Goal: Task Accomplishment & Management: Manage account settings

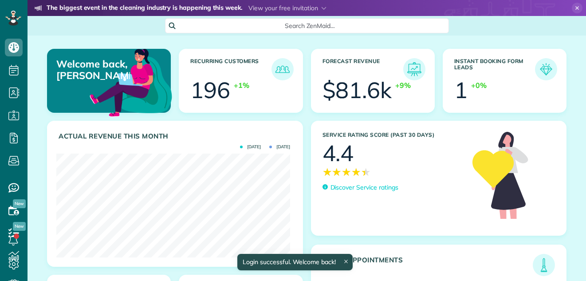
scroll to position [104, 234]
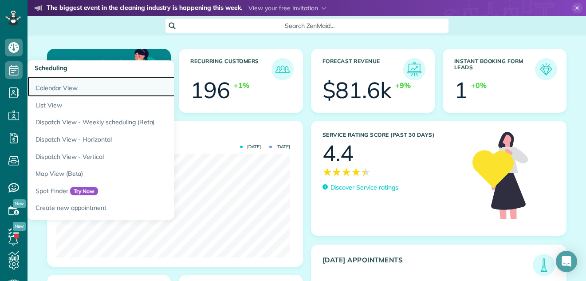
click at [53, 86] on link "Calendar View" at bounding box center [139, 86] width 222 height 20
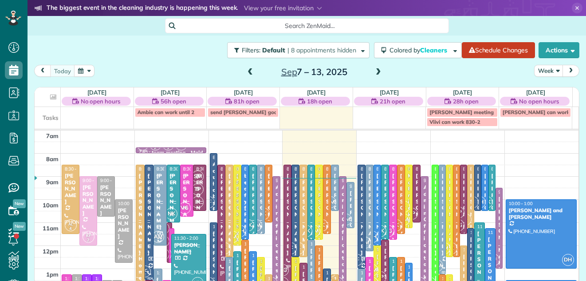
scroll to position [4, 4]
click at [543, 68] on button "Week" at bounding box center [548, 71] width 29 height 12
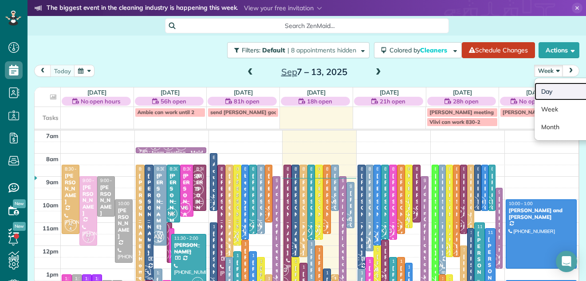
click at [540, 89] on link "Day" at bounding box center [570, 92] width 70 height 18
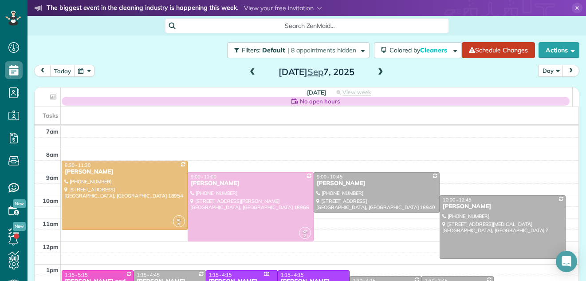
click at [376, 69] on span at bounding box center [381, 72] width 10 height 8
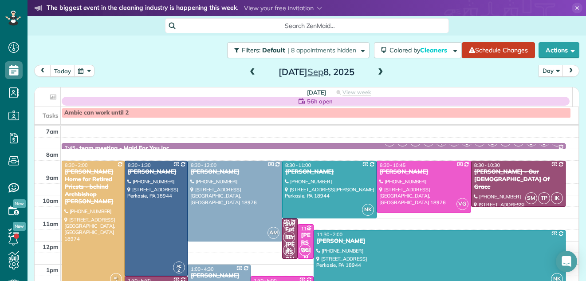
click at [376, 69] on span at bounding box center [381, 72] width 10 height 8
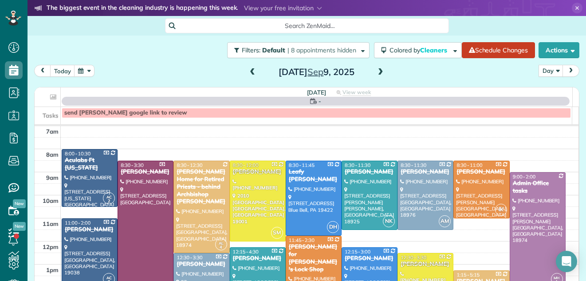
click at [376, 69] on span at bounding box center [381, 72] width 10 height 8
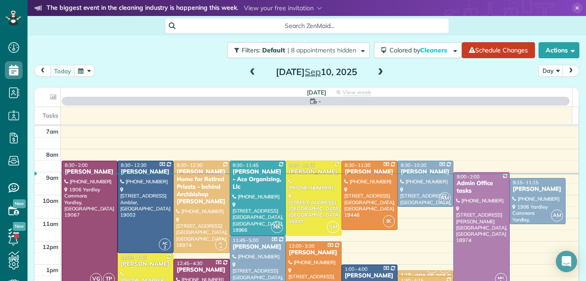
click at [376, 69] on span at bounding box center [381, 72] width 10 height 8
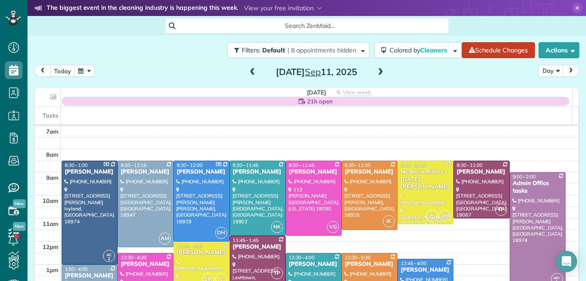
click at [248, 68] on span at bounding box center [253, 72] width 10 height 8
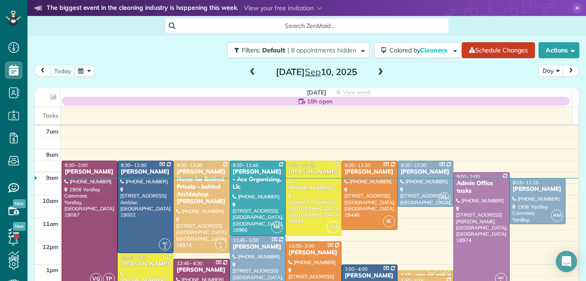
scroll to position [21, 0]
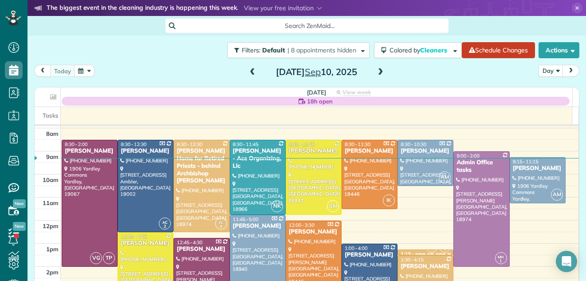
click at [376, 71] on span at bounding box center [381, 72] width 10 height 8
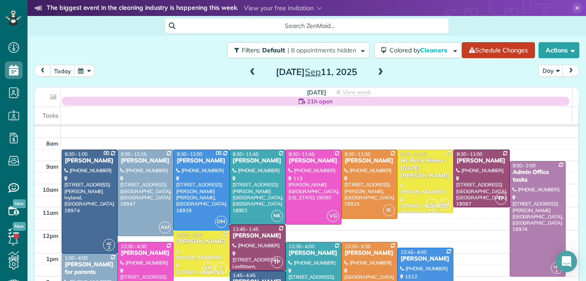
scroll to position [0, 0]
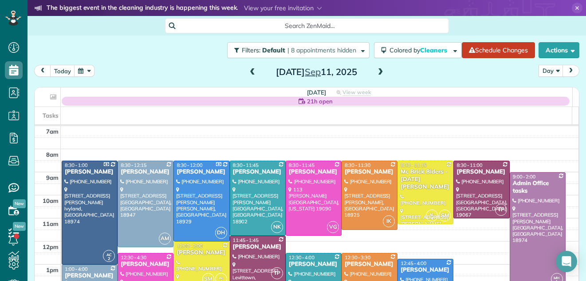
click at [376, 70] on span at bounding box center [381, 72] width 10 height 8
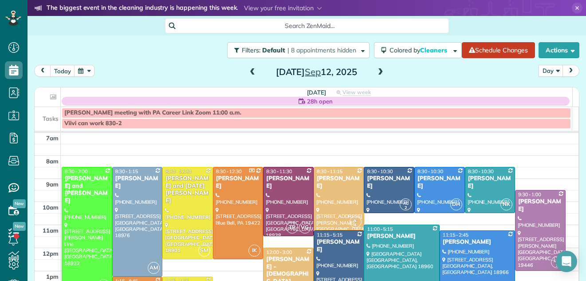
click at [376, 70] on span at bounding box center [381, 72] width 10 height 8
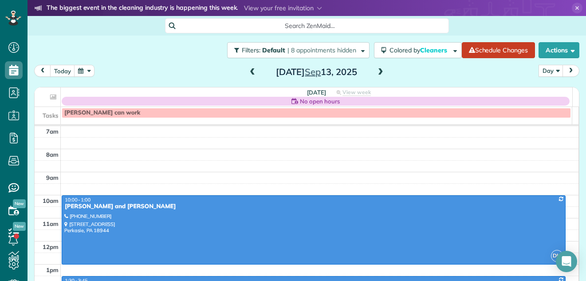
click at [376, 70] on span at bounding box center [381, 72] width 10 height 8
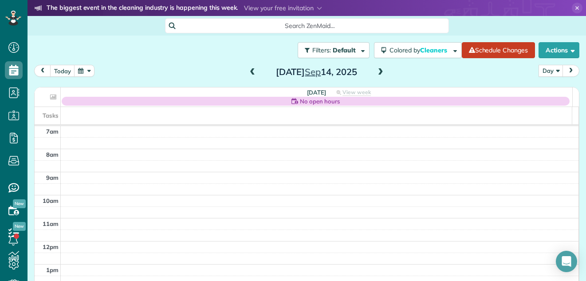
click at [376, 70] on span at bounding box center [381, 72] width 10 height 8
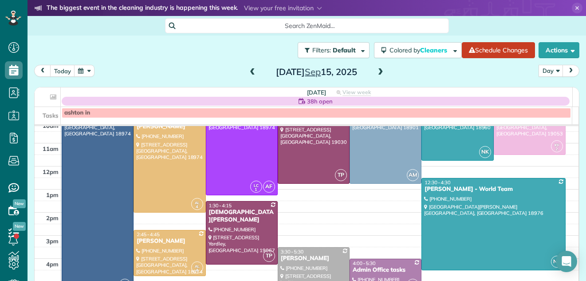
scroll to position [24, 0]
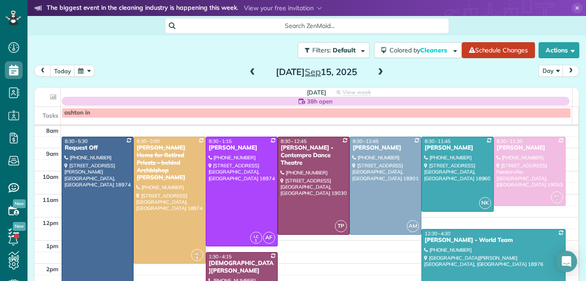
click at [562, 171] on td at bounding box center [320, 177] width 518 height 12
click at [0, 0] on div at bounding box center [0, 0] width 0 height 0
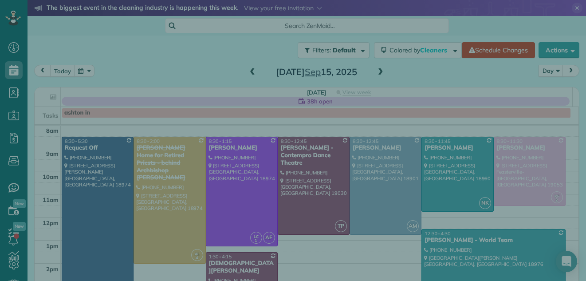
click at [562, 171] on div at bounding box center [293, 140] width 586 height 281
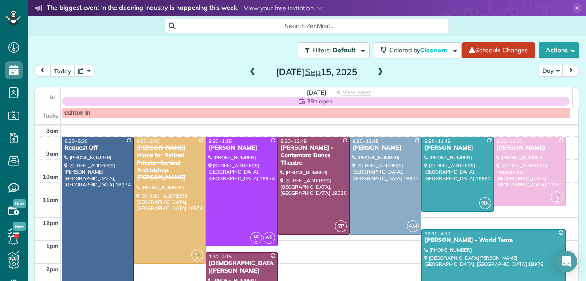
click at [249, 67] on span at bounding box center [253, 72] width 10 height 13
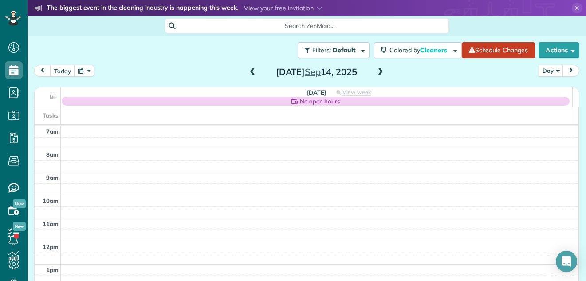
click at [248, 70] on span at bounding box center [253, 72] width 10 height 8
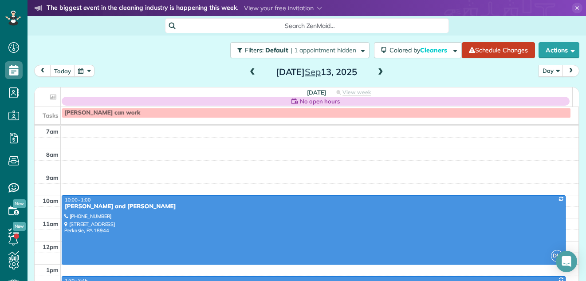
click at [250, 71] on span at bounding box center [253, 72] width 10 height 8
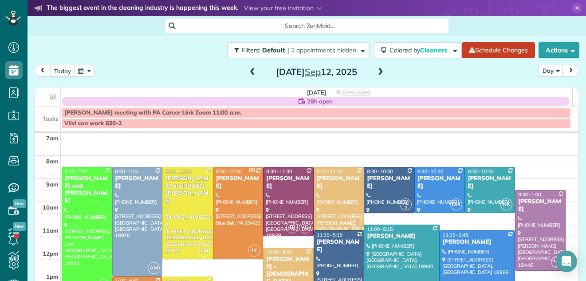
click at [248, 72] on span at bounding box center [253, 72] width 10 height 8
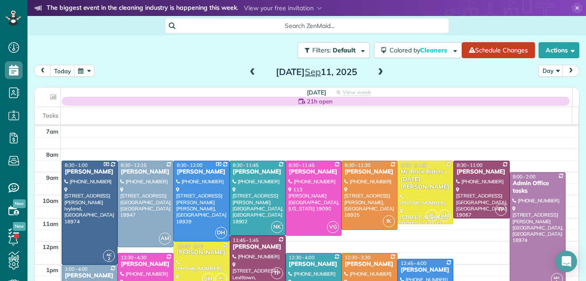
click at [248, 71] on span at bounding box center [253, 72] width 10 height 8
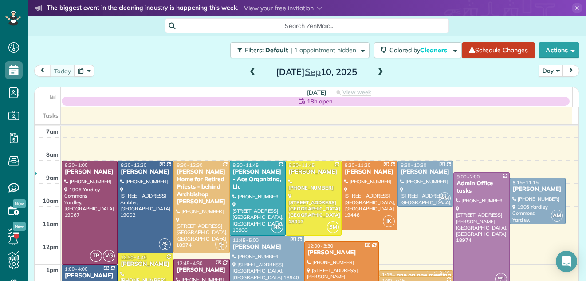
click at [379, 73] on span at bounding box center [381, 72] width 10 height 8
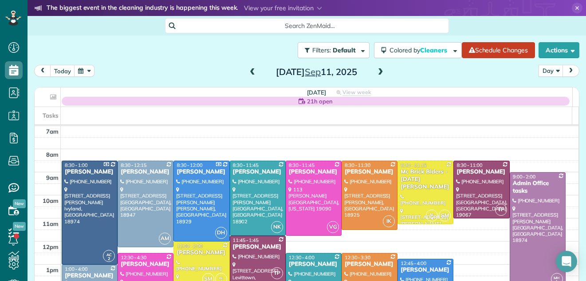
click at [377, 71] on span at bounding box center [381, 72] width 10 height 8
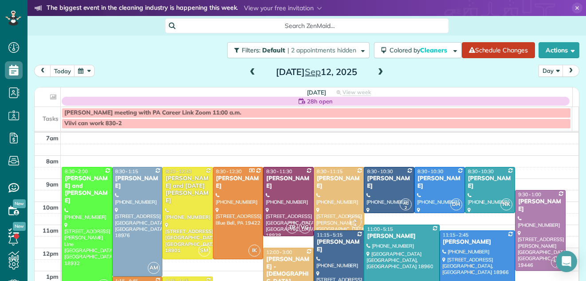
click at [249, 71] on span at bounding box center [253, 72] width 10 height 8
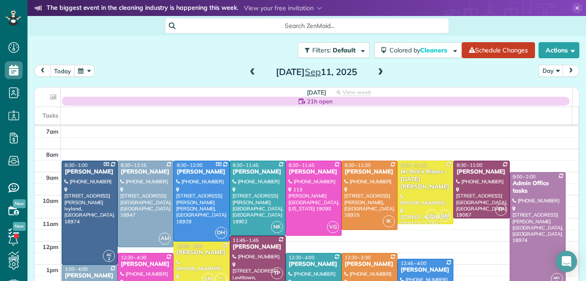
click at [249, 71] on span at bounding box center [253, 72] width 10 height 8
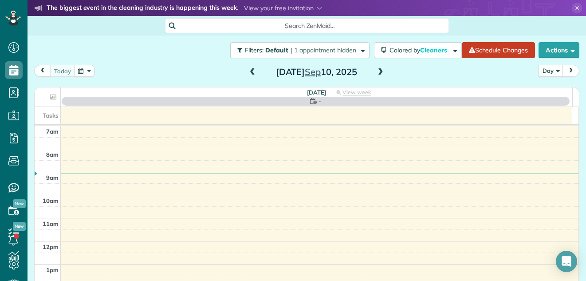
click at [249, 71] on span at bounding box center [253, 72] width 10 height 8
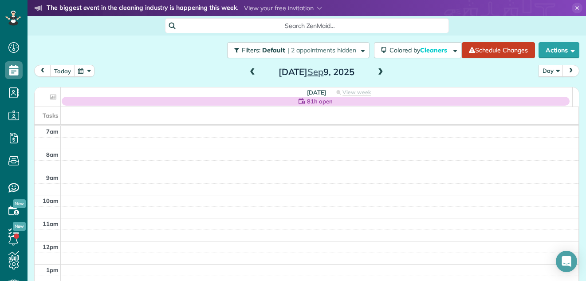
click at [249, 71] on span at bounding box center [253, 72] width 10 height 8
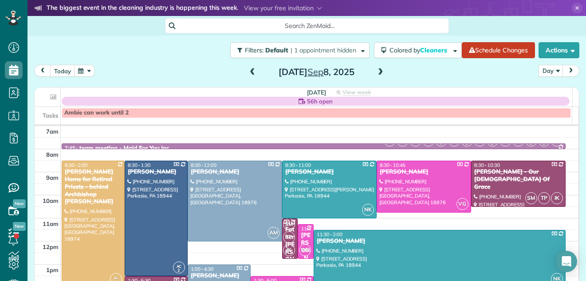
click at [377, 73] on span at bounding box center [381, 72] width 10 height 8
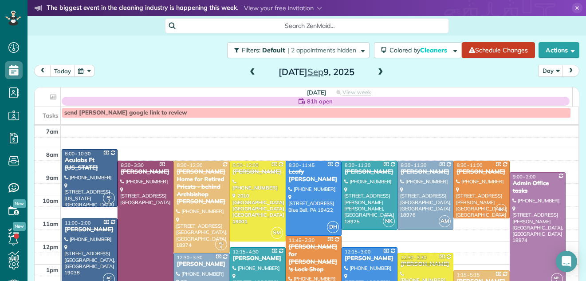
click at [377, 73] on span at bounding box center [381, 72] width 10 height 8
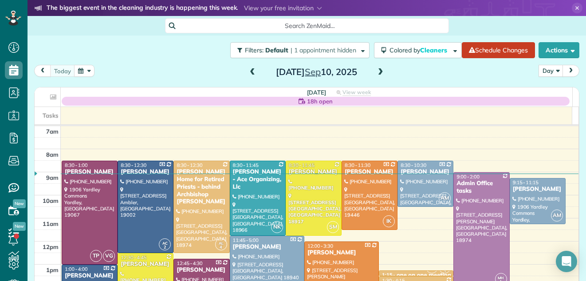
click at [377, 74] on span at bounding box center [381, 72] width 10 height 8
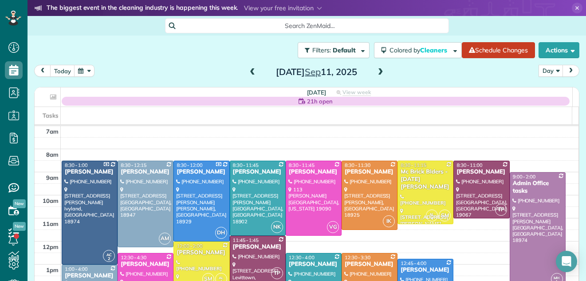
click at [250, 73] on span at bounding box center [253, 72] width 10 height 8
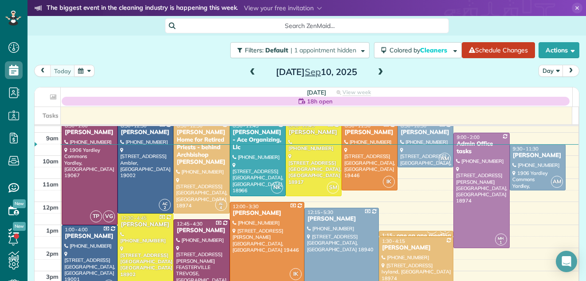
scroll to position [36, 0]
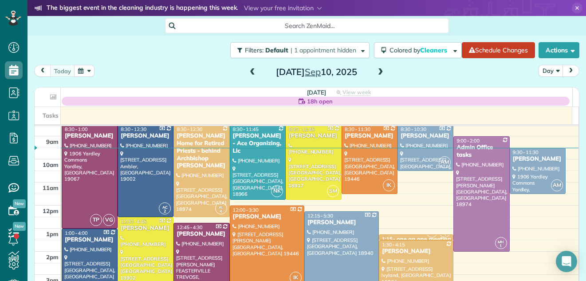
click at [377, 67] on span at bounding box center [381, 72] width 10 height 13
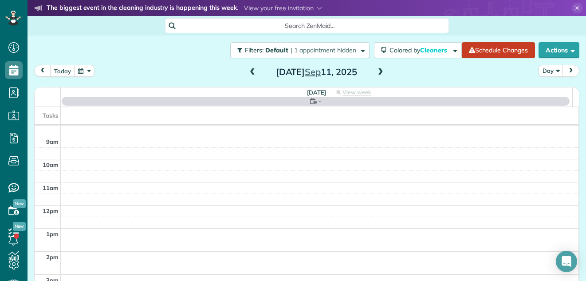
scroll to position [0, 0]
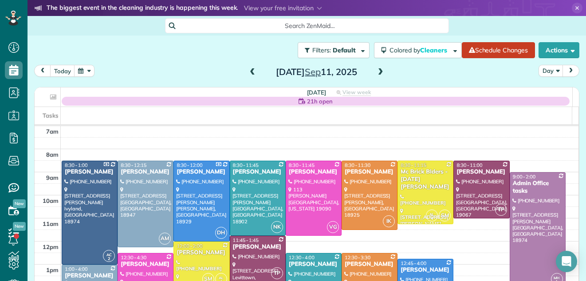
click at [377, 70] on span at bounding box center [381, 72] width 10 height 8
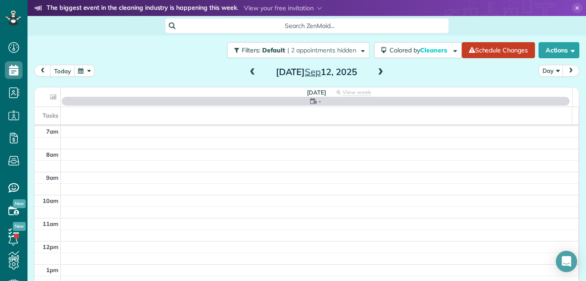
click at [377, 70] on span at bounding box center [381, 72] width 10 height 8
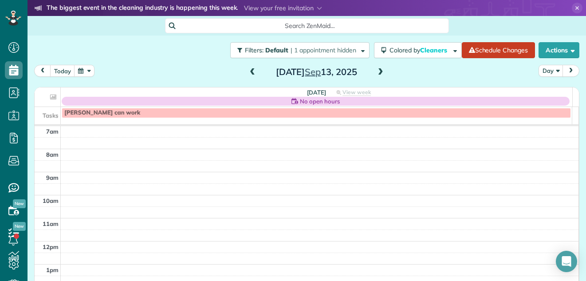
click at [377, 70] on span at bounding box center [381, 72] width 10 height 8
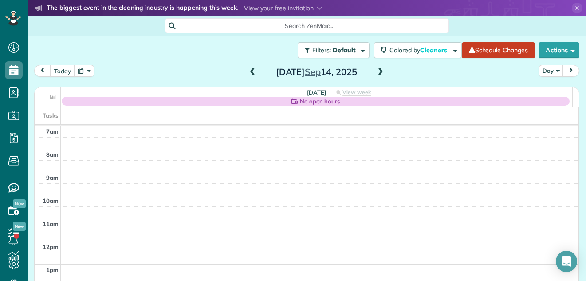
click at [376, 69] on span at bounding box center [381, 72] width 10 height 8
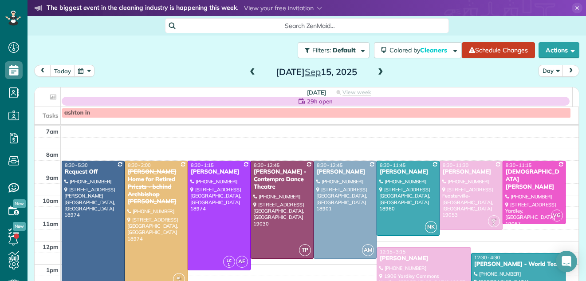
click at [377, 70] on span at bounding box center [381, 72] width 10 height 8
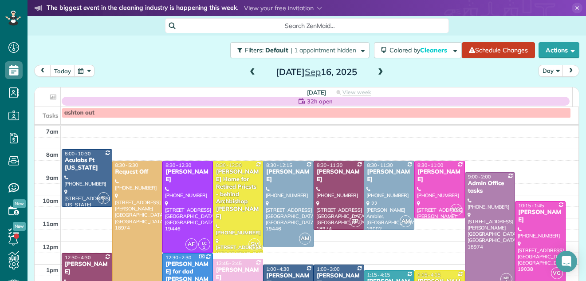
click at [377, 70] on span at bounding box center [381, 72] width 10 height 8
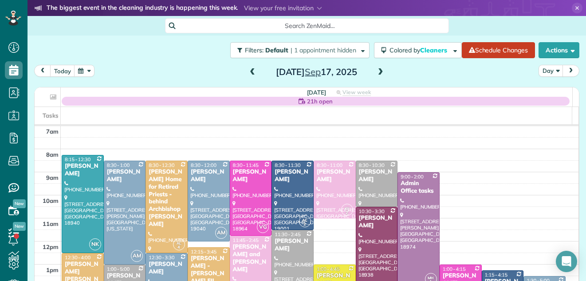
click at [377, 70] on span at bounding box center [381, 72] width 10 height 8
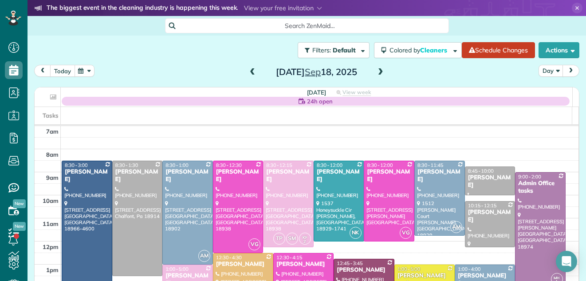
click at [60, 71] on button "today" at bounding box center [62, 71] width 25 height 12
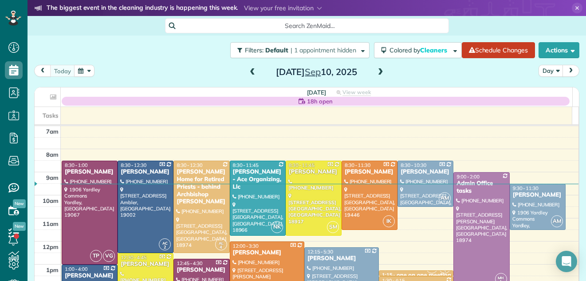
click at [376, 71] on span at bounding box center [381, 72] width 10 height 8
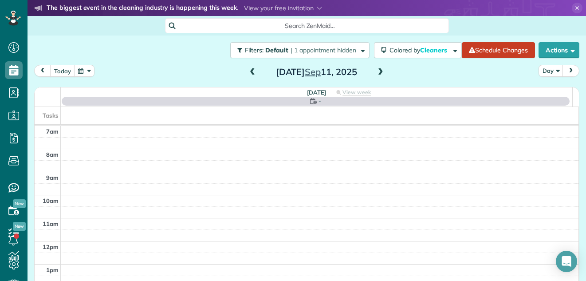
click at [376, 71] on span at bounding box center [381, 72] width 10 height 8
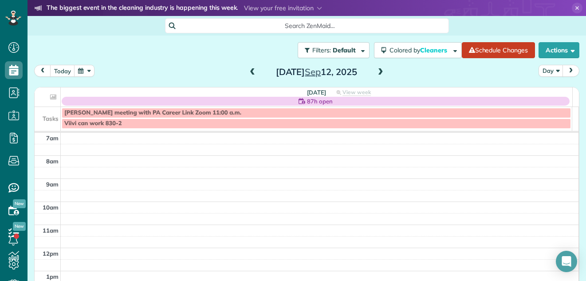
click at [167, 85] on div "today Day Friday Sep 12, 2025 Friday 87h open View week No Appointments Tasks L…" at bounding box center [306, 172] width 545 height 214
click at [378, 71] on span at bounding box center [381, 72] width 10 height 8
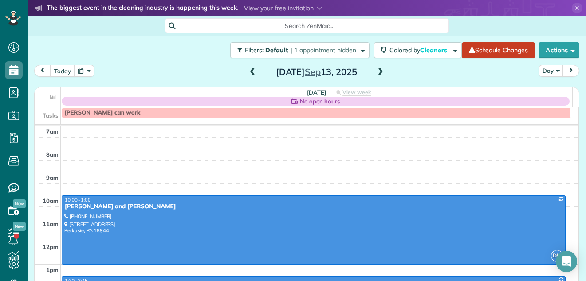
click at [378, 71] on span at bounding box center [381, 72] width 10 height 8
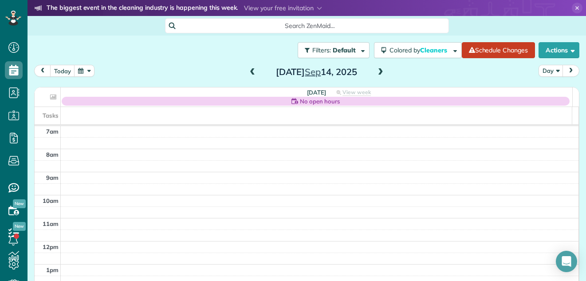
click at [250, 71] on span at bounding box center [253, 72] width 10 height 8
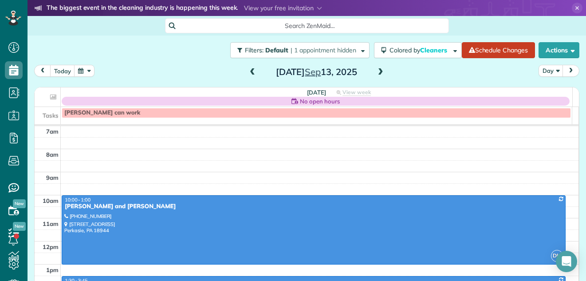
click at [376, 73] on span at bounding box center [381, 72] width 10 height 8
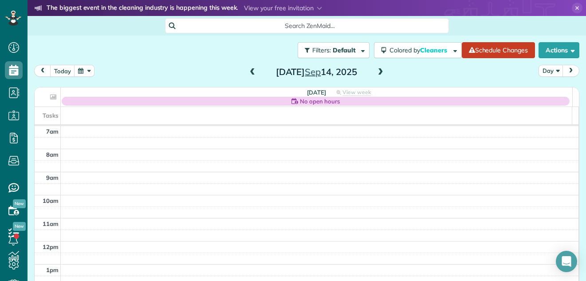
click at [249, 72] on span at bounding box center [253, 72] width 10 height 8
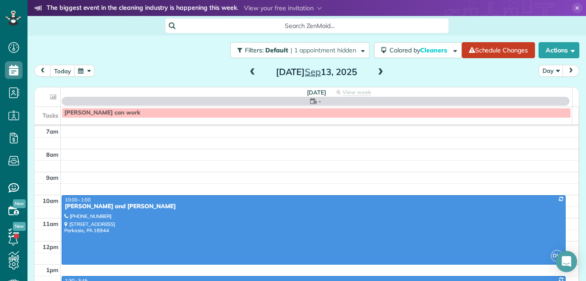
click at [249, 72] on span at bounding box center [253, 72] width 10 height 8
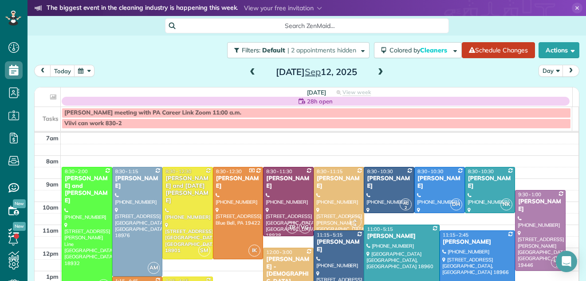
click at [377, 73] on span at bounding box center [381, 72] width 10 height 8
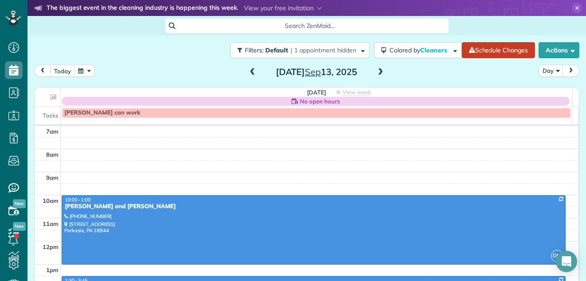
click at [377, 73] on span at bounding box center [381, 72] width 10 height 8
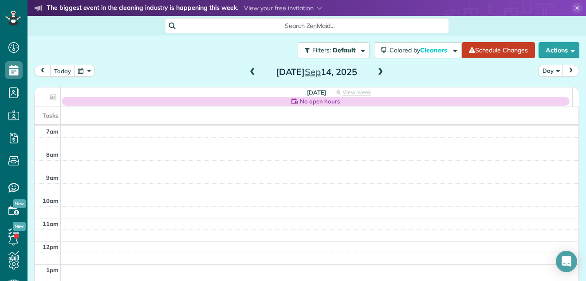
click at [377, 73] on span at bounding box center [381, 72] width 10 height 8
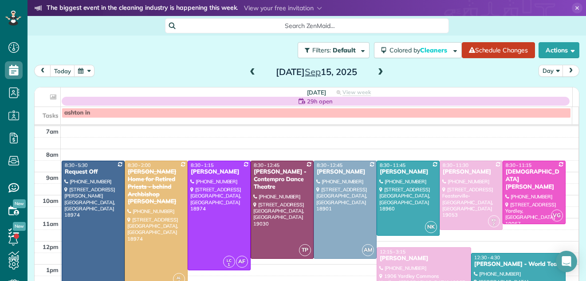
click at [377, 73] on span at bounding box center [381, 72] width 10 height 8
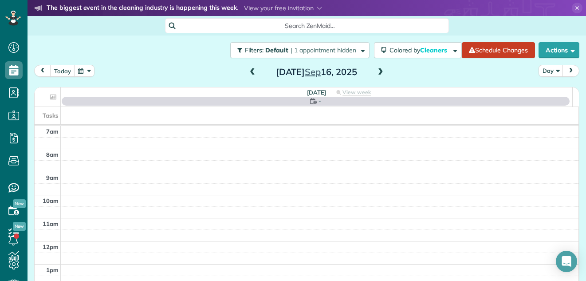
click at [377, 73] on span at bounding box center [381, 72] width 10 height 8
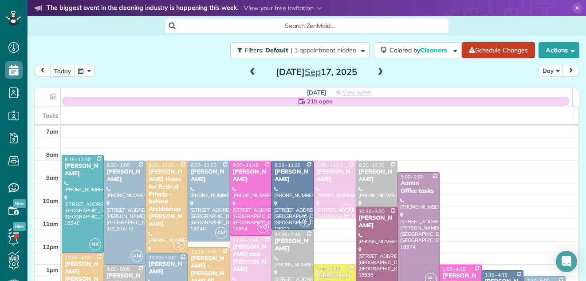
click at [377, 73] on span at bounding box center [381, 72] width 10 height 8
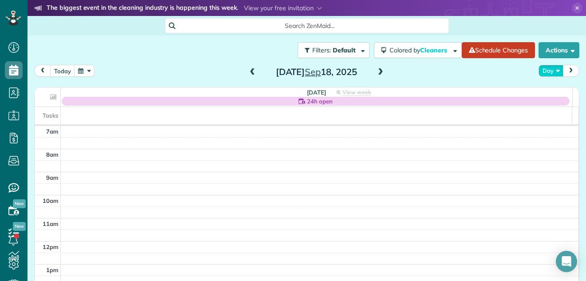
click at [540, 71] on button "Day" at bounding box center [551, 71] width 25 height 12
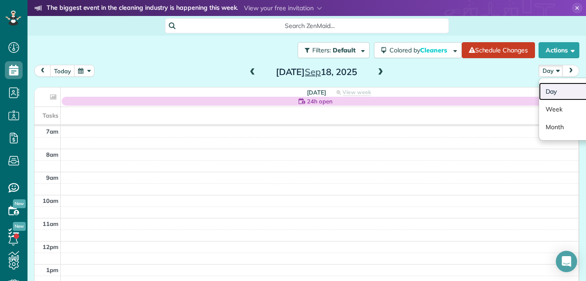
click at [542, 88] on link "Day" at bounding box center [574, 92] width 70 height 18
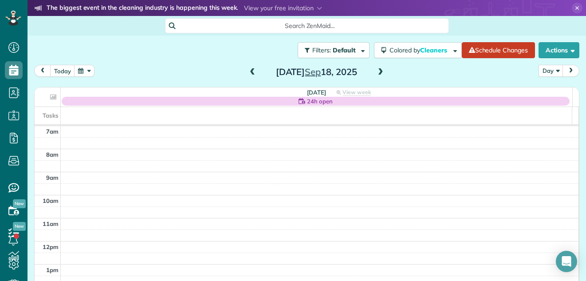
click at [377, 71] on span at bounding box center [381, 72] width 10 height 8
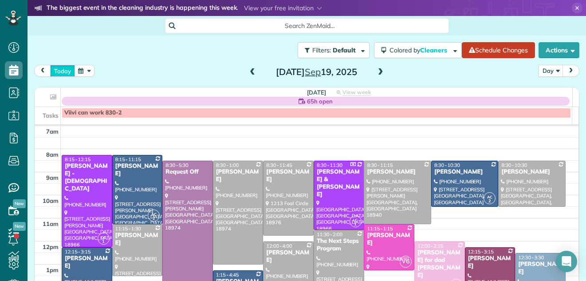
click at [58, 67] on button "today" at bounding box center [62, 71] width 25 height 12
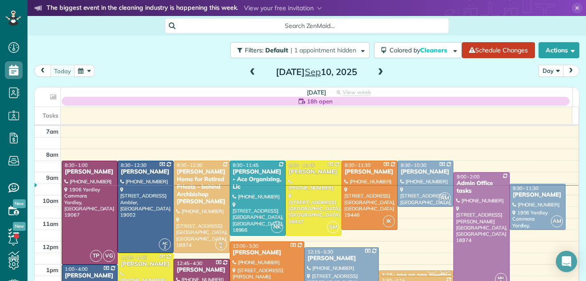
click at [543, 70] on button "Day" at bounding box center [551, 71] width 25 height 12
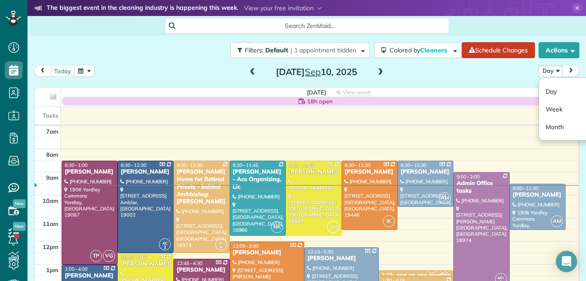
click at [495, 68] on div "today Day Day Week Month Wednesday Sep 10, 2025" at bounding box center [306, 73] width 545 height 16
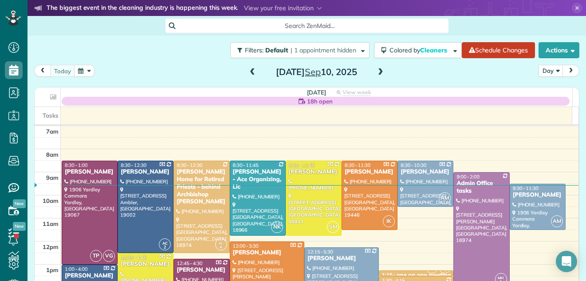
click at [376, 70] on span at bounding box center [381, 72] width 10 height 8
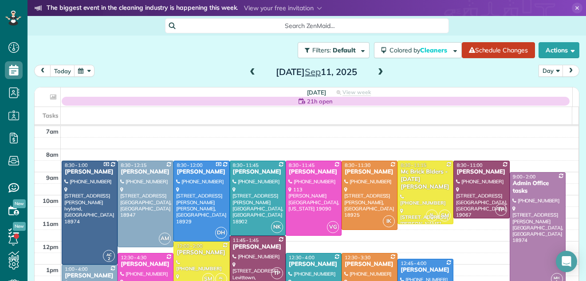
click at [376, 70] on span at bounding box center [381, 72] width 10 height 8
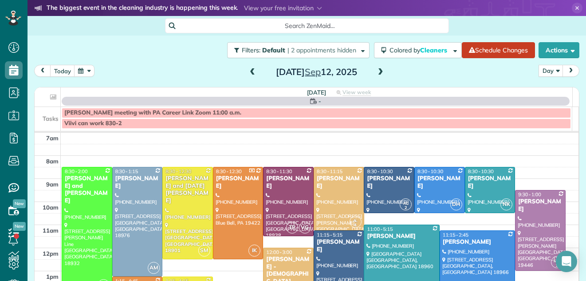
click at [376, 70] on span at bounding box center [381, 72] width 10 height 8
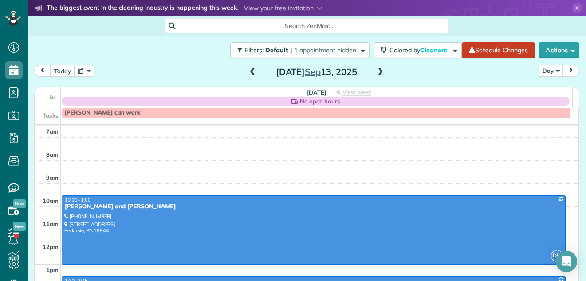
click at [376, 70] on span at bounding box center [381, 72] width 10 height 8
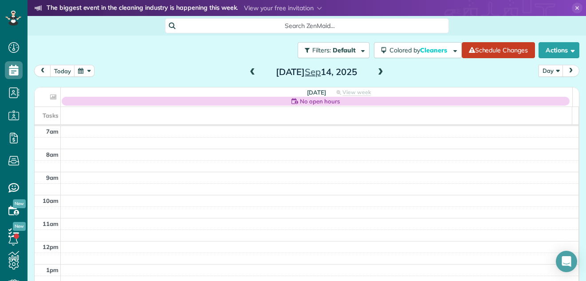
click at [376, 70] on span at bounding box center [381, 72] width 10 height 8
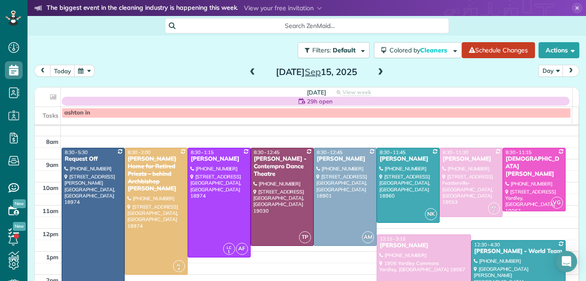
scroll to position [9, 0]
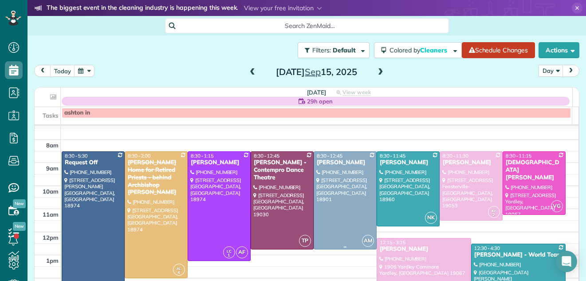
click at [353, 169] on div at bounding box center [345, 200] width 62 height 97
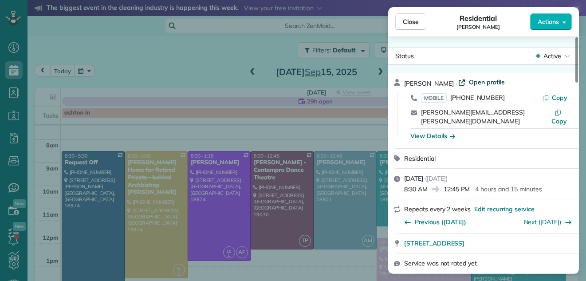
click at [476, 79] on span "Open profile" at bounding box center [487, 82] width 36 height 9
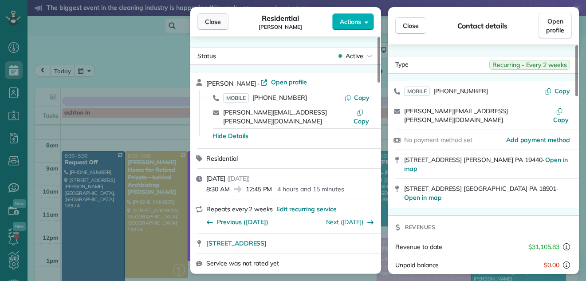
click at [217, 16] on button "Close" at bounding box center [212, 21] width 31 height 17
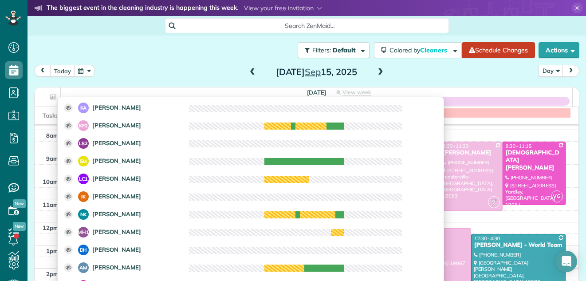
scroll to position [19, 0]
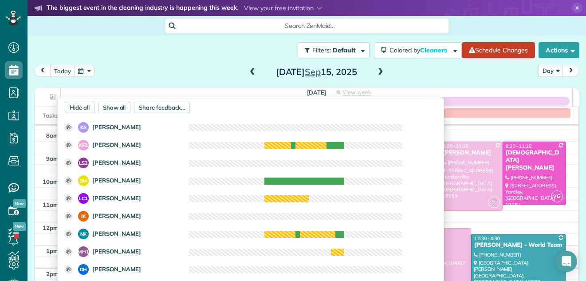
click at [444, 71] on div "today Day Day Week Month Monday Sep 15, 2025" at bounding box center [306, 73] width 545 height 16
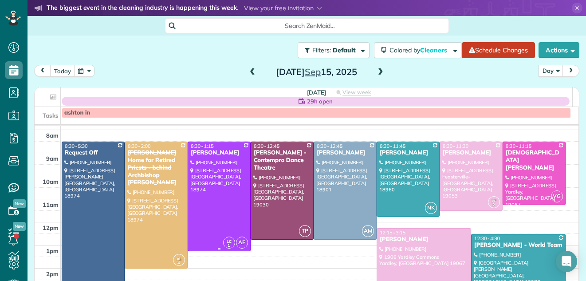
click at [206, 183] on div at bounding box center [219, 196] width 62 height 109
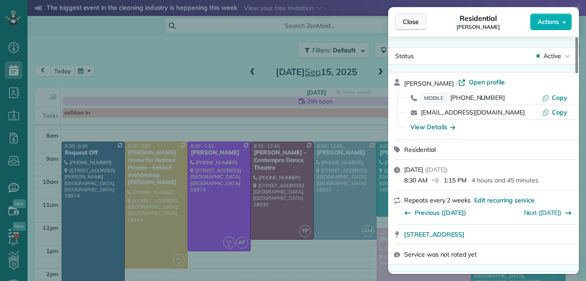
click at [412, 20] on span "Close" at bounding box center [411, 21] width 16 height 9
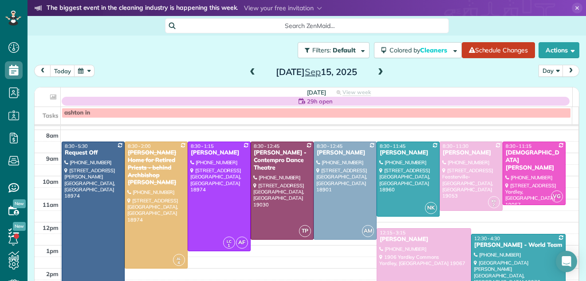
click at [377, 71] on span at bounding box center [381, 72] width 10 height 8
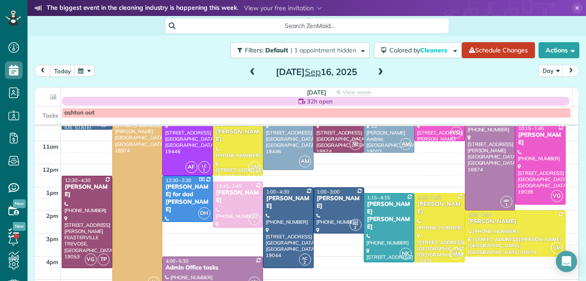
scroll to position [88, 0]
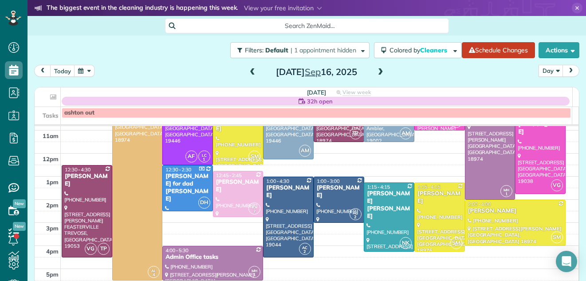
click at [248, 69] on span at bounding box center [253, 72] width 10 height 8
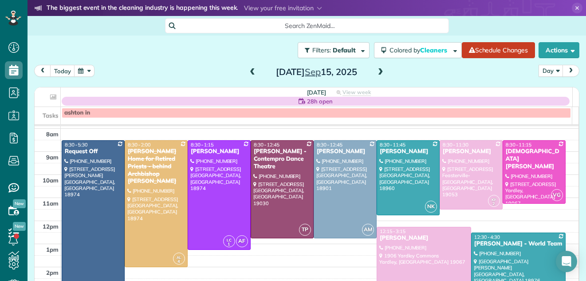
scroll to position [19, 0]
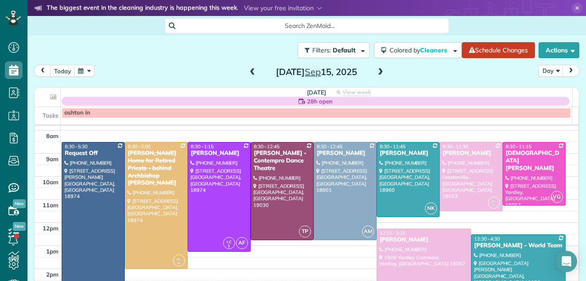
click at [376, 71] on span at bounding box center [381, 72] width 10 height 8
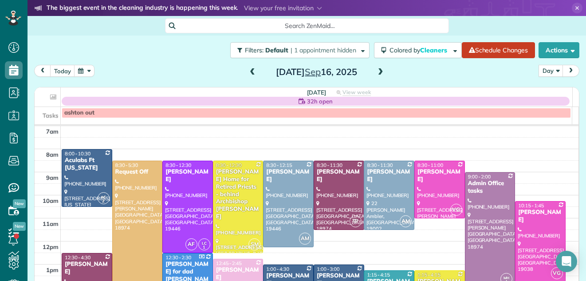
click at [248, 68] on span at bounding box center [253, 72] width 10 height 8
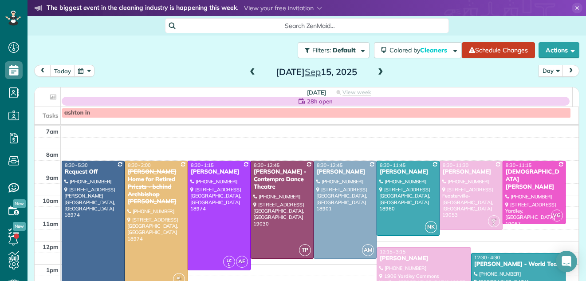
click at [248, 75] on span at bounding box center [253, 72] width 10 height 8
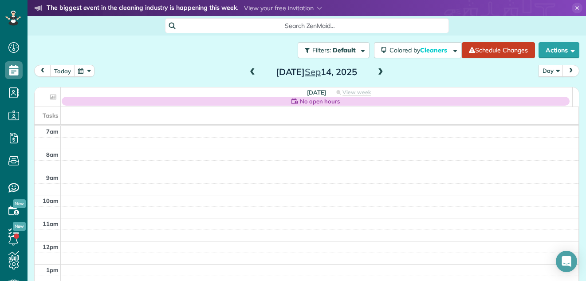
click at [248, 71] on span at bounding box center [253, 72] width 10 height 8
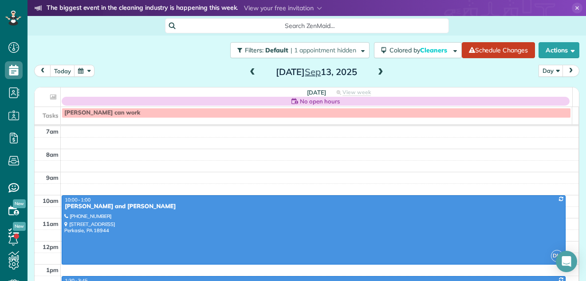
click at [248, 71] on span at bounding box center [253, 72] width 10 height 8
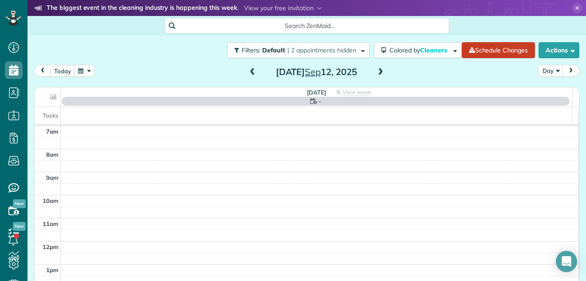
click at [248, 71] on span at bounding box center [253, 72] width 10 height 8
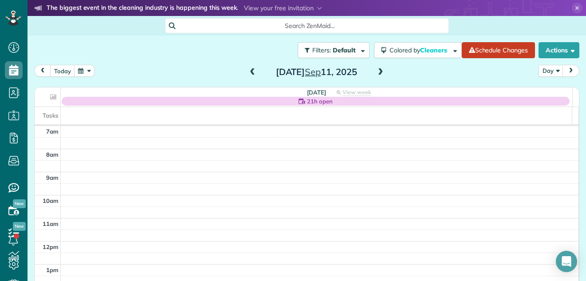
click at [248, 72] on span at bounding box center [253, 72] width 10 height 8
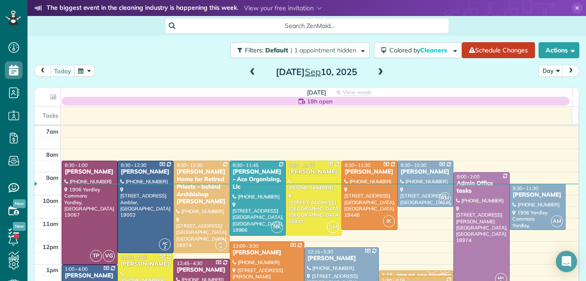
click at [377, 73] on span at bounding box center [381, 72] width 10 height 8
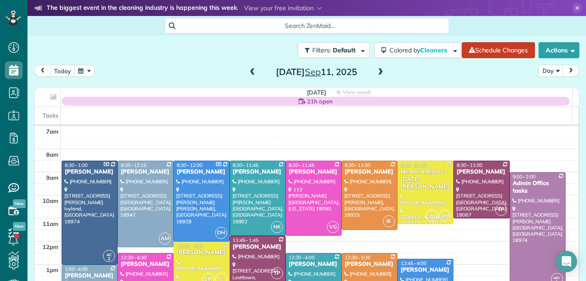
click at [376, 73] on span at bounding box center [381, 72] width 10 height 8
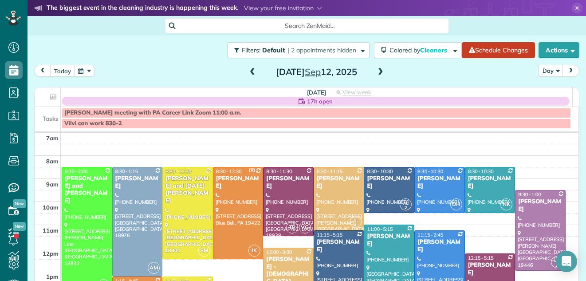
click at [376, 73] on span at bounding box center [381, 72] width 10 height 8
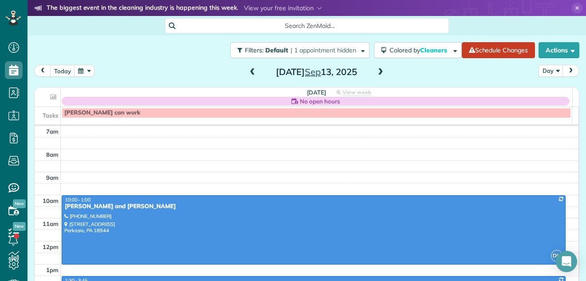
click at [249, 71] on span at bounding box center [253, 72] width 10 height 8
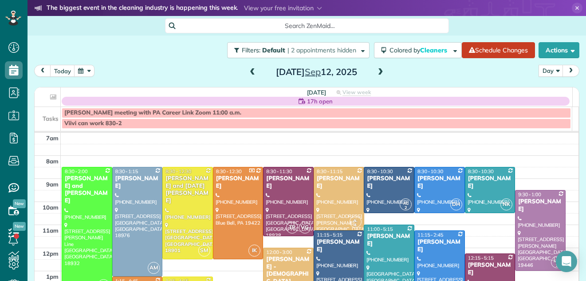
click at [249, 71] on span at bounding box center [253, 72] width 10 height 8
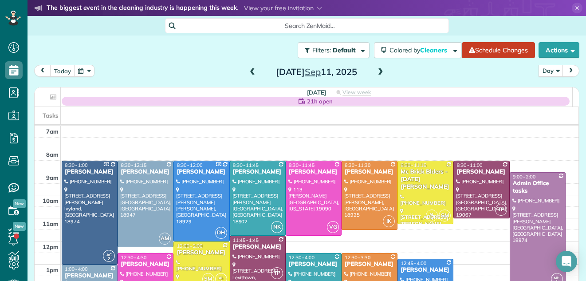
click at [377, 70] on span at bounding box center [381, 72] width 10 height 8
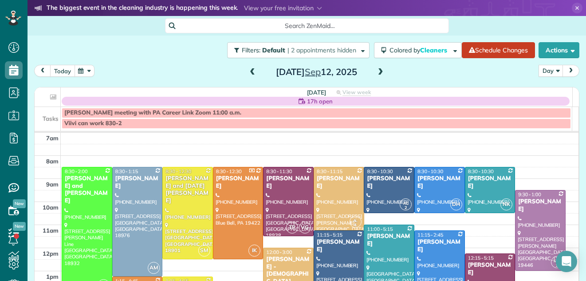
click at [56, 70] on button "today" at bounding box center [62, 71] width 25 height 12
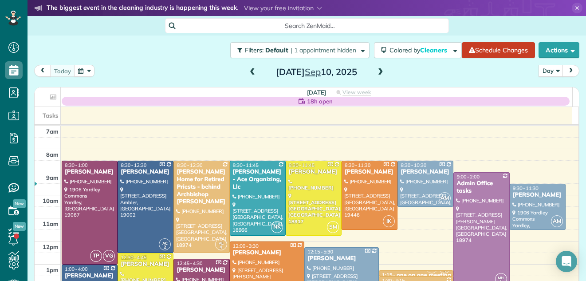
click at [376, 68] on span at bounding box center [381, 72] width 10 height 8
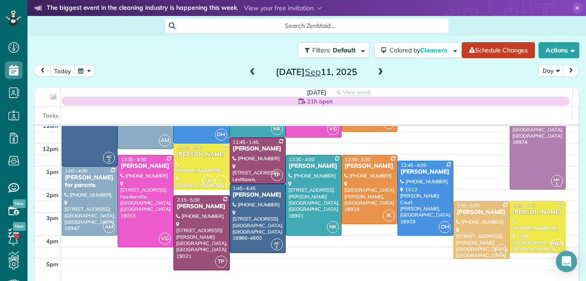
scroll to position [101, 0]
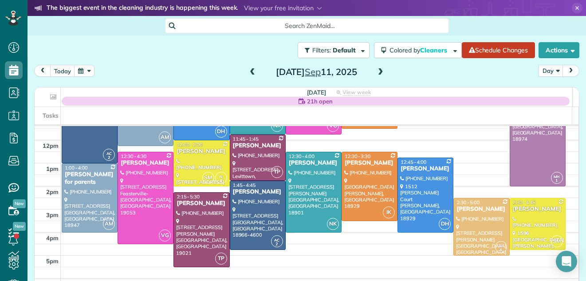
click at [376, 72] on span at bounding box center [381, 72] width 10 height 8
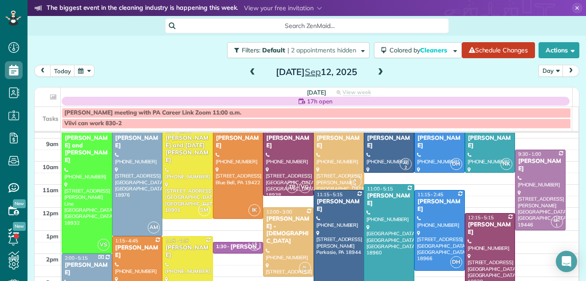
scroll to position [21, 0]
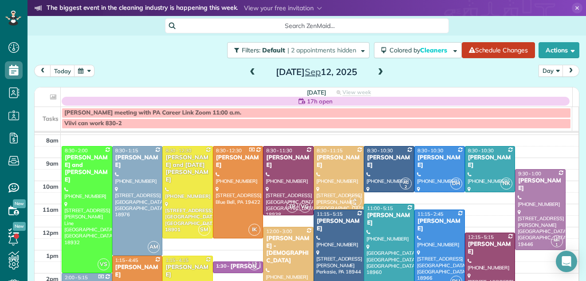
click at [194, 266] on div "Mary Miller" at bounding box center [187, 270] width 45 height 15
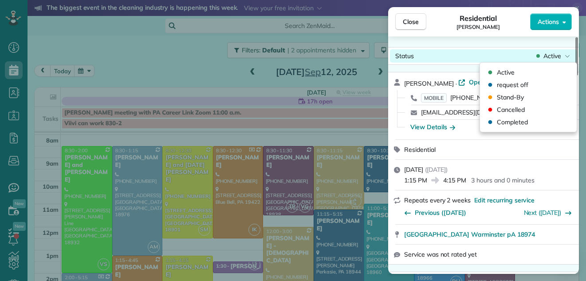
click at [550, 52] on span "Active" at bounding box center [552, 55] width 18 height 9
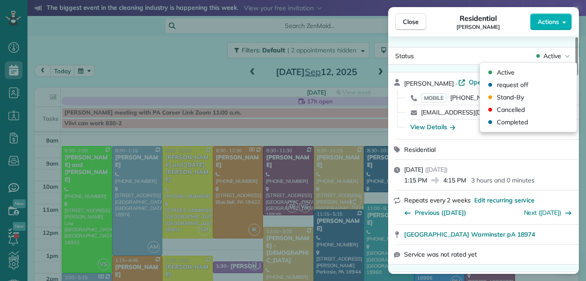
click at [479, 36] on div "Status Active Mary Miller · Open profile MOBILE (215) 778-1886 Copy marybob65@a…" at bounding box center [483, 154] width 191 height 237
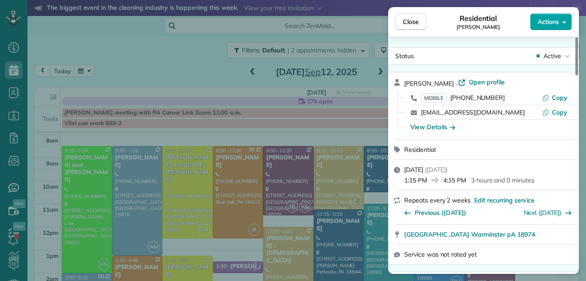
click at [546, 25] on span "Actions" at bounding box center [548, 21] width 21 height 9
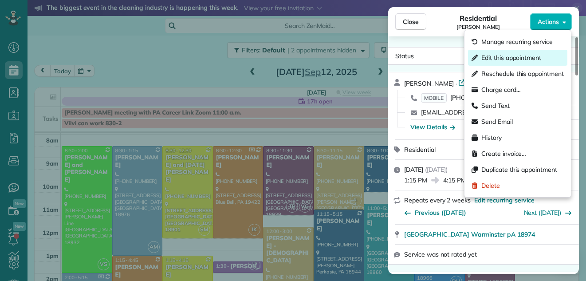
click at [519, 54] on span "Edit this appointment" at bounding box center [511, 57] width 60 height 9
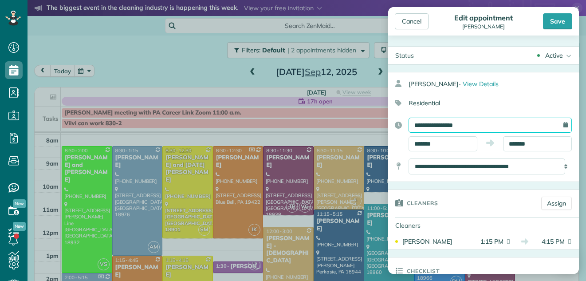
click at [468, 123] on input "**********" at bounding box center [490, 125] width 163 height 15
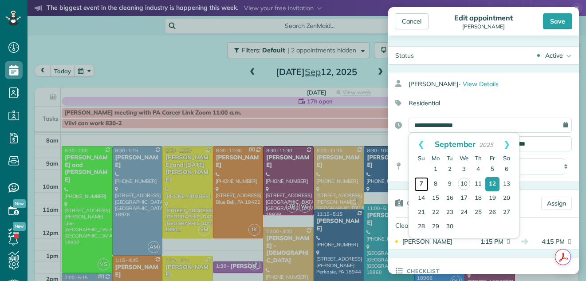
click at [418, 181] on link "7" at bounding box center [421, 184] width 14 height 14
type input "**********"
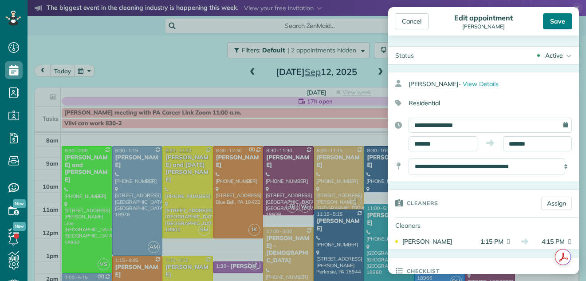
click at [553, 17] on div "Save" at bounding box center [557, 21] width 29 height 16
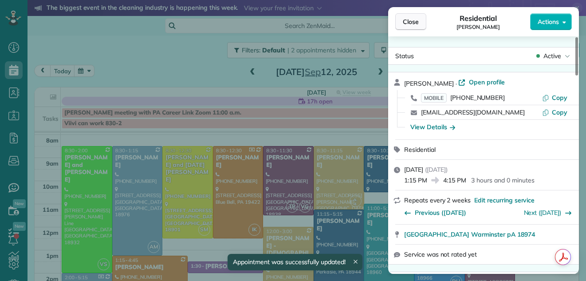
click at [401, 20] on button "Close" at bounding box center [410, 21] width 31 height 17
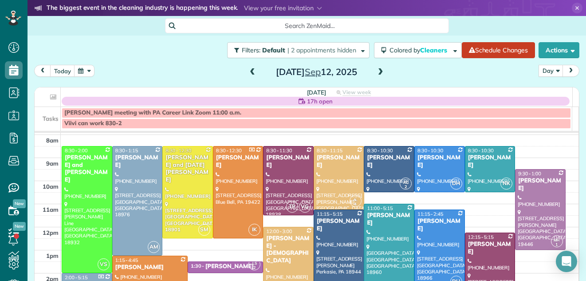
click at [253, 73] on span at bounding box center [253, 72] width 10 height 8
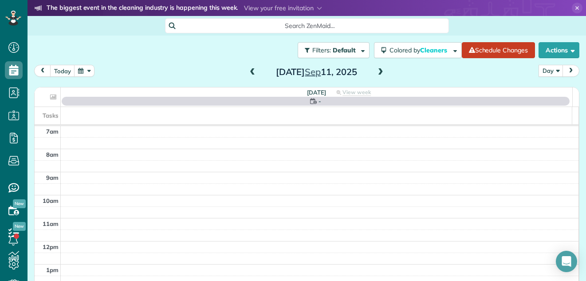
click at [253, 73] on span at bounding box center [253, 72] width 10 height 8
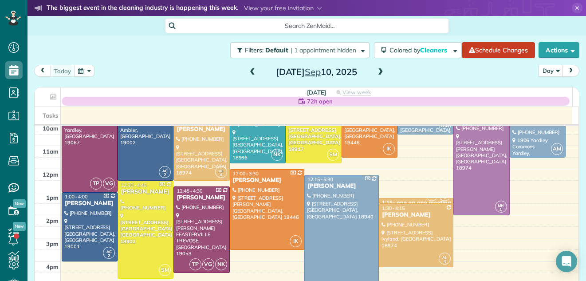
scroll to position [83, 0]
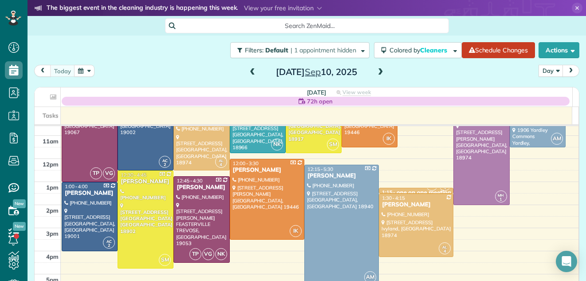
click at [377, 74] on span at bounding box center [381, 72] width 10 height 8
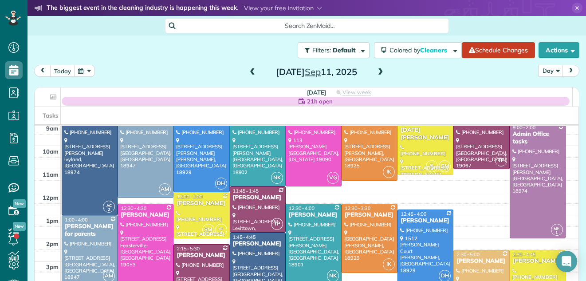
scroll to position [35, 0]
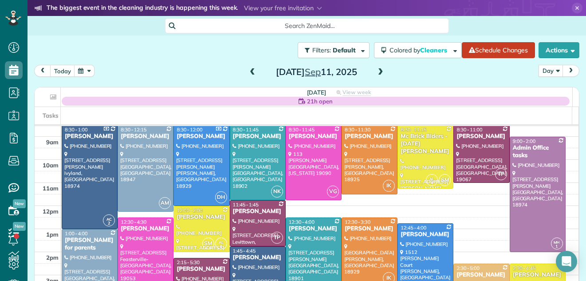
click at [253, 71] on span at bounding box center [253, 72] width 10 height 8
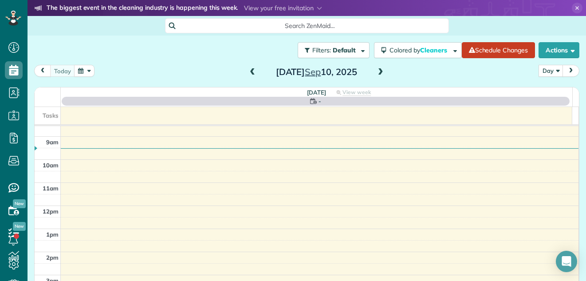
scroll to position [0, 0]
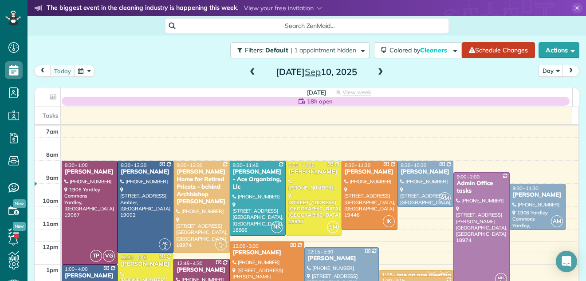
click at [376, 68] on span at bounding box center [381, 72] width 10 height 8
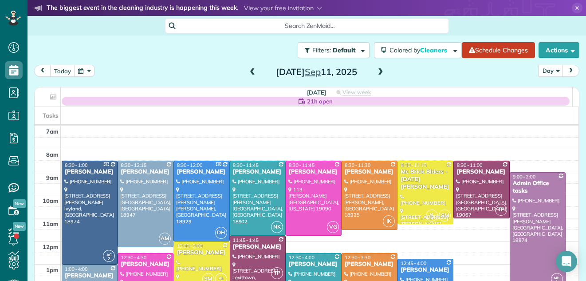
click at [377, 70] on span at bounding box center [381, 72] width 10 height 8
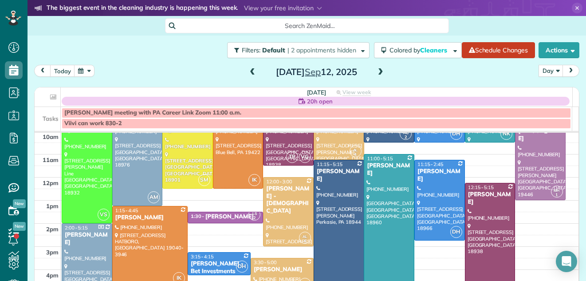
scroll to position [55, 0]
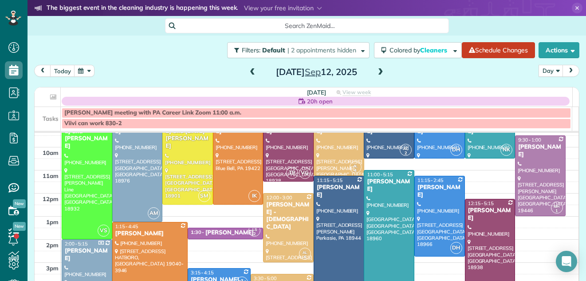
click at [248, 72] on span at bounding box center [253, 72] width 10 height 8
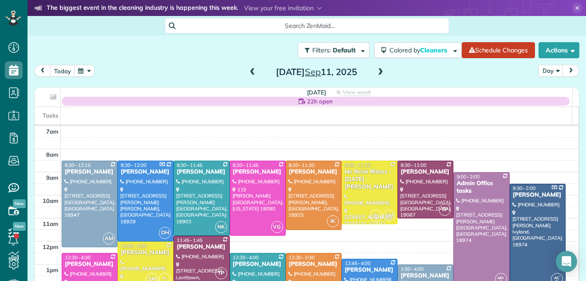
click at [248, 72] on span at bounding box center [253, 72] width 10 height 8
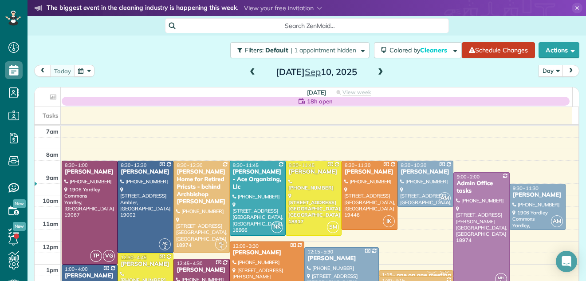
click at [248, 72] on span at bounding box center [253, 72] width 10 height 8
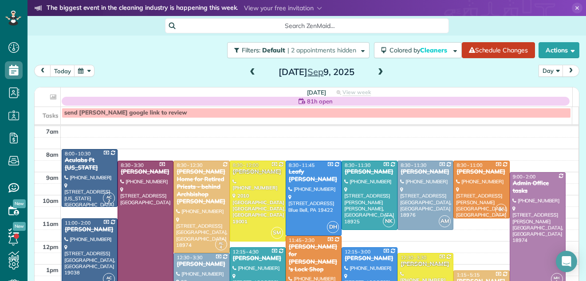
click at [248, 72] on span at bounding box center [253, 72] width 10 height 8
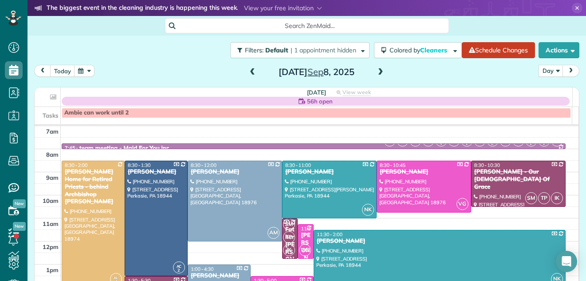
click at [248, 72] on span at bounding box center [253, 72] width 10 height 8
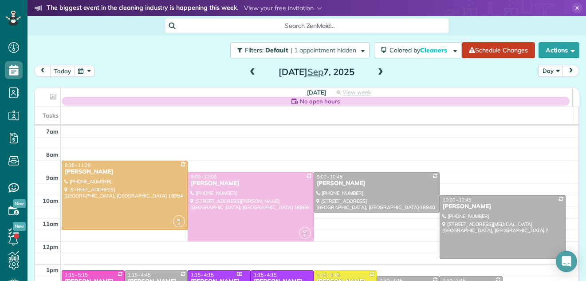
click at [377, 73] on span at bounding box center [381, 72] width 10 height 8
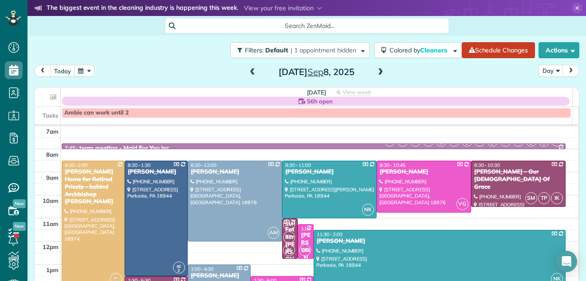
click at [377, 73] on span at bounding box center [381, 72] width 10 height 8
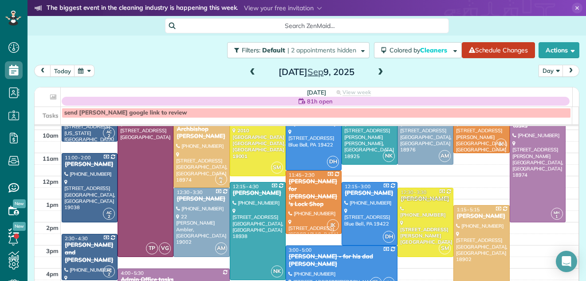
scroll to position [71, 0]
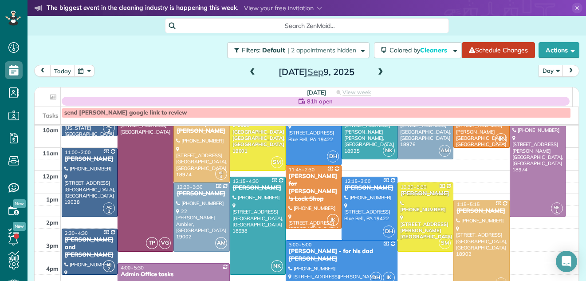
click at [311, 186] on div "Benjamin Cogan for Mike's Lock Shop" at bounding box center [313, 188] width 51 height 30
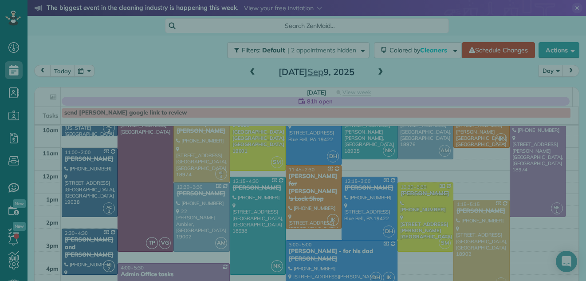
click at [311, 186] on div at bounding box center [293, 140] width 586 height 281
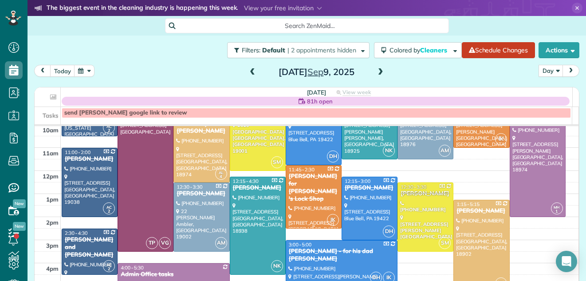
click at [310, 186] on div "Benjamin Cogan for Mike's Lock Shop" at bounding box center [313, 188] width 51 height 30
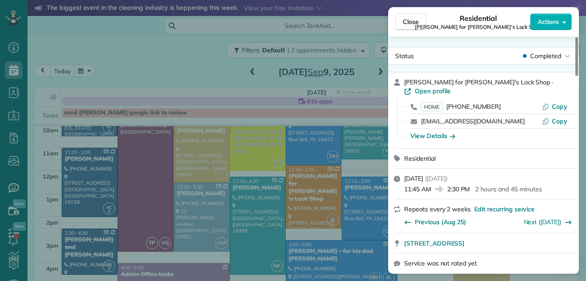
click at [491, 43] on div "Status Completed Benjamin Cogan for Mike's Lock Shop · Open profile HOME (215) …" at bounding box center [483, 154] width 191 height 237
drag, startPoint x: 576, startPoint y: 48, endPoint x: 578, endPoint y: 36, distance: 12.5
click at [578, 37] on div at bounding box center [576, 56] width 3 height 39
click at [542, 20] on span "Actions" at bounding box center [548, 21] width 21 height 9
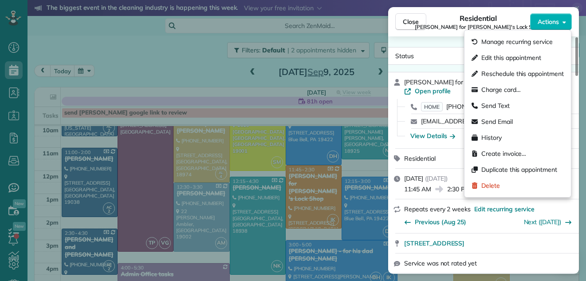
click at [450, 46] on div "Status Completed Benjamin Cogan for Mike's Lock Shop · Open profile HOME (215) …" at bounding box center [483, 154] width 191 height 237
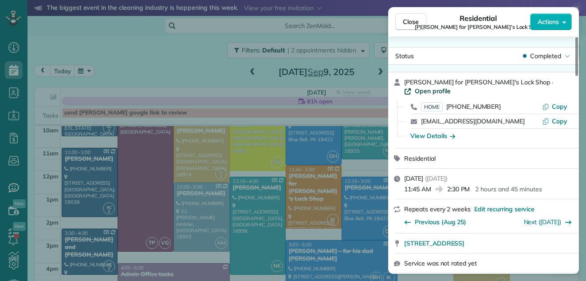
click at [451, 86] on span "Open profile" at bounding box center [433, 90] width 36 height 9
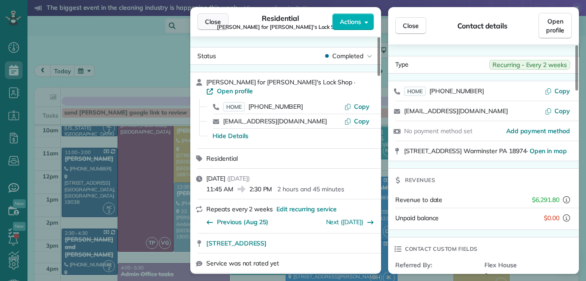
click at [210, 18] on span "Close" at bounding box center [213, 21] width 16 height 9
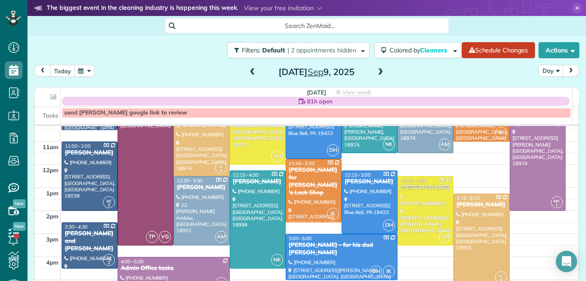
scroll to position [78, 0]
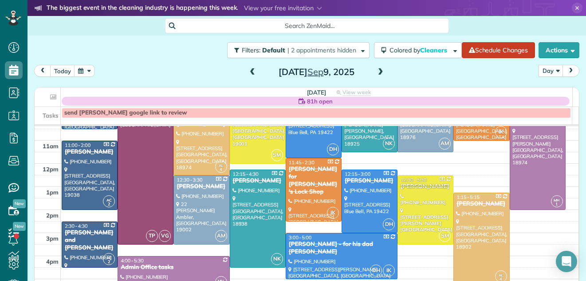
click at [376, 70] on span at bounding box center [381, 72] width 10 height 8
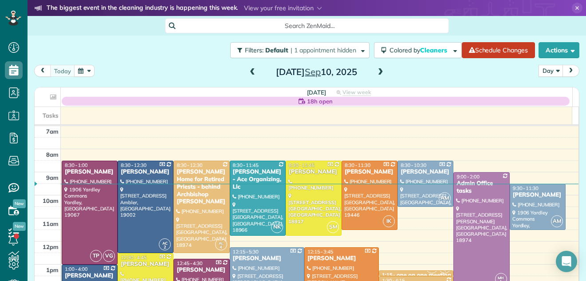
click at [377, 75] on span at bounding box center [381, 72] width 10 height 8
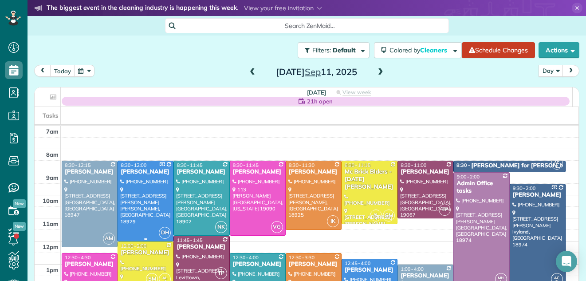
click at [136, 205] on div at bounding box center [145, 201] width 55 height 80
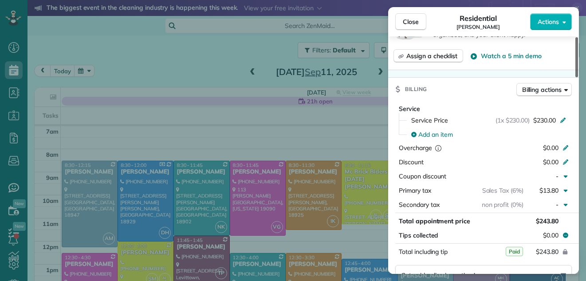
scroll to position [415, 0]
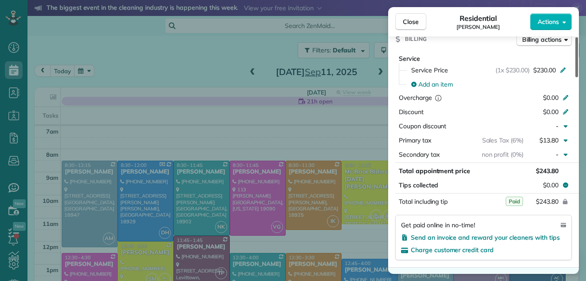
drag, startPoint x: 575, startPoint y: 55, endPoint x: 579, endPoint y: 125, distance: 70.2
click at [578, 77] on div at bounding box center [576, 57] width 3 height 40
click at [416, 19] on span "Close" at bounding box center [411, 21] width 16 height 9
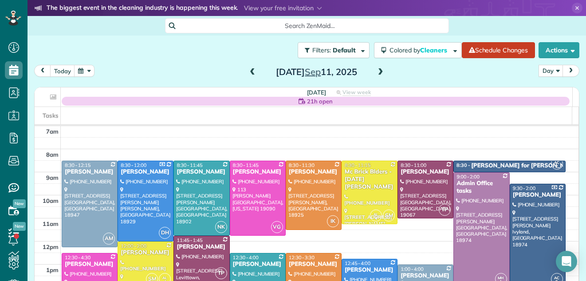
click at [248, 71] on span at bounding box center [253, 72] width 10 height 8
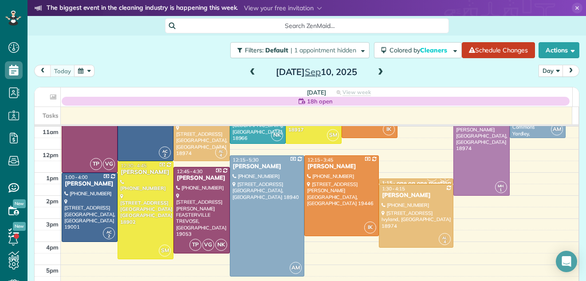
scroll to position [74, 0]
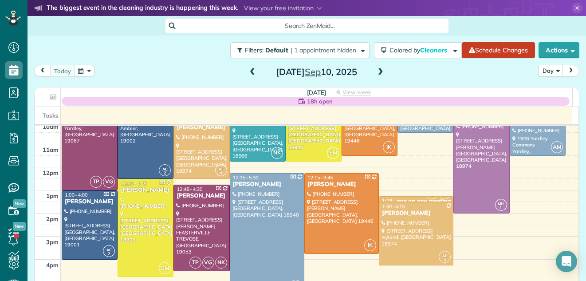
click at [249, 71] on span at bounding box center [253, 72] width 10 height 8
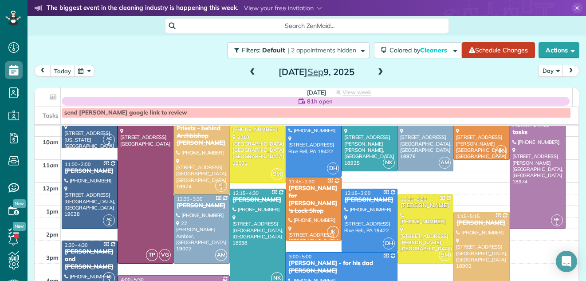
scroll to position [58, 0]
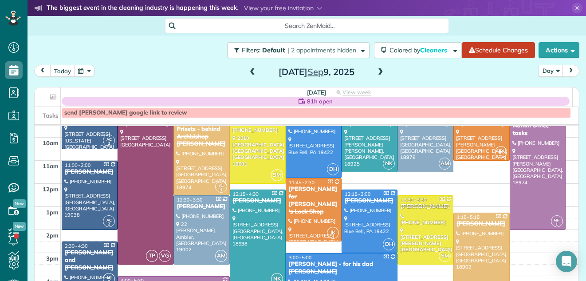
click at [324, 267] on div "Jared Marks - for his dad Marc" at bounding box center [341, 267] width 106 height 15
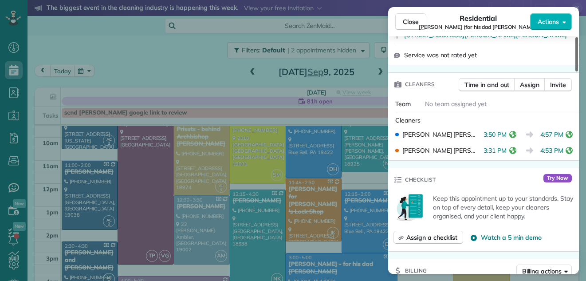
scroll to position [220, 0]
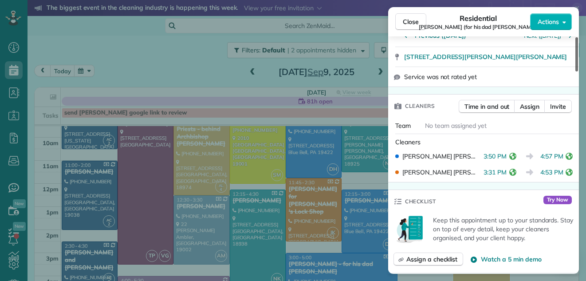
drag, startPoint x: 576, startPoint y: 58, endPoint x: 571, endPoint y: 89, distance: 31.9
click at [575, 71] on div at bounding box center [576, 54] width 3 height 34
drag, startPoint x: 414, startPoint y: 23, endPoint x: 375, endPoint y: 76, distance: 66.4
click at [414, 23] on span "Close" at bounding box center [411, 21] width 16 height 9
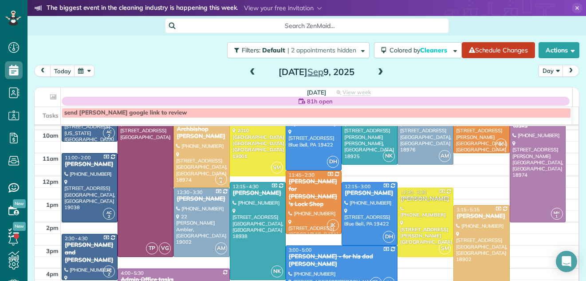
scroll to position [50, 0]
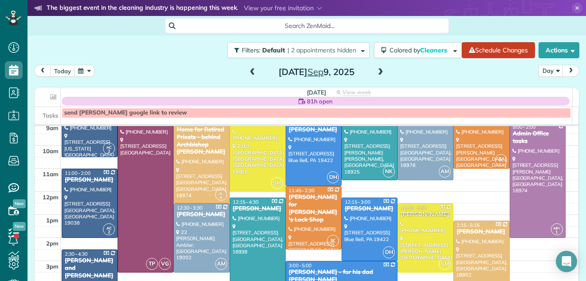
click at [248, 77] on span at bounding box center [253, 72] width 10 height 13
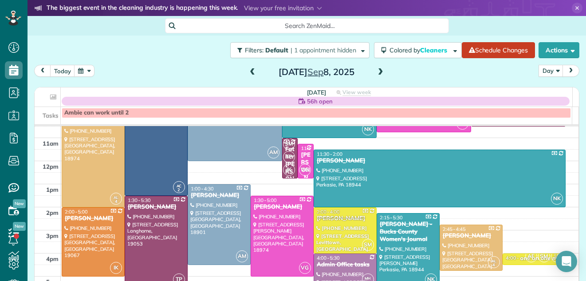
scroll to position [66, 0]
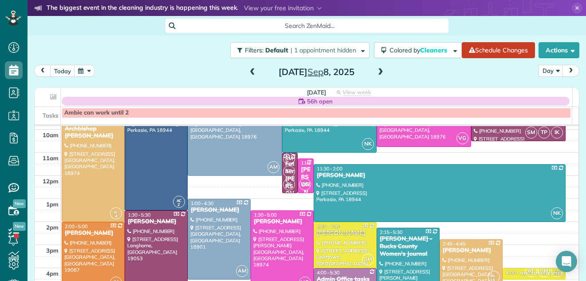
click at [376, 71] on span at bounding box center [381, 72] width 10 height 8
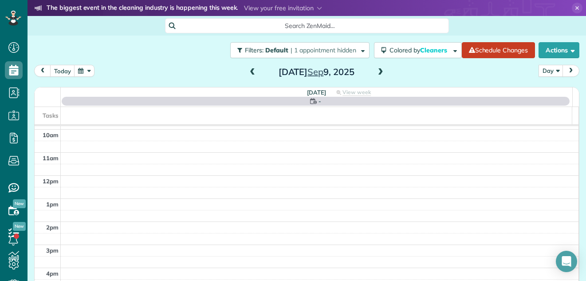
scroll to position [0, 0]
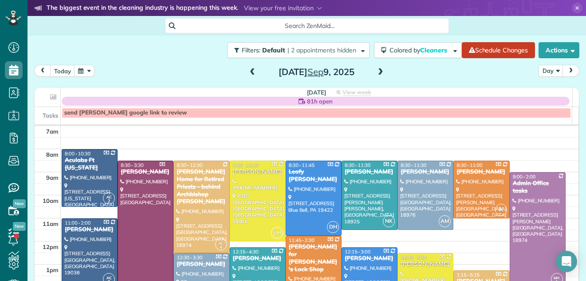
click at [376, 71] on span at bounding box center [381, 72] width 10 height 8
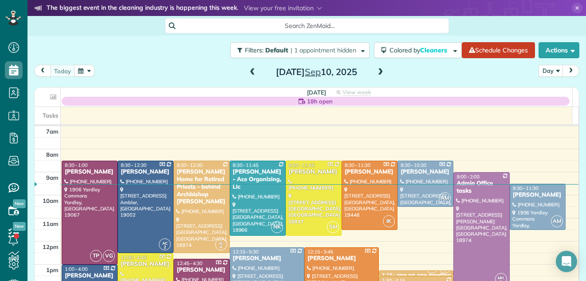
click at [377, 74] on span at bounding box center [381, 72] width 10 height 8
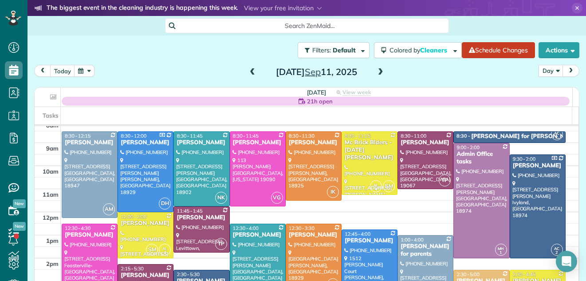
scroll to position [22, 0]
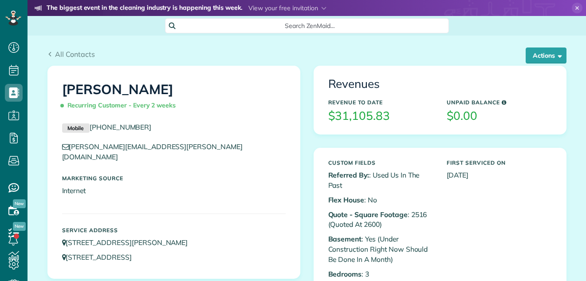
scroll to position [4, 4]
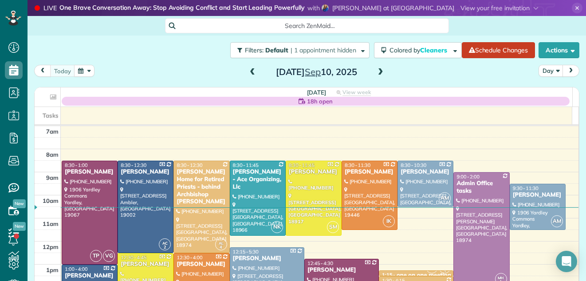
click at [248, 72] on span at bounding box center [253, 72] width 10 height 8
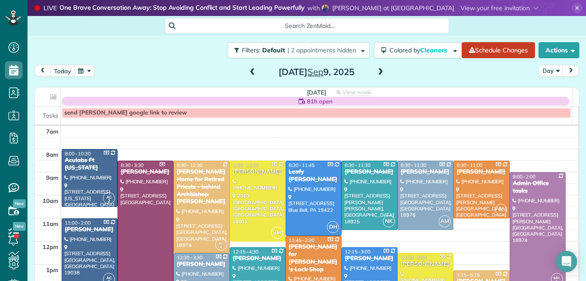
click at [377, 73] on span at bounding box center [381, 72] width 10 height 8
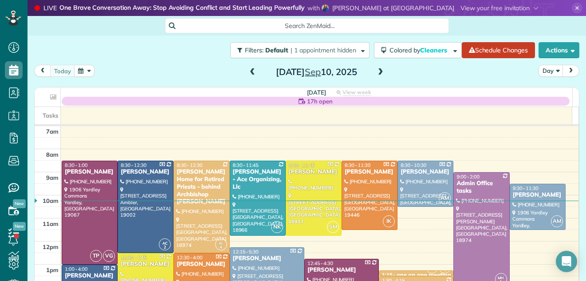
click at [377, 73] on span at bounding box center [381, 72] width 10 height 8
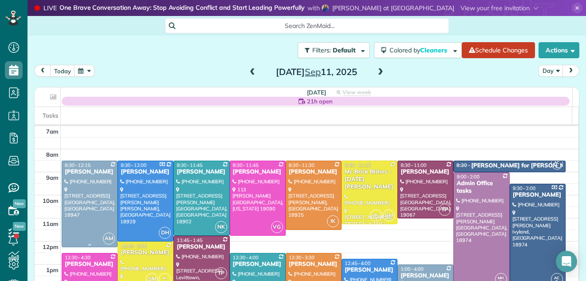
click at [79, 176] on div at bounding box center [89, 204] width 55 height 86
click at [0, 0] on div at bounding box center [0, 0] width 0 height 0
click at [97, 177] on div at bounding box center [89, 204] width 55 height 86
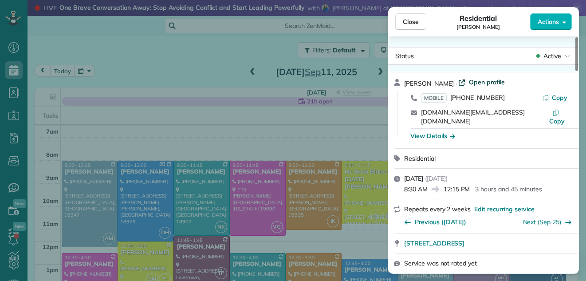
click at [480, 83] on span "Open profile" at bounding box center [487, 82] width 36 height 9
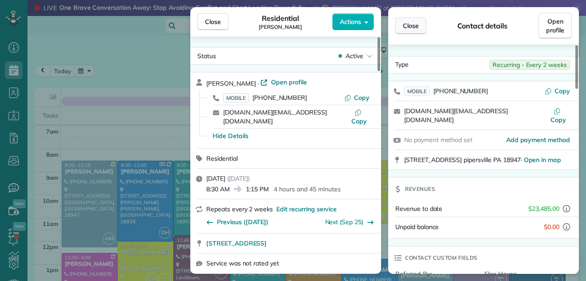
click at [413, 28] on span "Close" at bounding box center [411, 25] width 16 height 9
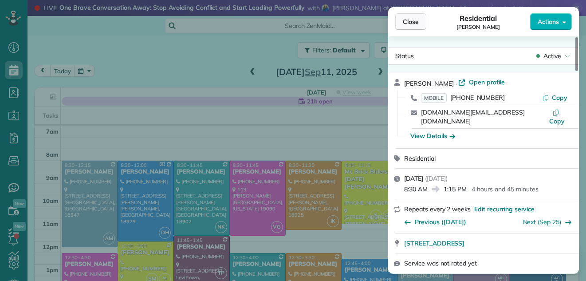
click at [418, 18] on span "Close" at bounding box center [411, 21] width 16 height 9
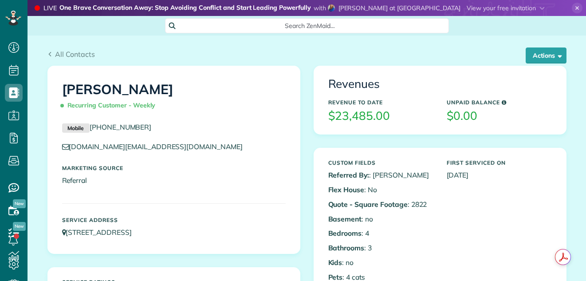
scroll to position [4, 4]
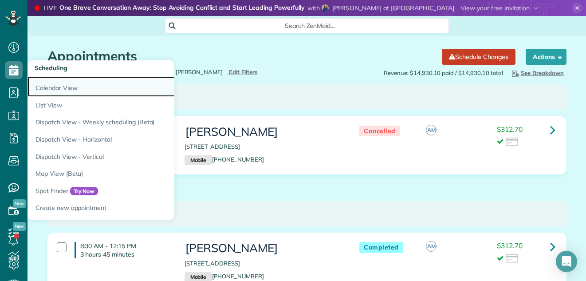
click at [44, 86] on link "Calendar View" at bounding box center [139, 86] width 222 height 20
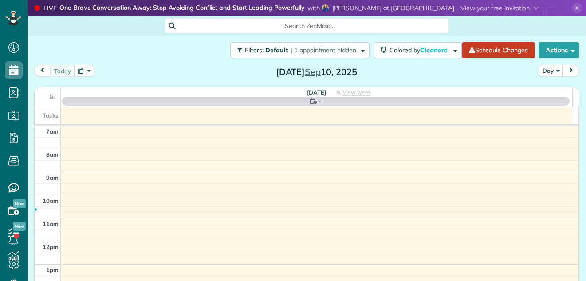
scroll to position [4, 4]
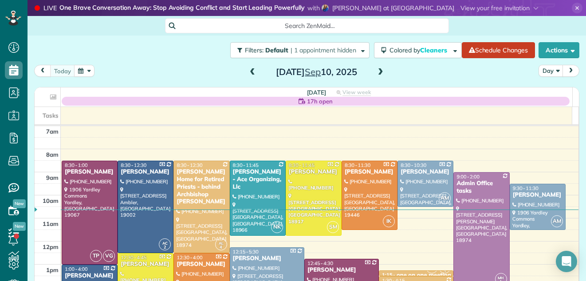
click at [376, 71] on span at bounding box center [381, 72] width 10 height 8
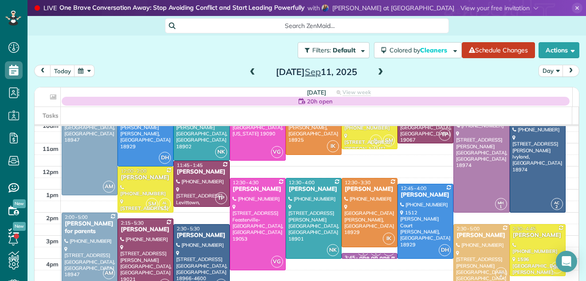
scroll to position [79, 0]
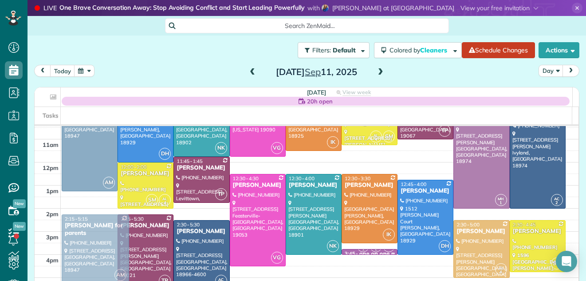
drag, startPoint x: 76, startPoint y: 220, endPoint x: 77, endPoint y: 224, distance: 5.0
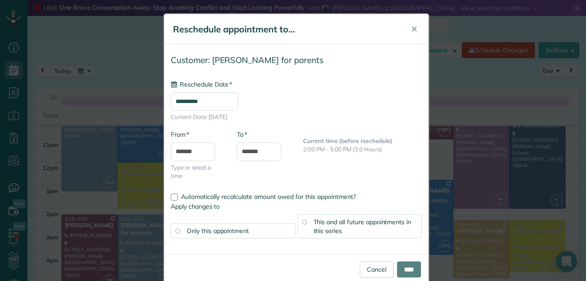
type input "**********"
click at [408, 267] on input "****" at bounding box center [409, 269] width 24 height 16
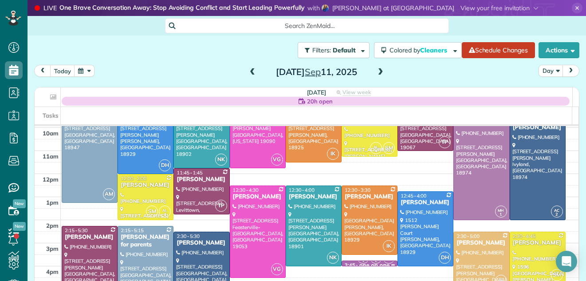
scroll to position [82, 0]
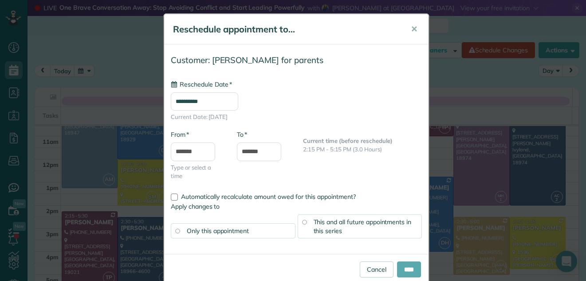
type input "**********"
click at [402, 268] on input "****" at bounding box center [409, 269] width 24 height 16
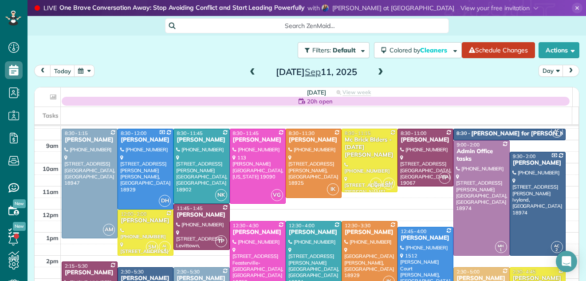
scroll to position [19, 0]
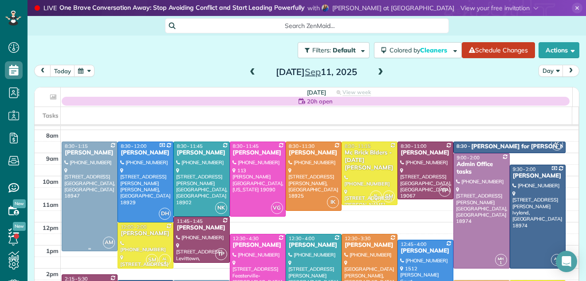
click at [72, 193] on div at bounding box center [89, 196] width 55 height 109
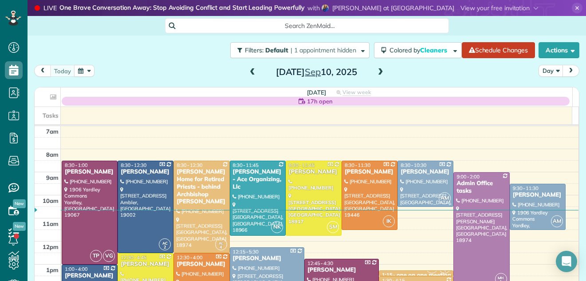
scroll to position [4, 4]
click at [379, 69] on span at bounding box center [381, 72] width 10 height 8
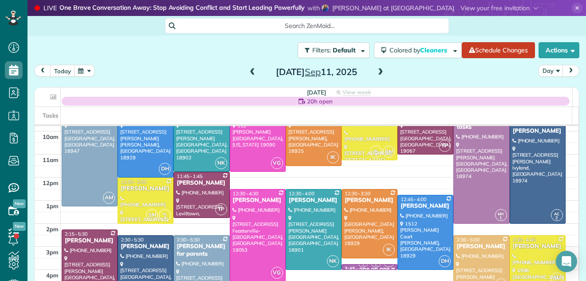
scroll to position [102, 0]
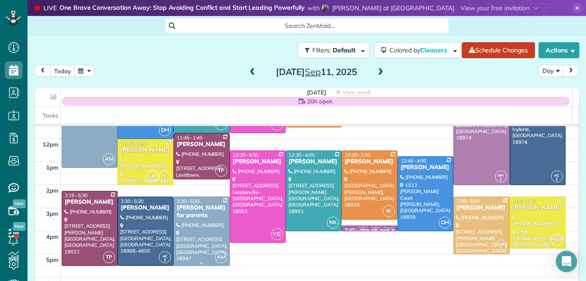
click at [204, 231] on div at bounding box center [201, 231] width 55 height 68
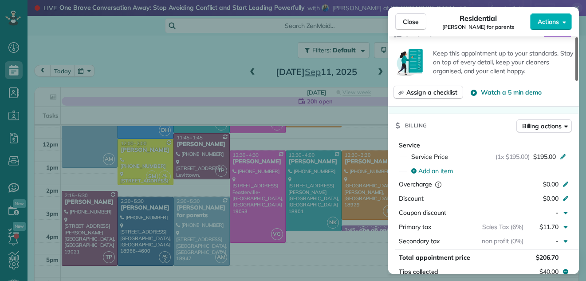
scroll to position [282, 0]
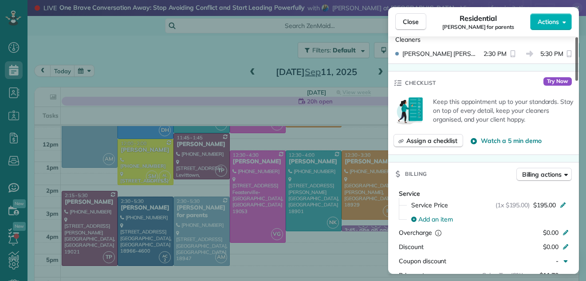
drag, startPoint x: 576, startPoint y: 62, endPoint x: 573, endPoint y: 114, distance: 52.0
click at [575, 81] on div at bounding box center [576, 58] width 3 height 43
click at [411, 24] on span "Close" at bounding box center [411, 21] width 16 height 9
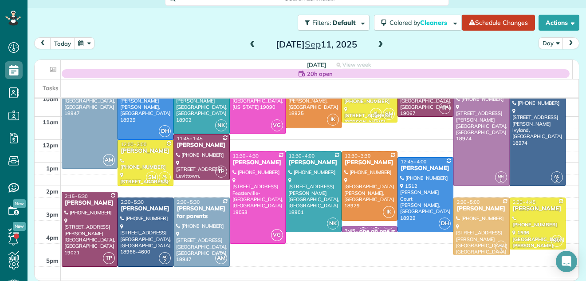
scroll to position [17, 0]
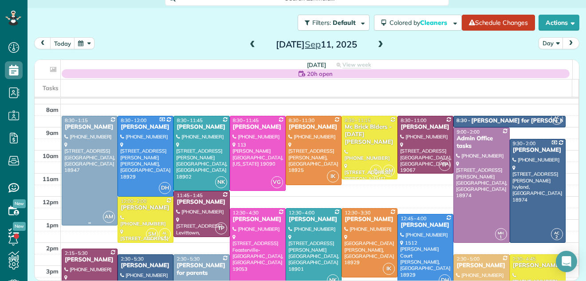
click at [103, 165] on div at bounding box center [89, 170] width 55 height 109
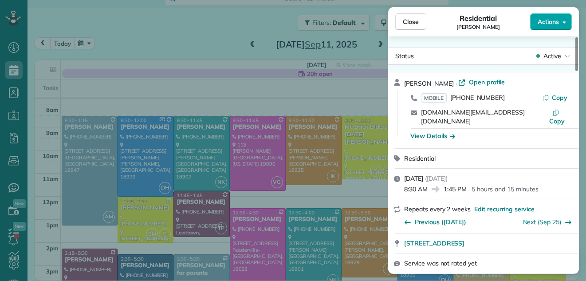
click at [538, 20] on span "Actions" at bounding box center [548, 21] width 21 height 9
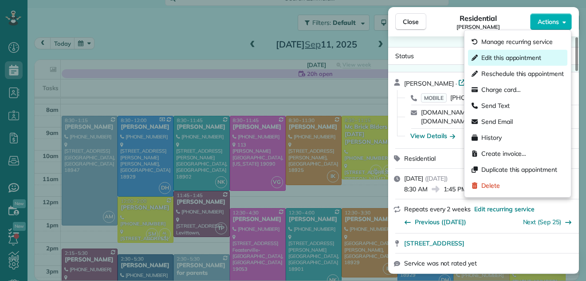
click at [496, 59] on span "Edit this appointment" at bounding box center [511, 57] width 60 height 9
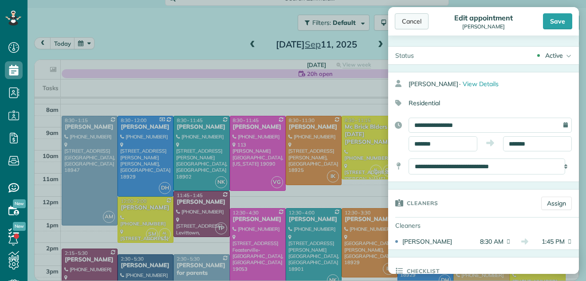
click at [408, 18] on div "Cancel" at bounding box center [412, 21] width 34 height 16
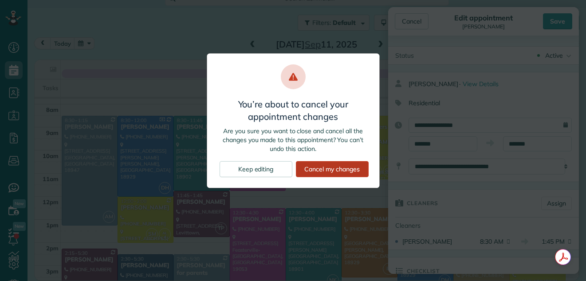
click at [315, 169] on div "Cancel my changes" at bounding box center [332, 169] width 73 height 16
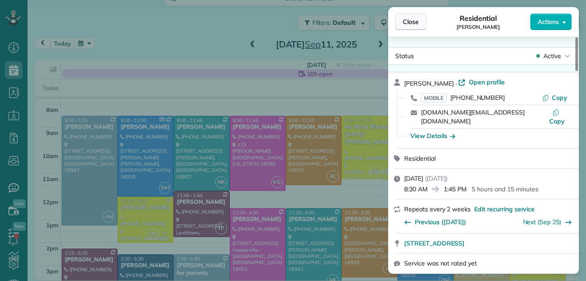
click at [417, 19] on span "Close" at bounding box center [411, 21] width 16 height 9
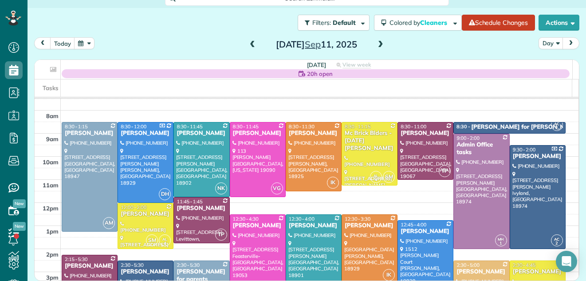
scroll to position [7, 0]
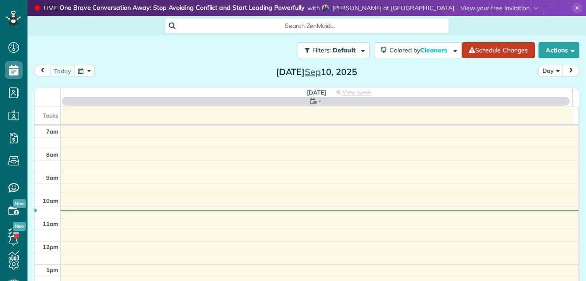
scroll to position [4, 4]
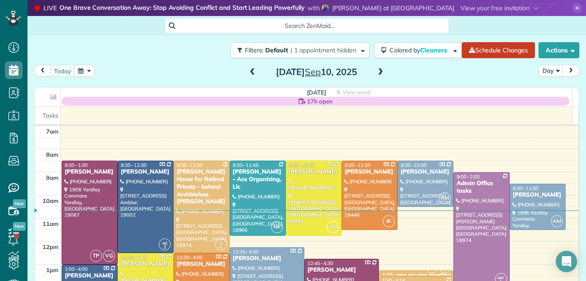
click at [377, 71] on span at bounding box center [381, 72] width 10 height 8
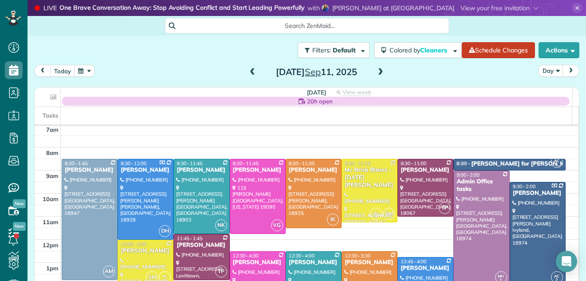
scroll to position [0, 0]
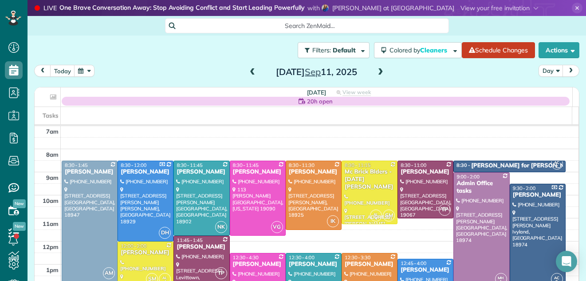
click at [379, 70] on span at bounding box center [381, 72] width 10 height 8
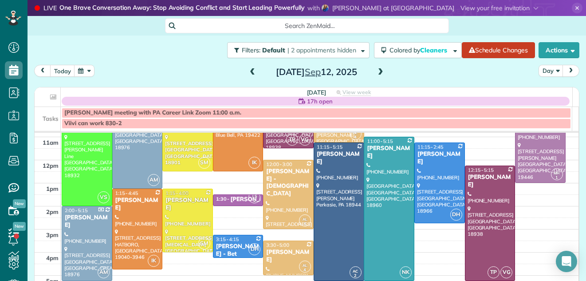
scroll to position [100, 0]
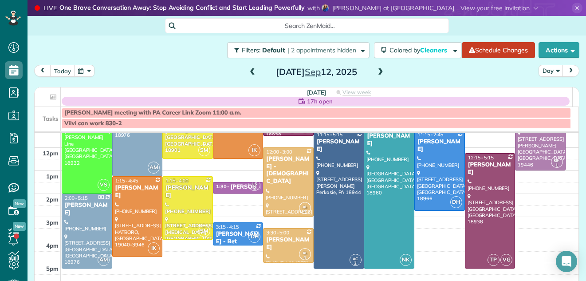
click at [248, 72] on span at bounding box center [253, 72] width 10 height 8
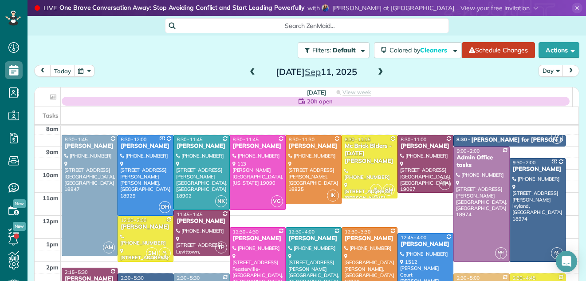
scroll to position [0, 0]
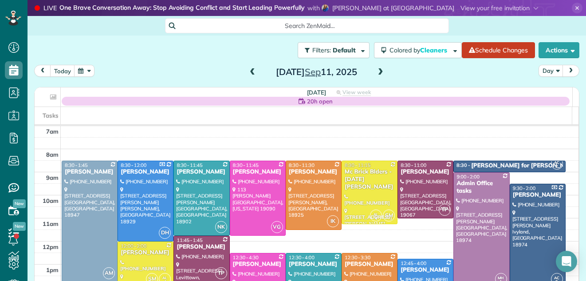
click at [381, 71] on span at bounding box center [381, 72] width 10 height 8
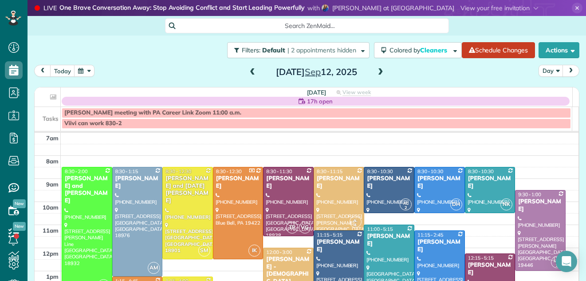
click at [248, 70] on span at bounding box center [253, 72] width 10 height 8
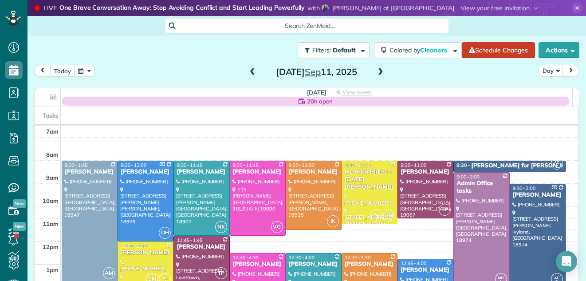
click at [248, 70] on span at bounding box center [253, 72] width 10 height 8
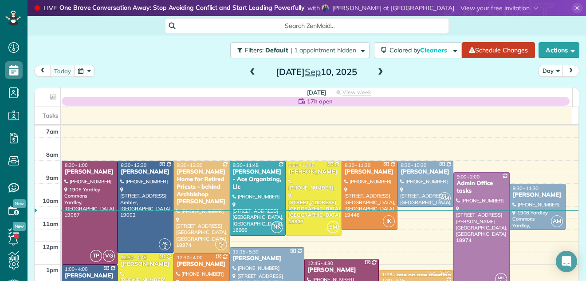
click at [248, 72] on span at bounding box center [253, 72] width 10 height 8
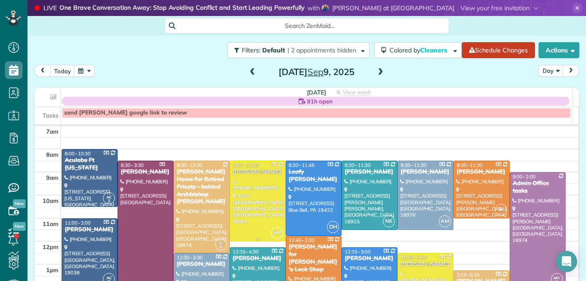
click at [242, 209] on div at bounding box center [257, 201] width 55 height 80
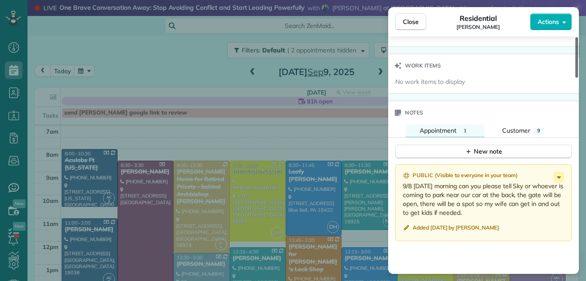
scroll to position [896, 0]
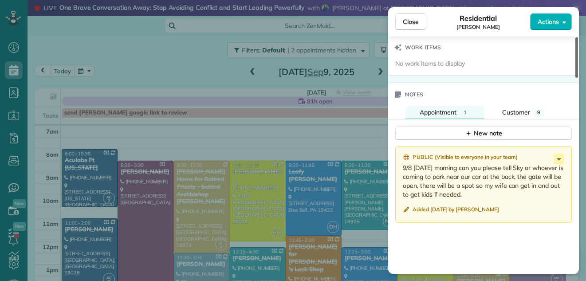
drag, startPoint x: 576, startPoint y: 56, endPoint x: 597, endPoint y: 208, distance: 153.6
click at [578, 78] on div at bounding box center [576, 57] width 3 height 40
drag, startPoint x: 407, startPoint y: 20, endPoint x: 210, endPoint y: 57, distance: 200.4
click at [407, 20] on span "Close" at bounding box center [411, 21] width 16 height 9
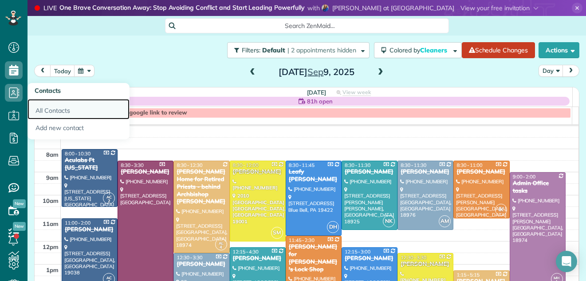
click at [49, 107] on link "All Contacts" at bounding box center [79, 109] width 102 height 20
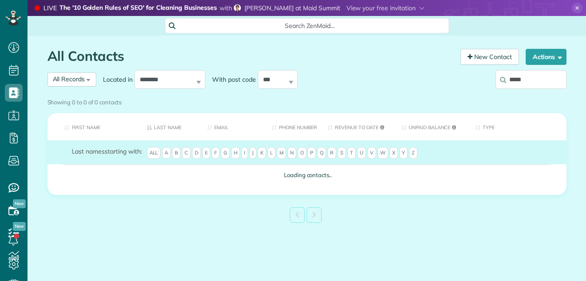
type input "*****"
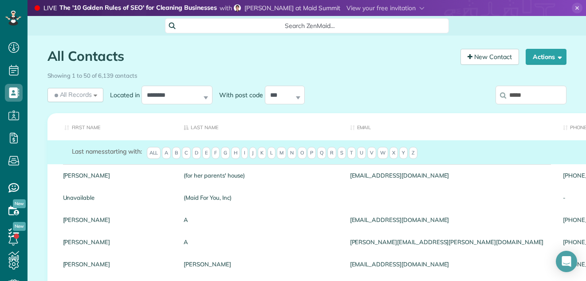
click at [536, 95] on input "*****" at bounding box center [530, 95] width 71 height 19
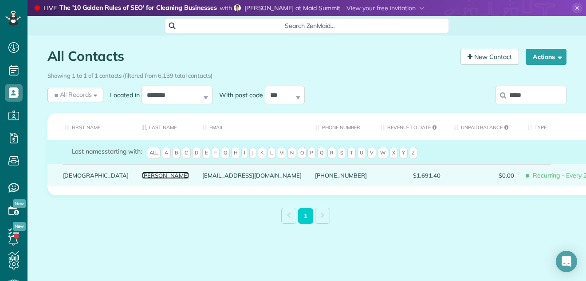
click at [142, 178] on link "Sanchez" at bounding box center [165, 175] width 47 height 6
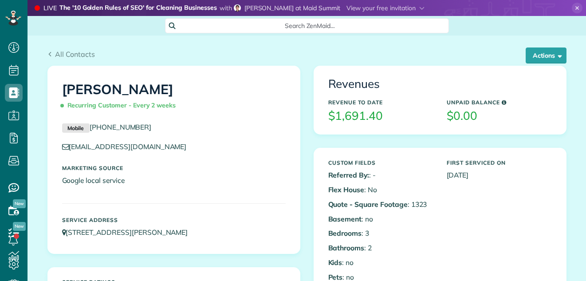
scroll to position [4, 4]
click at [535, 51] on button "Actions" at bounding box center [546, 55] width 41 height 16
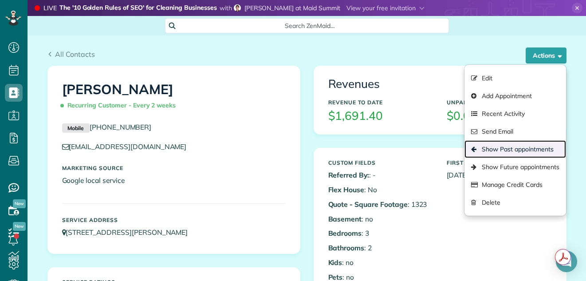
click at [488, 149] on link "Show Past appointments" at bounding box center [514, 149] width 101 height 18
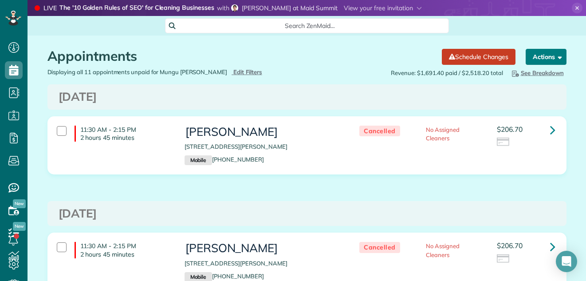
click at [537, 54] on button "Actions" at bounding box center [546, 57] width 41 height 16
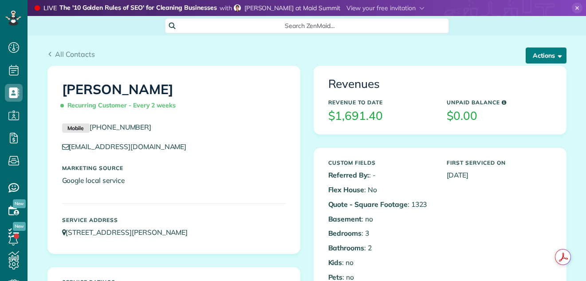
click at [537, 54] on button "Actions" at bounding box center [546, 55] width 41 height 16
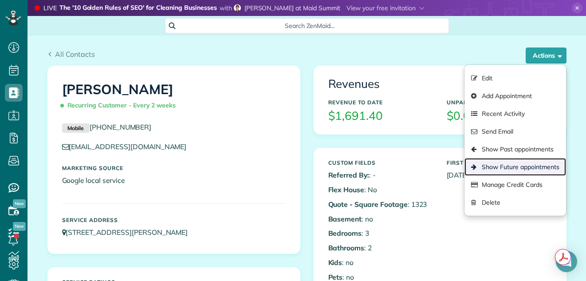
click at [505, 165] on link "Show Future appointments" at bounding box center [514, 167] width 101 height 18
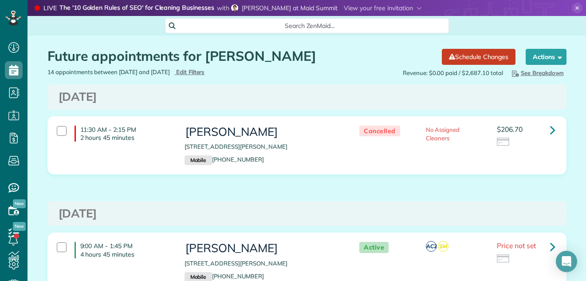
scroll to position [141, 0]
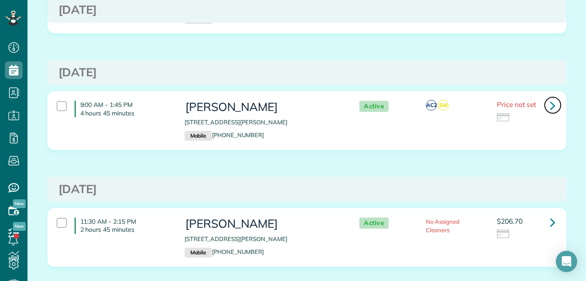
click at [550, 105] on icon at bounding box center [552, 106] width 5 height 16
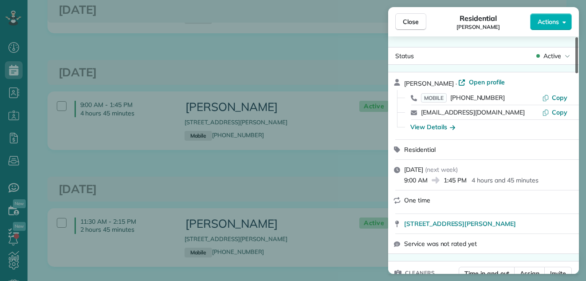
drag, startPoint x: 577, startPoint y: 45, endPoint x: 570, endPoint y: 22, distance: 23.9
click at [575, 37] on div at bounding box center [576, 55] width 3 height 36
click at [405, 20] on span "Close" at bounding box center [411, 21] width 16 height 9
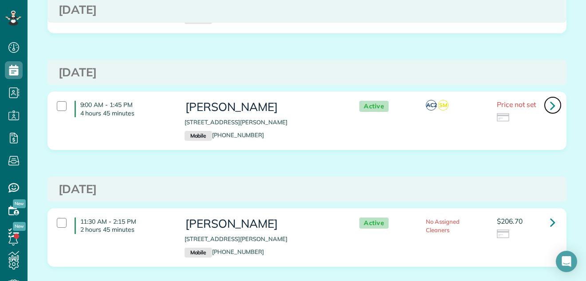
click at [550, 106] on icon at bounding box center [552, 106] width 5 height 16
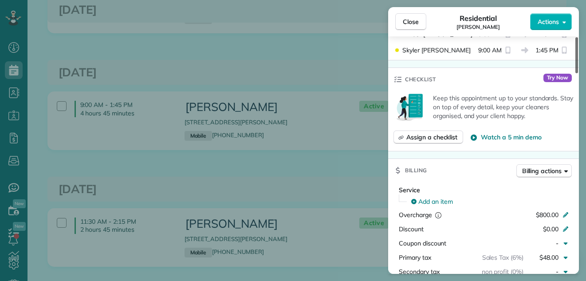
scroll to position [216, 0]
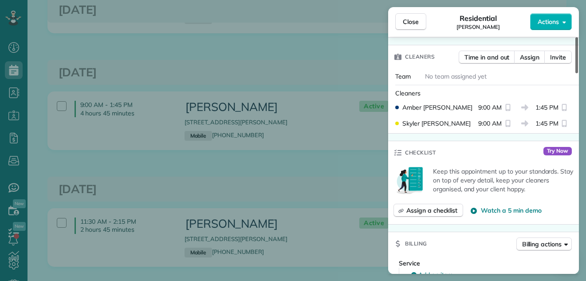
drag, startPoint x: 575, startPoint y: 58, endPoint x: 565, endPoint y: 90, distance: 34.4
click at [575, 73] on div at bounding box center [576, 55] width 3 height 36
click at [565, 90] on div "Cleaners" at bounding box center [485, 93] width 180 height 9
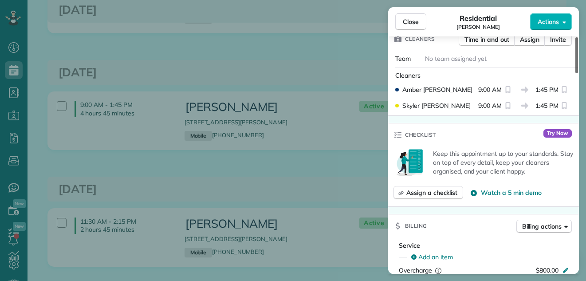
drag, startPoint x: 576, startPoint y: 80, endPoint x: 576, endPoint y: 86, distance: 5.8
click at [576, 73] on div at bounding box center [576, 55] width 3 height 36
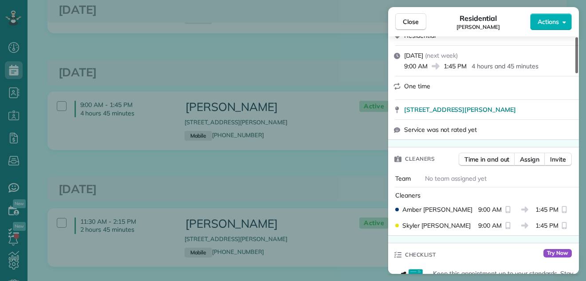
scroll to position [0, 0]
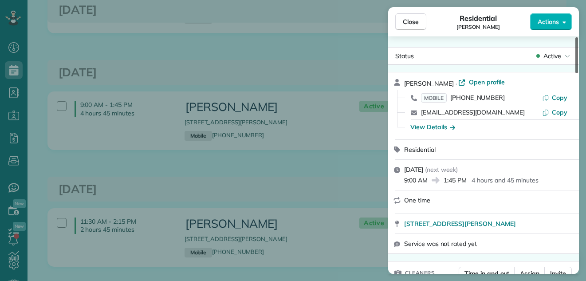
drag, startPoint x: 576, startPoint y: 83, endPoint x: 587, endPoint y: 12, distance: 71.4
click at [578, 37] on div at bounding box center [576, 55] width 3 height 36
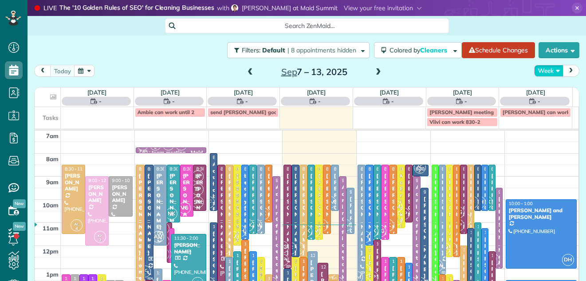
click at [541, 70] on button "Week" at bounding box center [548, 71] width 29 height 12
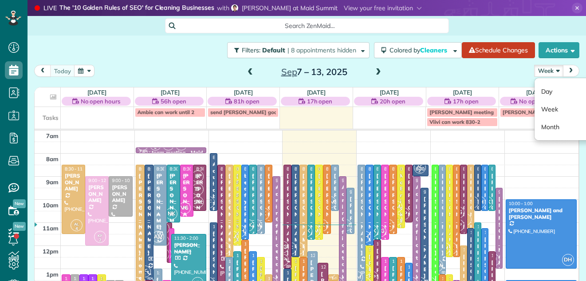
scroll to position [4, 4]
click at [40, 69] on span "prev" at bounding box center [42, 71] width 7 height 6
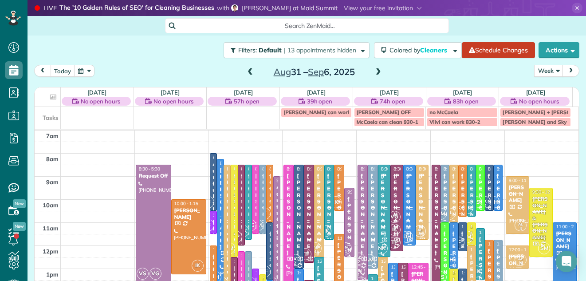
click at [40, 69] on span "prev" at bounding box center [42, 71] width 7 height 6
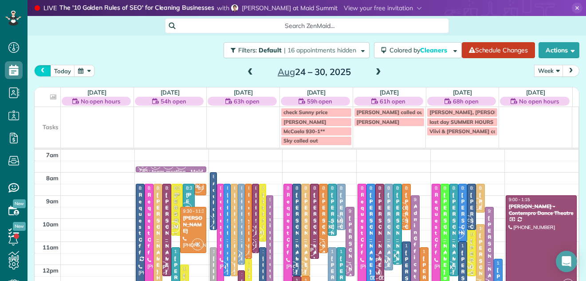
click at [40, 69] on span "prev" at bounding box center [42, 71] width 7 height 6
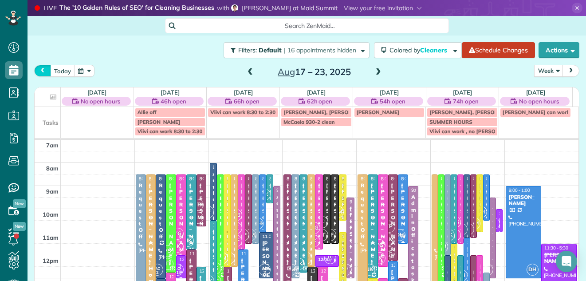
click at [40, 69] on span "prev" at bounding box center [42, 71] width 7 height 6
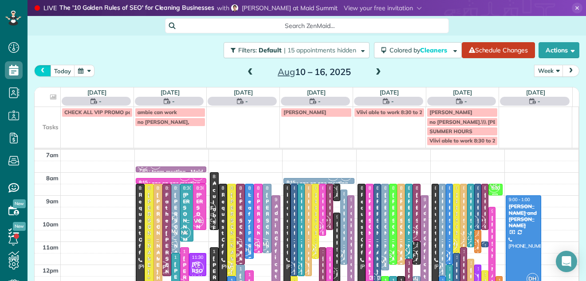
click at [40, 69] on span "prev" at bounding box center [42, 71] width 7 height 6
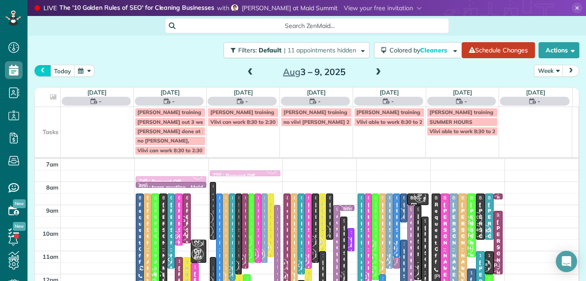
click at [40, 69] on span "prev" at bounding box center [42, 71] width 7 height 6
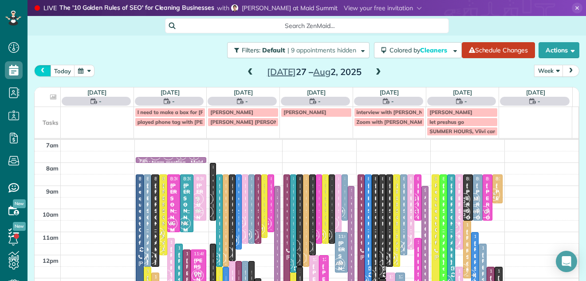
click at [40, 69] on span "prev" at bounding box center [42, 71] width 7 height 6
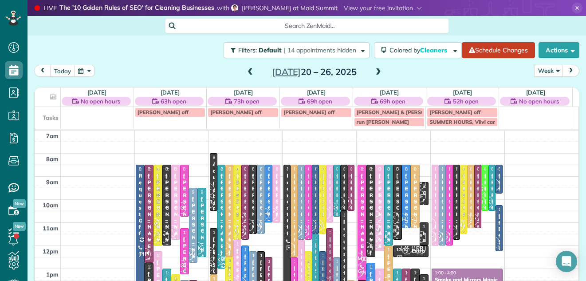
click at [375, 72] on span at bounding box center [378, 72] width 10 height 8
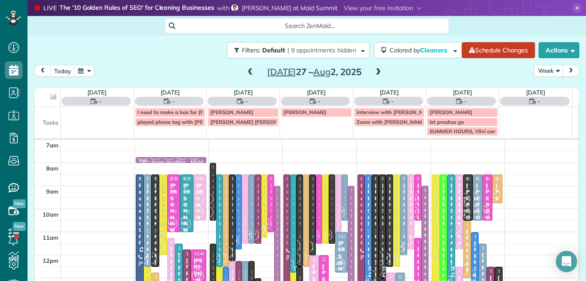
click at [375, 72] on span at bounding box center [378, 72] width 10 height 8
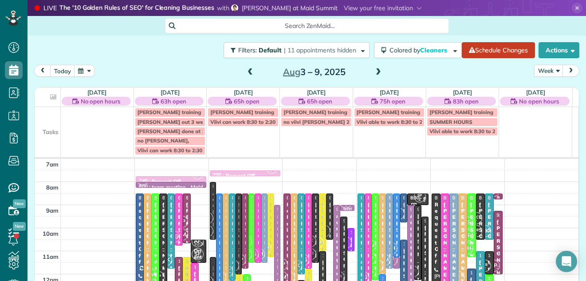
click at [245, 70] on span at bounding box center [250, 72] width 10 height 8
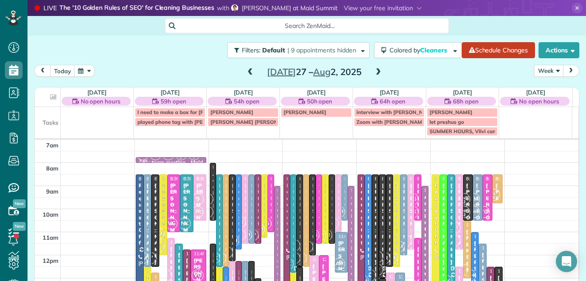
click at [544, 70] on button "Week" at bounding box center [548, 71] width 29 height 12
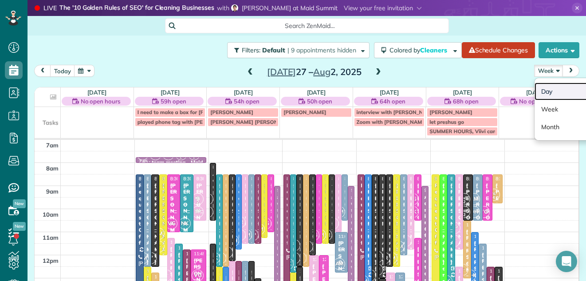
click at [542, 89] on link "Day" at bounding box center [570, 92] width 70 height 18
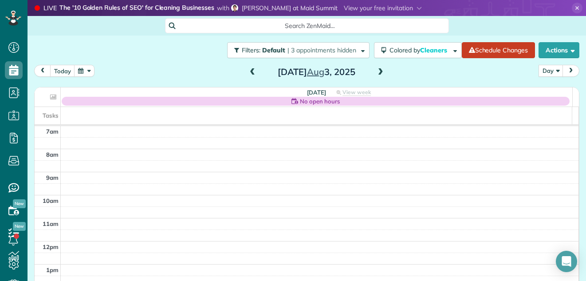
click at [248, 73] on span at bounding box center [253, 72] width 10 height 8
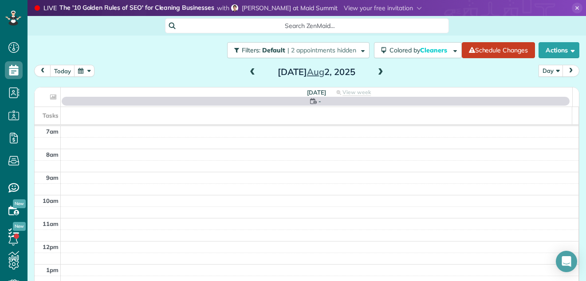
click at [248, 73] on span at bounding box center [253, 72] width 10 height 8
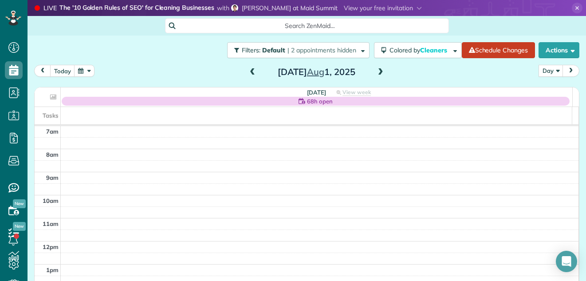
click at [249, 73] on span at bounding box center [253, 72] width 10 height 8
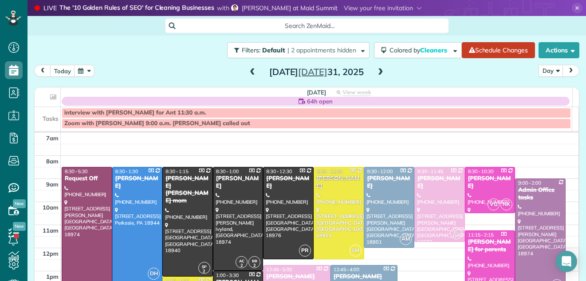
click at [377, 70] on span at bounding box center [381, 72] width 10 height 8
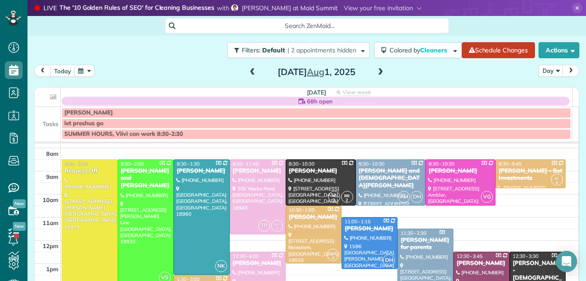
scroll to position [16, 0]
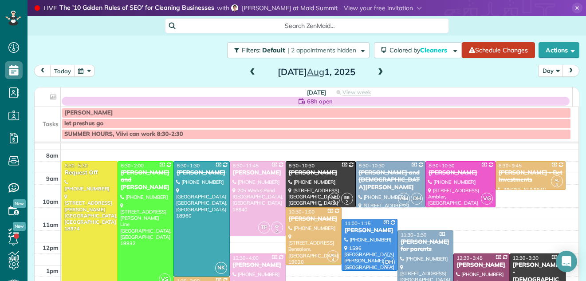
click at [313, 179] on div at bounding box center [320, 183] width 69 height 45
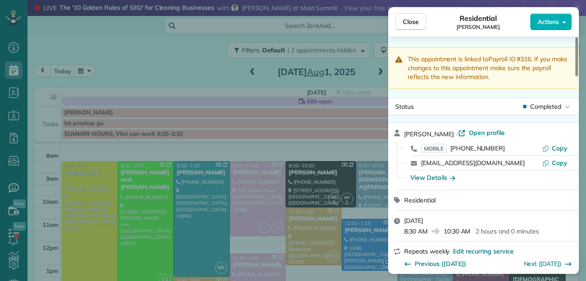
drag, startPoint x: 581, startPoint y: 64, endPoint x: 581, endPoint y: 75, distance: 10.6
click at [581, 75] on div "Close Residential Allie Wagner Actions This appointment is linked to Payroll ID…" at bounding box center [293, 140] width 586 height 281
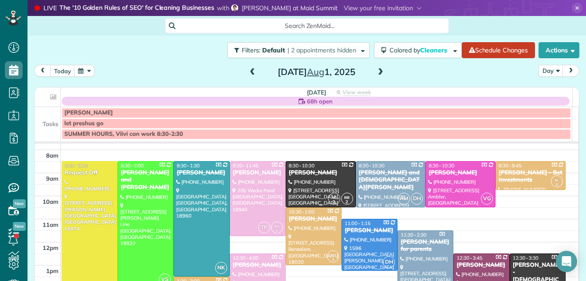
click at [326, 172] on div "Allie Wagner" at bounding box center [320, 173] width 65 height 8
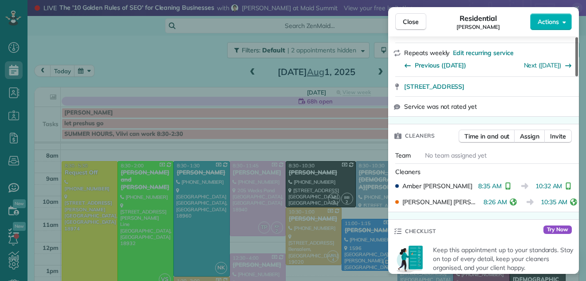
scroll to position [196, 0]
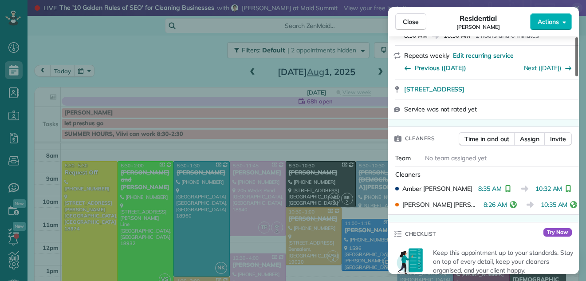
drag, startPoint x: 575, startPoint y: 69, endPoint x: 574, endPoint y: 101, distance: 32.0
click at [575, 76] on div at bounding box center [576, 56] width 3 height 39
click at [416, 22] on span "Close" at bounding box center [411, 21] width 16 height 9
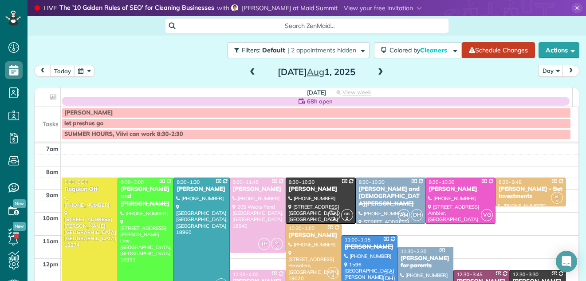
scroll to position [25, 0]
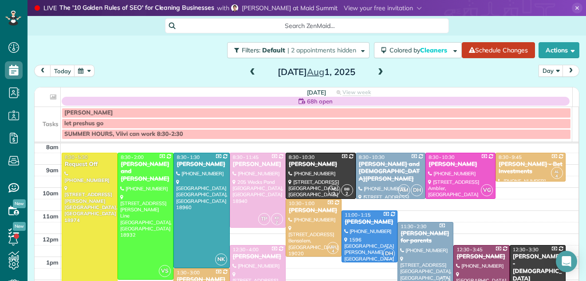
click at [376, 74] on span at bounding box center [381, 72] width 10 height 8
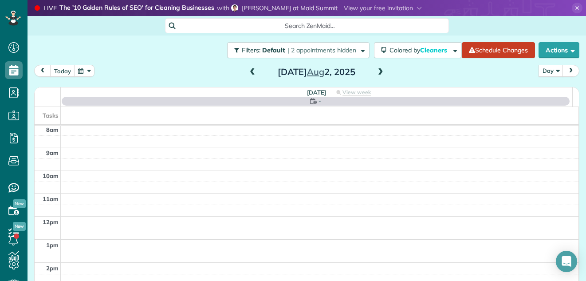
scroll to position [0, 0]
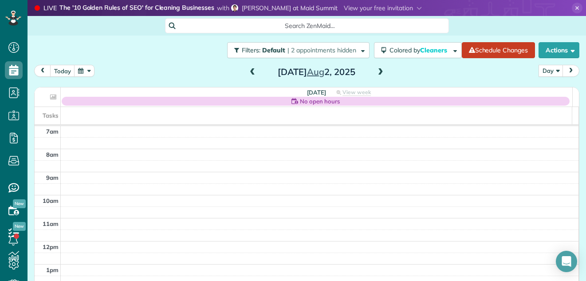
click at [376, 74] on span at bounding box center [381, 72] width 10 height 8
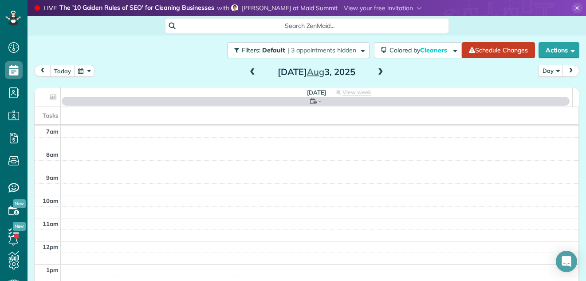
click at [376, 74] on span at bounding box center [381, 72] width 10 height 8
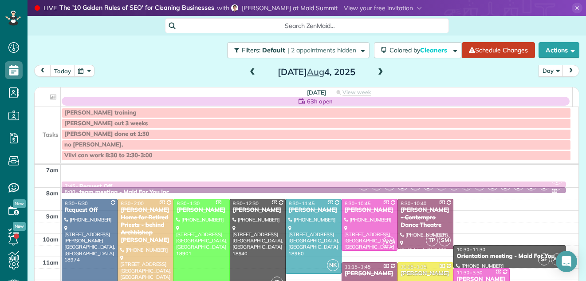
click at [376, 74] on span at bounding box center [381, 72] width 10 height 8
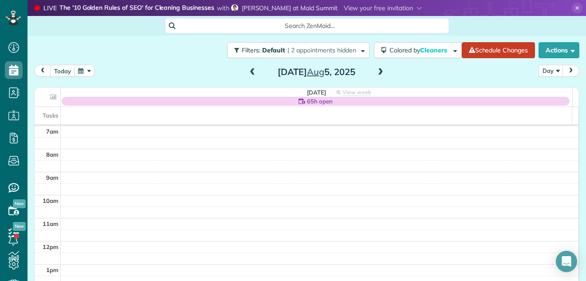
click at [376, 74] on span at bounding box center [381, 72] width 10 height 8
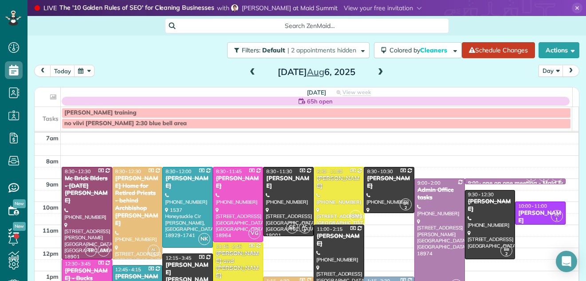
click at [376, 74] on span at bounding box center [381, 72] width 10 height 8
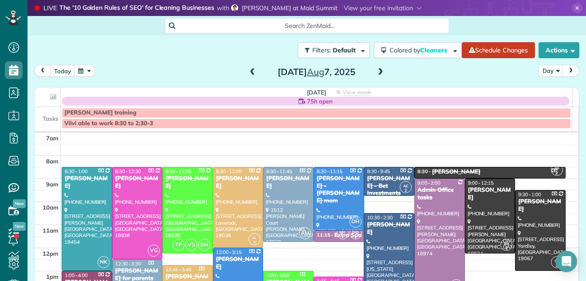
click at [376, 74] on span at bounding box center [381, 72] width 10 height 8
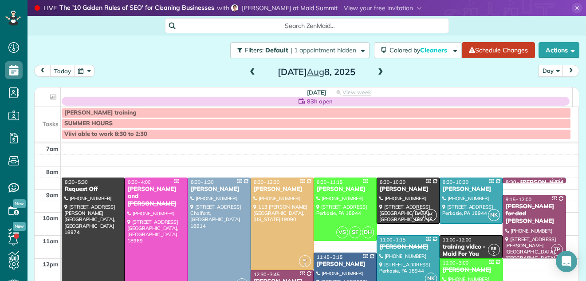
click at [63, 67] on button "today" at bounding box center [62, 71] width 25 height 12
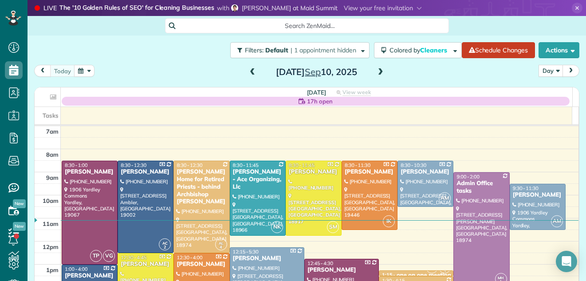
click at [376, 71] on span at bounding box center [381, 72] width 10 height 8
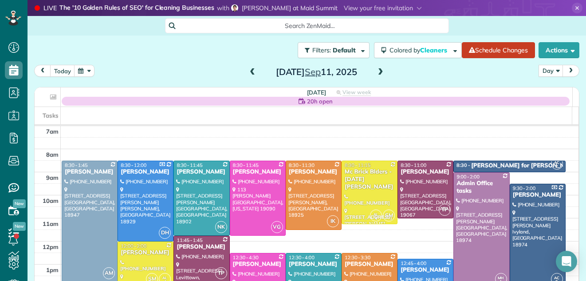
click at [376, 71] on span at bounding box center [381, 72] width 10 height 8
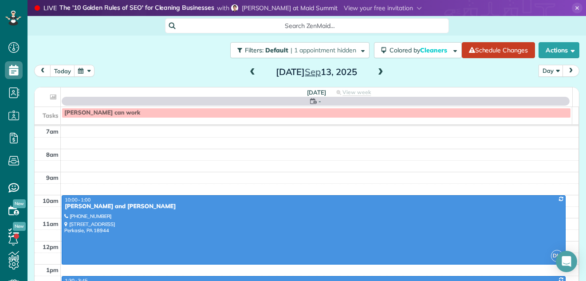
click at [376, 71] on span at bounding box center [381, 72] width 10 height 8
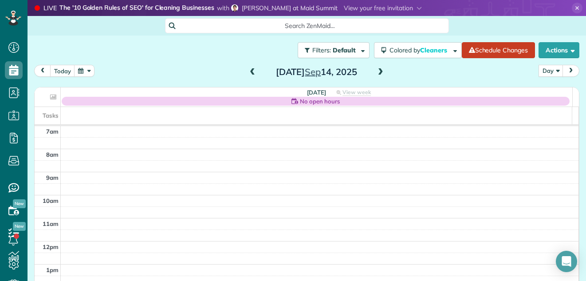
click at [376, 71] on span at bounding box center [381, 72] width 10 height 8
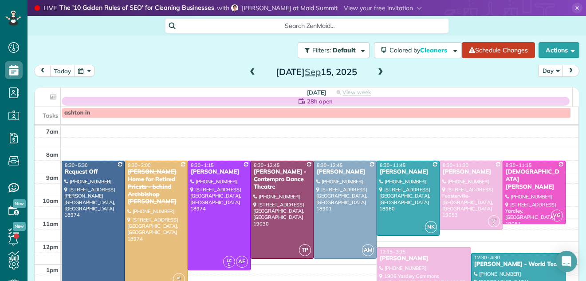
click at [376, 71] on span at bounding box center [381, 72] width 10 height 8
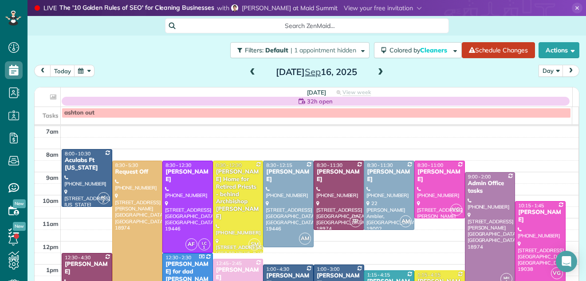
click at [376, 71] on span at bounding box center [381, 72] width 10 height 8
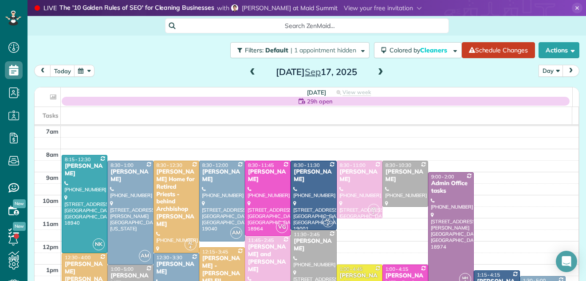
click at [376, 71] on span at bounding box center [381, 72] width 10 height 8
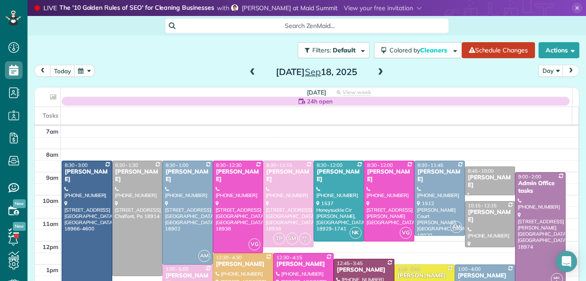
click at [376, 71] on span at bounding box center [381, 72] width 10 height 8
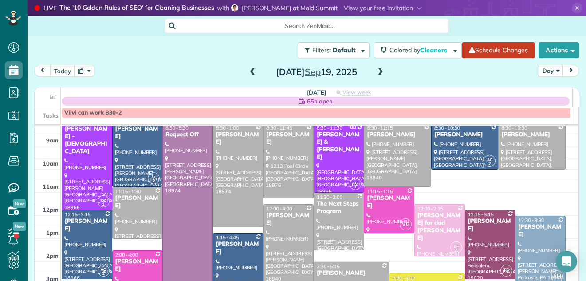
scroll to position [69, 0]
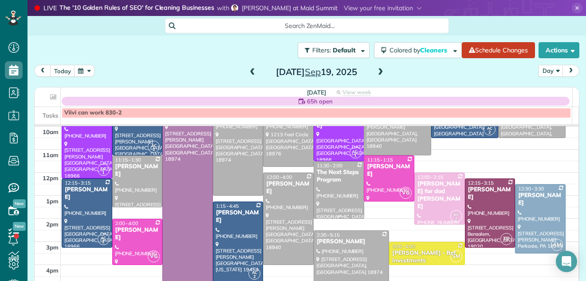
click at [339, 199] on div at bounding box center [339, 189] width 50 height 57
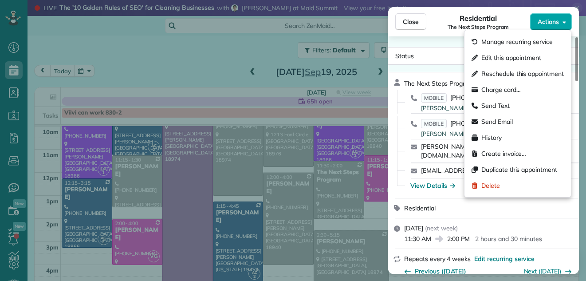
click at [548, 19] on span "Actions" at bounding box center [548, 21] width 21 height 9
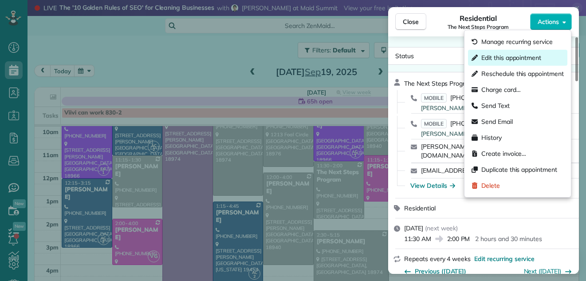
click at [537, 53] on span "Edit this appointment" at bounding box center [511, 57] width 60 height 9
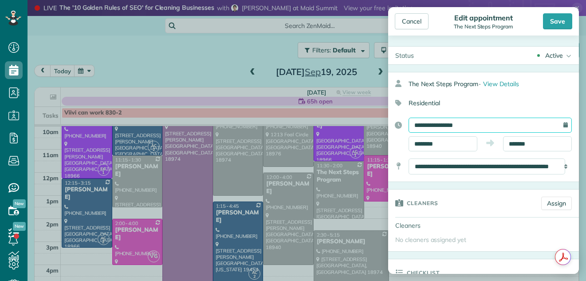
click at [487, 125] on input "**********" at bounding box center [490, 125] width 163 height 15
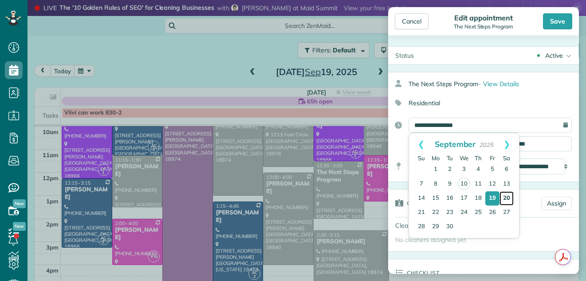
click at [504, 198] on link "20" at bounding box center [506, 198] width 14 height 14
type input "**********"
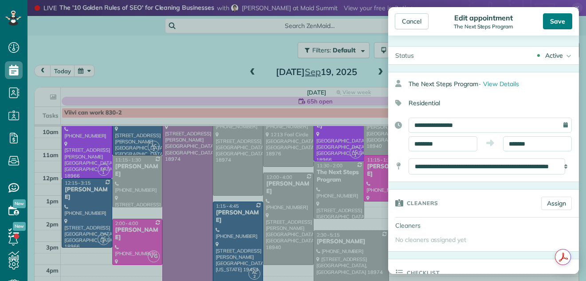
click at [558, 19] on div "Save" at bounding box center [557, 21] width 29 height 16
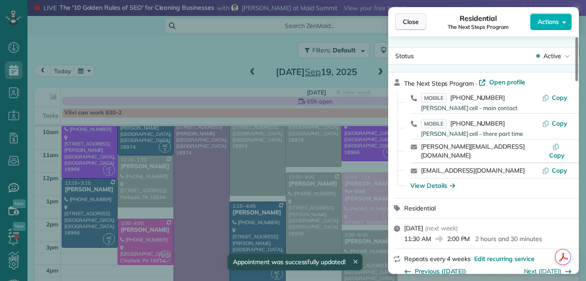
click at [409, 18] on span "Close" at bounding box center [411, 21] width 16 height 9
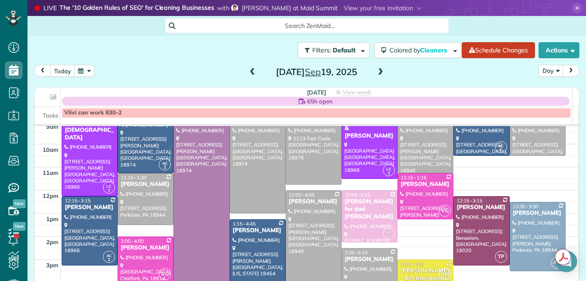
scroll to position [16, 0]
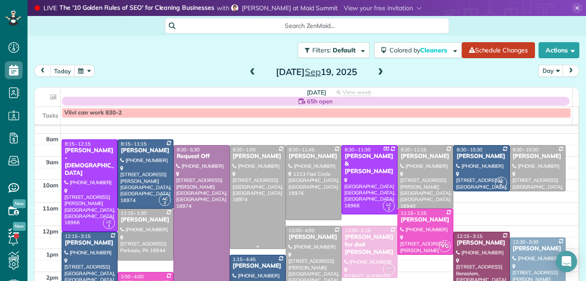
click at [237, 198] on div at bounding box center [257, 196] width 55 height 103
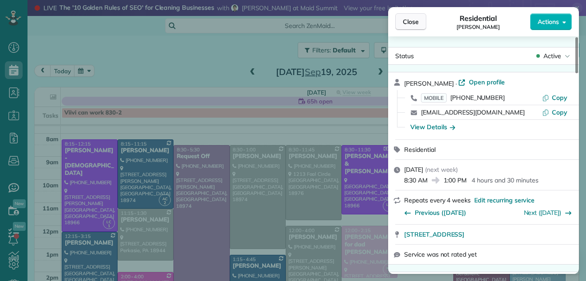
click at [411, 19] on span "Close" at bounding box center [411, 21] width 16 height 9
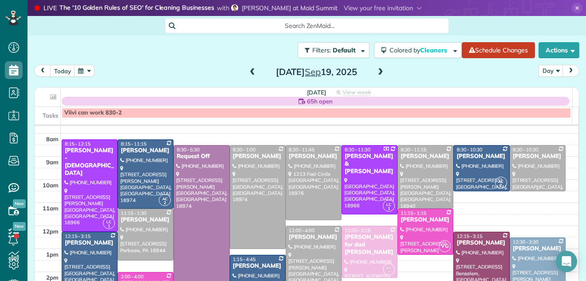
click at [527, 158] on div "JoFran Garson" at bounding box center [537, 157] width 51 height 8
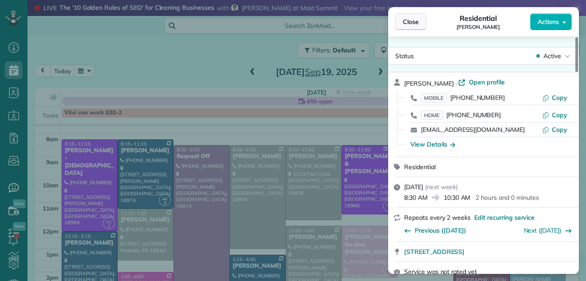
click at [405, 21] on span "Close" at bounding box center [411, 21] width 16 height 9
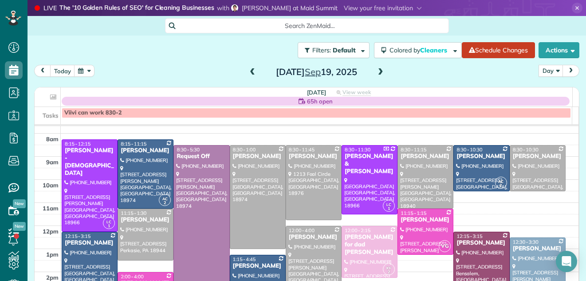
click at [84, 260] on div at bounding box center [89, 266] width 55 height 68
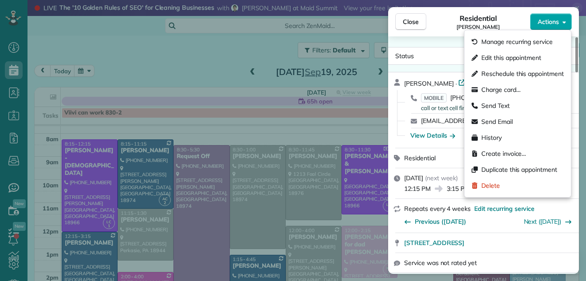
click at [550, 19] on span "Actions" at bounding box center [548, 21] width 21 height 9
click at [519, 16] on div "Residential Ann Kirkpatrick" at bounding box center [478, 22] width 104 height 18
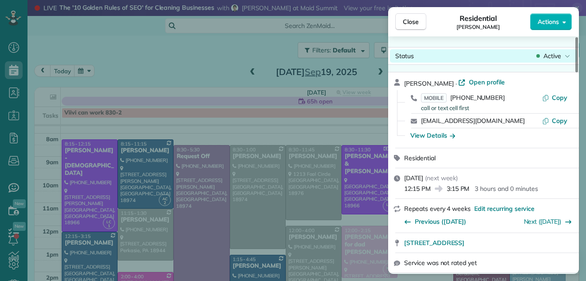
click at [552, 56] on span "Active" at bounding box center [552, 55] width 18 height 9
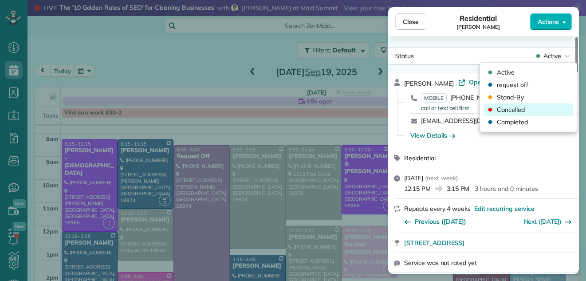
click at [520, 107] on span "Cancelled" at bounding box center [511, 109] width 28 height 9
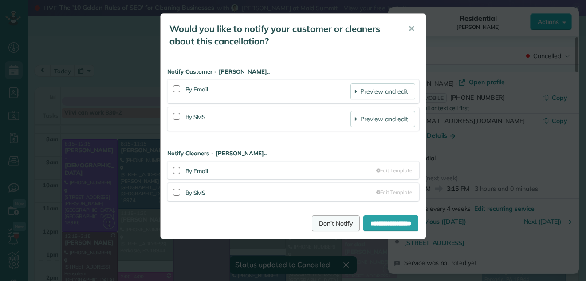
click at [323, 220] on link "Don't Notify" at bounding box center [336, 223] width 48 height 16
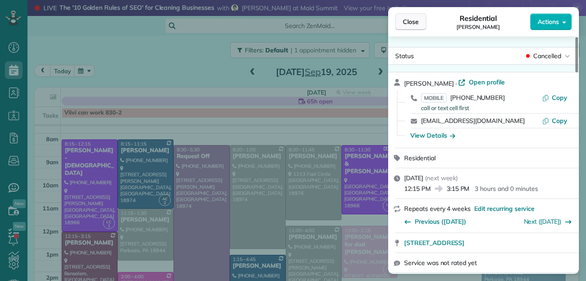
click at [414, 20] on span "Close" at bounding box center [411, 21] width 16 height 9
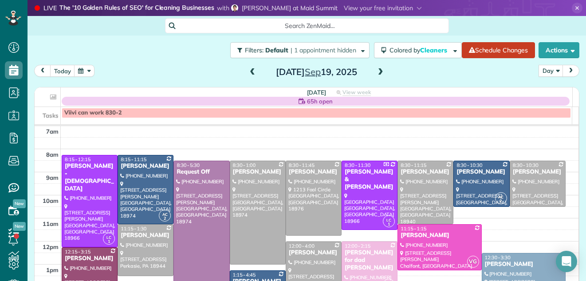
click at [248, 72] on span at bounding box center [253, 72] width 10 height 8
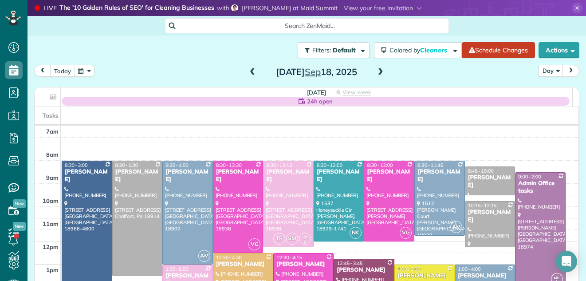
click at [65, 67] on button "today" at bounding box center [62, 71] width 25 height 12
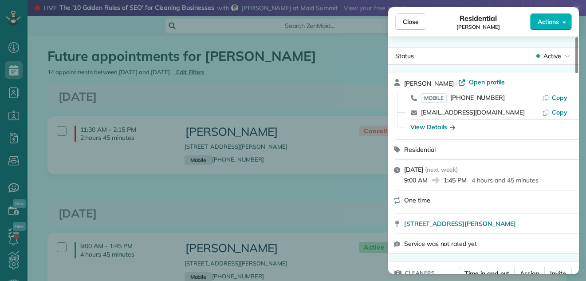
click at [403, 19] on span "Close" at bounding box center [411, 21] width 16 height 9
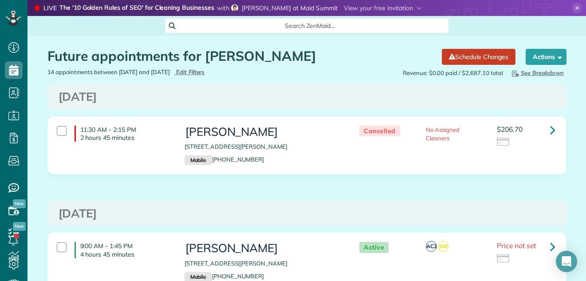
scroll to position [141, 0]
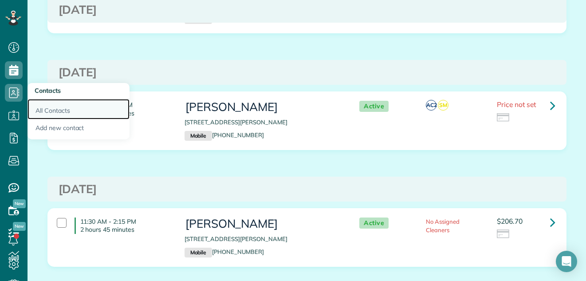
click at [48, 109] on link "All Contacts" at bounding box center [79, 109] width 102 height 20
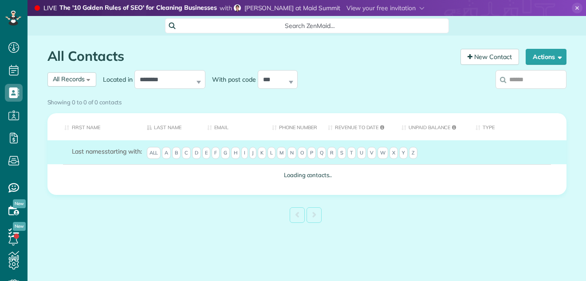
scroll to position [4, 4]
click at [79, 94] on div "Showing 0 to 0 of 0 contacts" at bounding box center [306, 100] width 519 height 12
click at [63, 94] on div "Showing 0 to 0 of 0 contacts" at bounding box center [306, 100] width 519 height 12
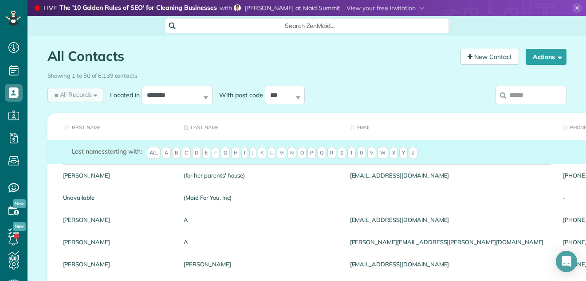
click at [83, 91] on span "All Records" at bounding box center [72, 94] width 39 height 9
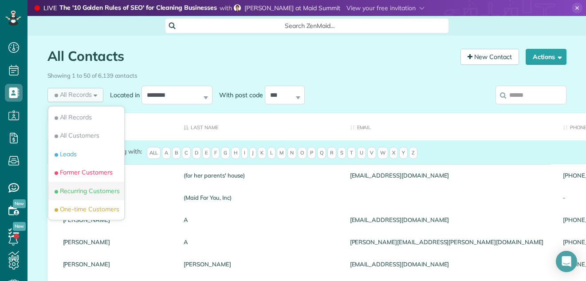
click at [77, 189] on span "Recurring Customers" at bounding box center [86, 190] width 67 height 9
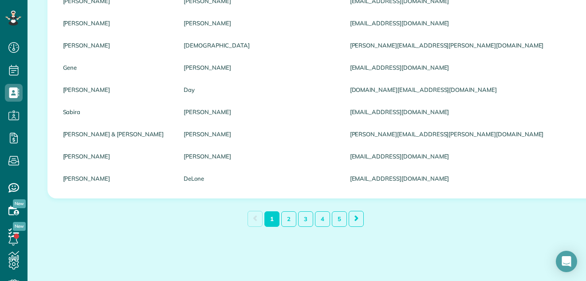
scroll to position [1086, 0]
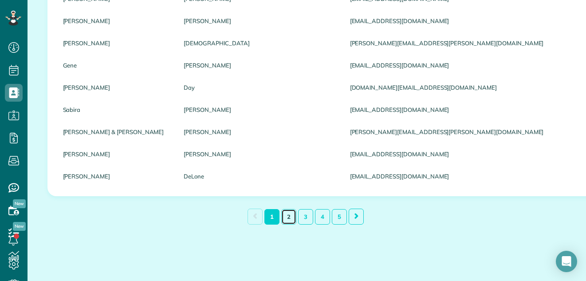
click at [288, 218] on link "2" at bounding box center [288, 217] width 15 height 16
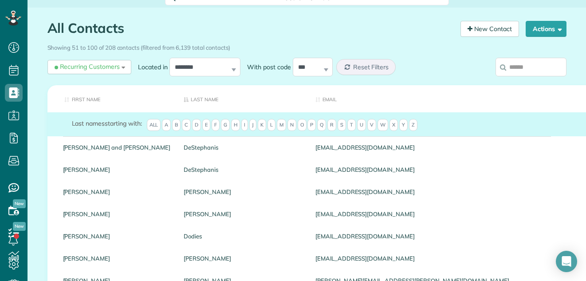
scroll to position [0, 0]
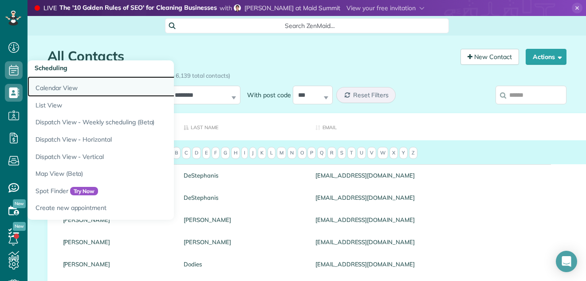
click at [49, 85] on link "Calendar View" at bounding box center [139, 86] width 222 height 20
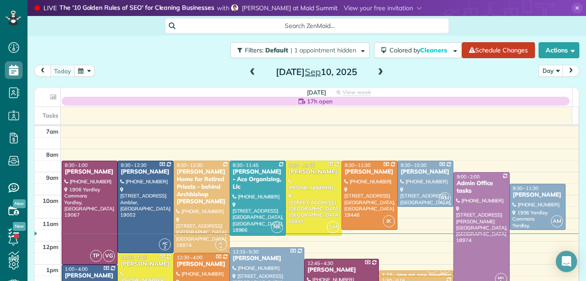
scroll to position [4, 4]
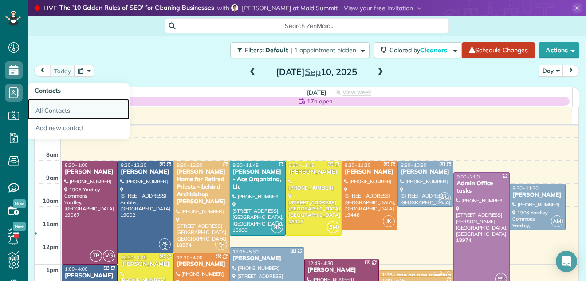
click at [47, 108] on link "All Contacts" at bounding box center [79, 109] width 102 height 20
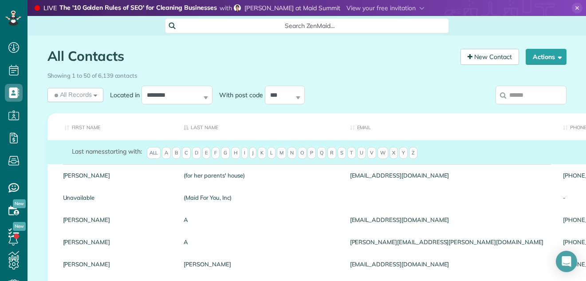
scroll to position [4, 4]
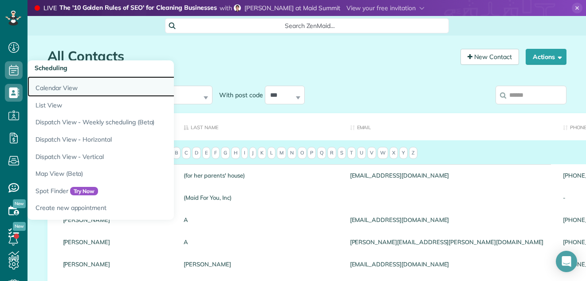
click at [40, 84] on link "Calendar View" at bounding box center [139, 86] width 222 height 20
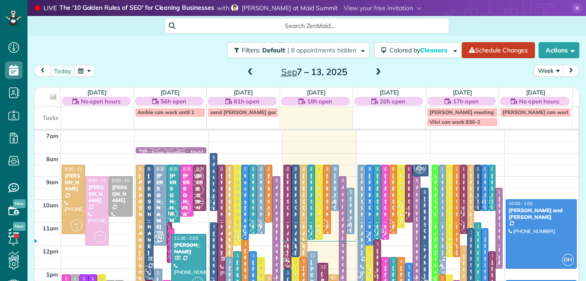
scroll to position [4, 4]
click at [543, 70] on button "Week" at bounding box center [548, 71] width 29 height 12
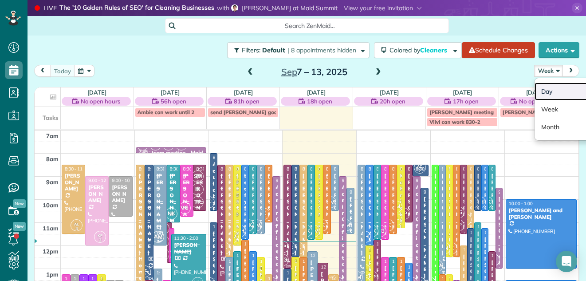
click at [540, 89] on link "Day" at bounding box center [570, 92] width 70 height 18
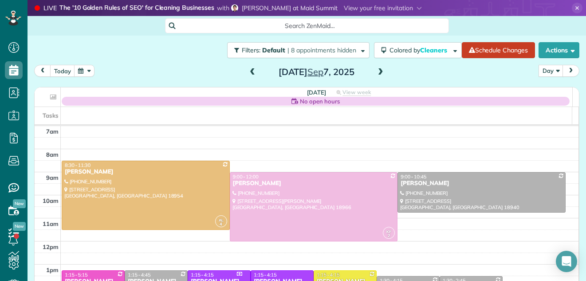
click at [377, 70] on span at bounding box center [381, 72] width 10 height 8
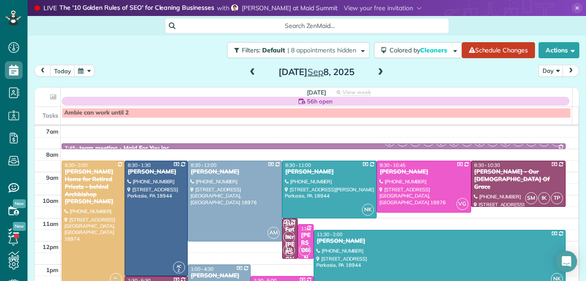
click at [377, 70] on span at bounding box center [381, 72] width 10 height 8
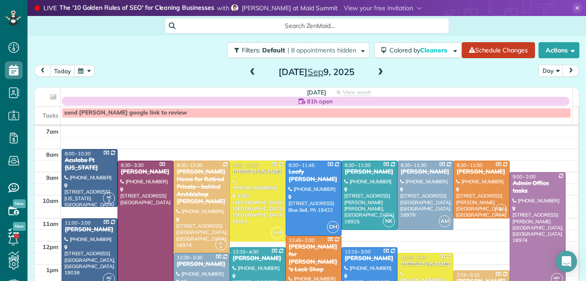
click at [376, 72] on span at bounding box center [381, 72] width 10 height 8
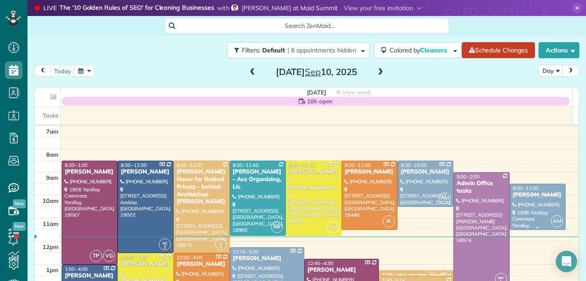
click at [516, 200] on div at bounding box center [537, 206] width 55 height 45
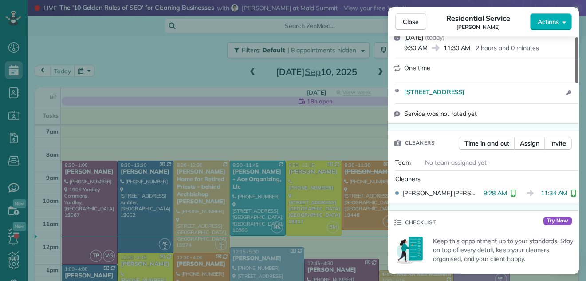
scroll to position [143, 0]
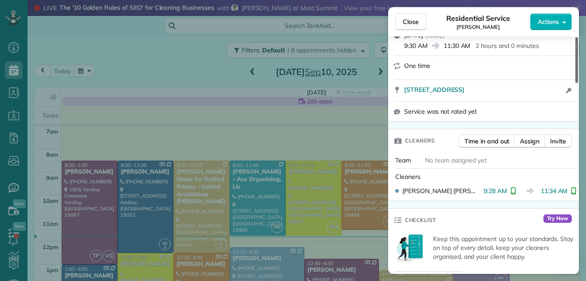
drag, startPoint x: 576, startPoint y: 67, endPoint x: 579, endPoint y: 94, distance: 27.6
click at [578, 83] on div at bounding box center [576, 60] width 3 height 46
click at [418, 17] on span "Close" at bounding box center [411, 21] width 16 height 9
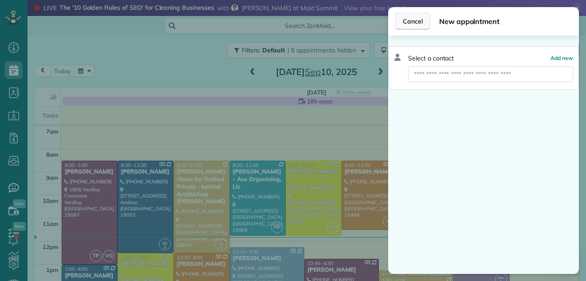
click at [405, 24] on span "Cancel" at bounding box center [413, 21] width 20 height 9
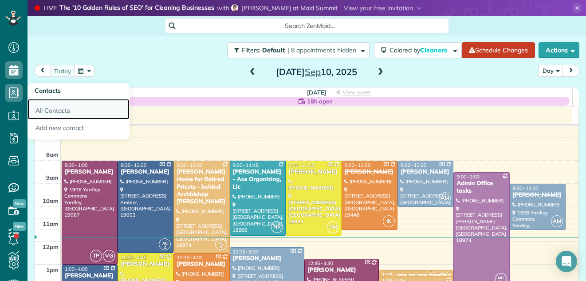
click at [39, 110] on link "All Contacts" at bounding box center [79, 109] width 102 height 20
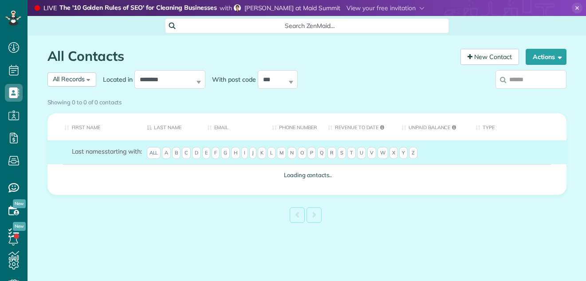
click at [515, 78] on input "search" at bounding box center [530, 79] width 71 height 19
type input "*"
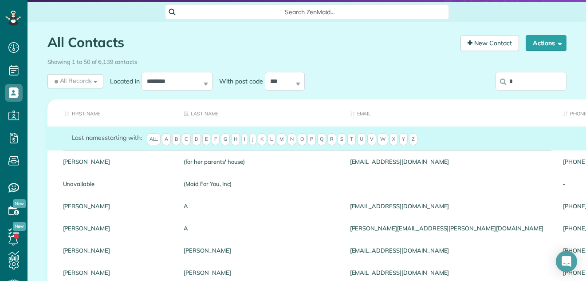
scroll to position [0, 0]
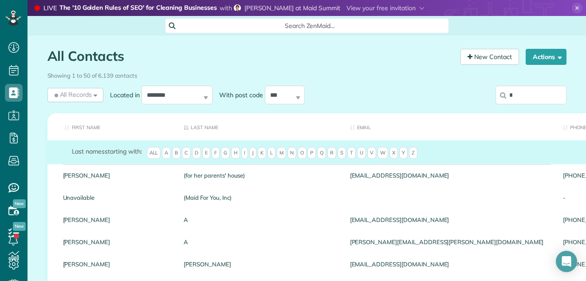
click at [520, 94] on input "*" at bounding box center [530, 95] width 71 height 19
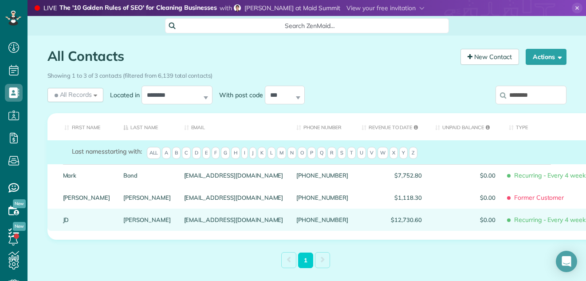
type input "********"
click at [123, 223] on link "[PERSON_NAME]" at bounding box center [146, 219] width 47 height 6
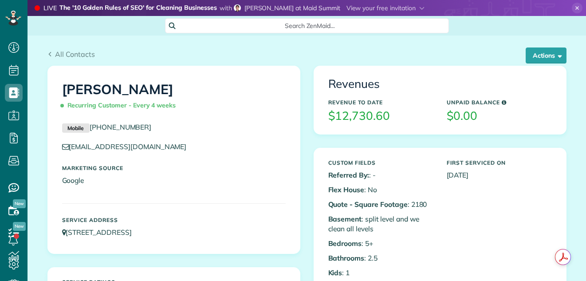
scroll to position [4, 4]
click at [542, 58] on button "Actions" at bounding box center [546, 55] width 41 height 16
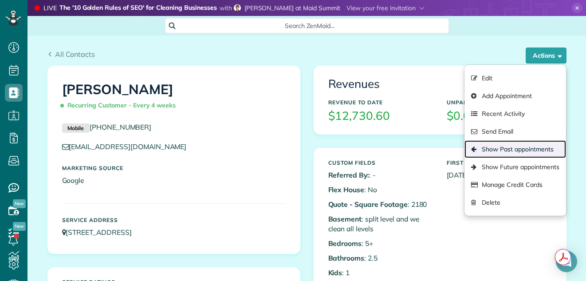
click at [491, 151] on link "Show Past appointments" at bounding box center [514, 149] width 101 height 18
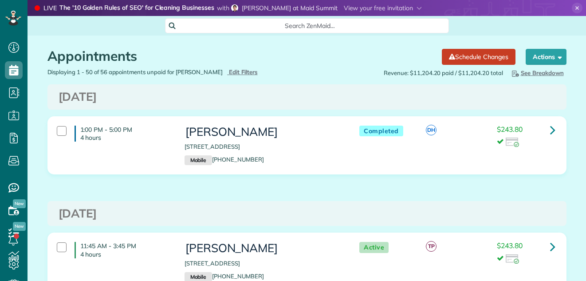
scroll to position [4, 4]
click at [550, 130] on icon at bounding box center [552, 130] width 5 height 16
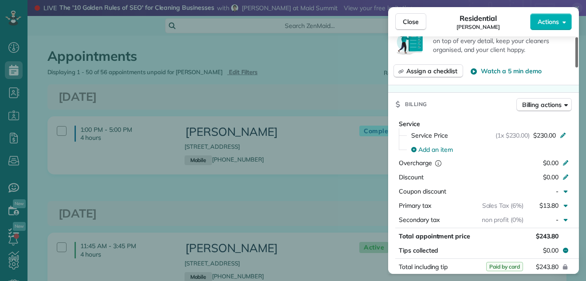
drag, startPoint x: 575, startPoint y: 59, endPoint x: 578, endPoint y: 111, distance: 52.4
click at [578, 67] on div at bounding box center [576, 52] width 3 height 30
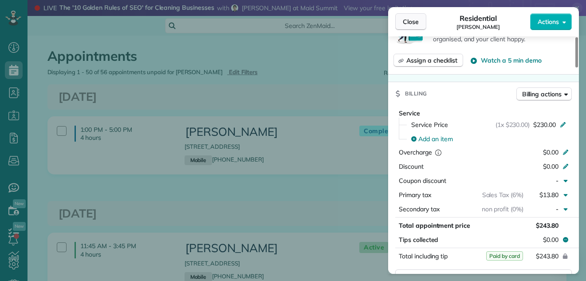
click at [413, 21] on span "Close" at bounding box center [411, 21] width 16 height 9
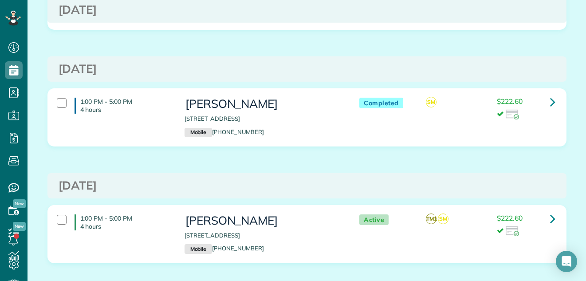
scroll to position [1281, 0]
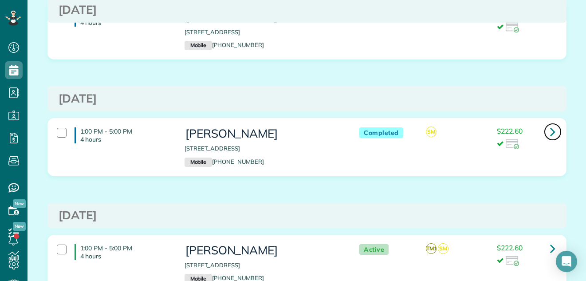
click at [550, 130] on icon at bounding box center [552, 132] width 5 height 16
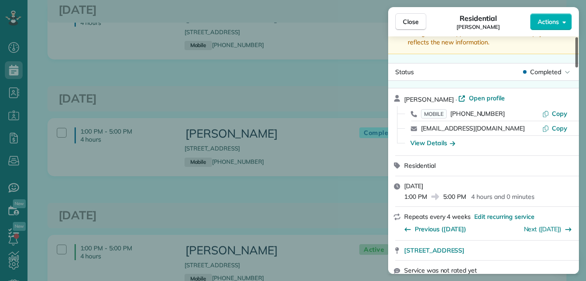
scroll to position [42, 0]
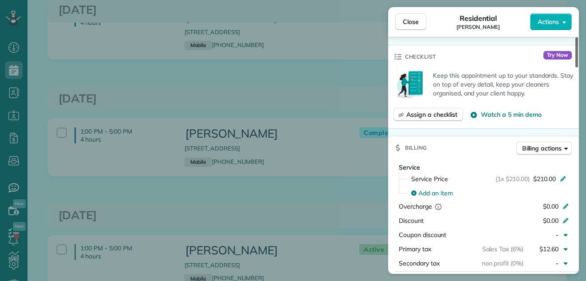
drag, startPoint x: 576, startPoint y: 55, endPoint x: 575, endPoint y: 79, distance: 24.0
click at [575, 67] on div at bounding box center [576, 52] width 3 height 30
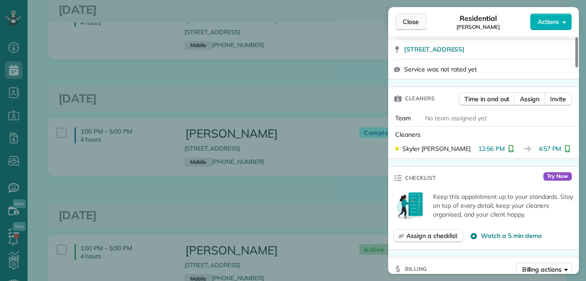
click at [421, 21] on button "Close" at bounding box center [410, 21] width 31 height 17
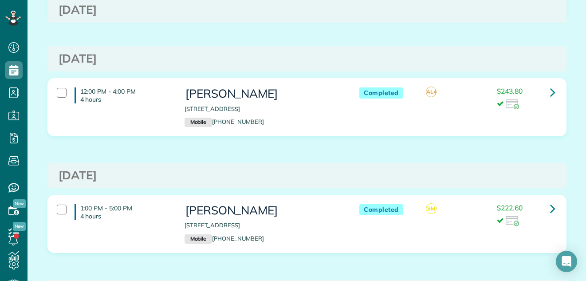
scroll to position [1192, 0]
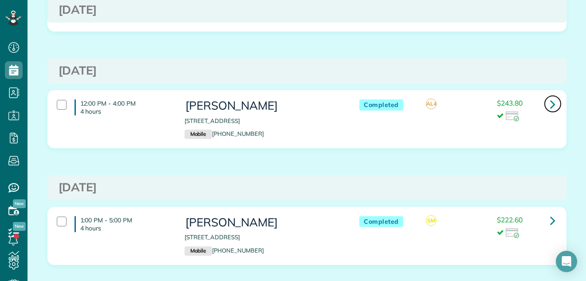
click at [550, 100] on icon at bounding box center [552, 104] width 5 height 16
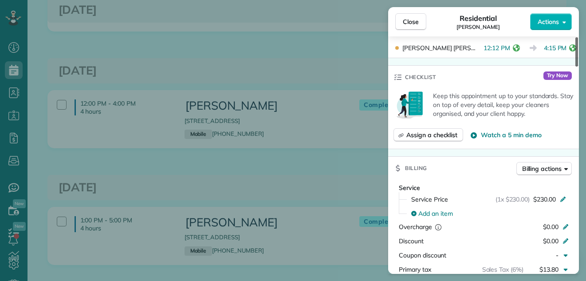
scroll to position [82, 0]
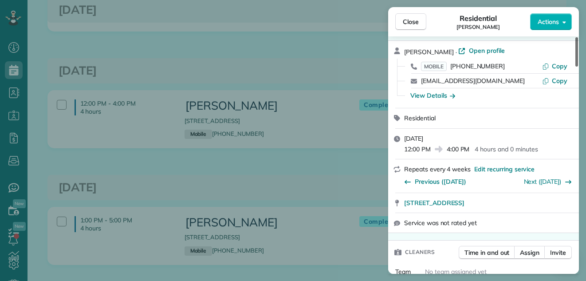
drag, startPoint x: 577, startPoint y: 52, endPoint x: 577, endPoint y: 46, distance: 6.2
click at [577, 46] on div at bounding box center [576, 51] width 3 height 29
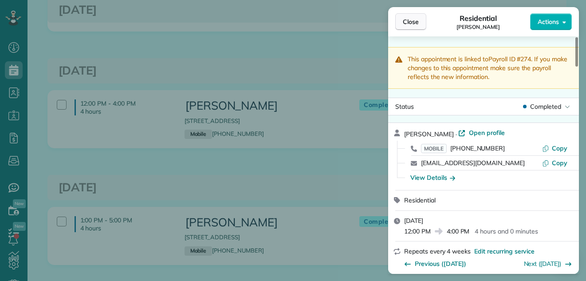
click at [410, 23] on span "Close" at bounding box center [411, 21] width 16 height 9
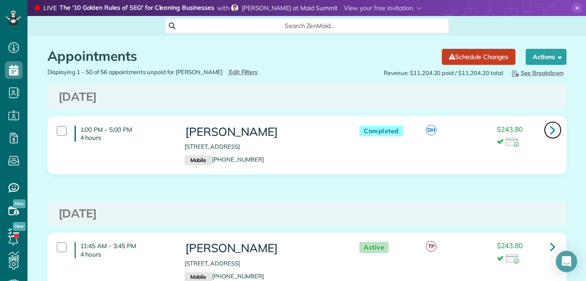
click at [550, 125] on icon at bounding box center [552, 130] width 5 height 16
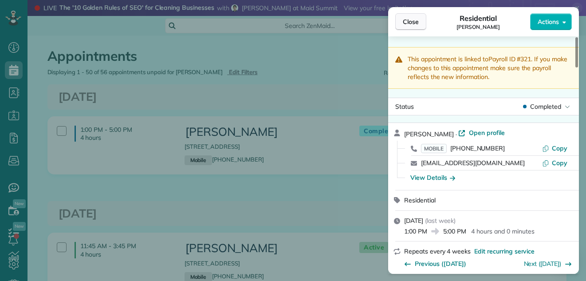
click at [417, 17] on span "Close" at bounding box center [411, 21] width 16 height 9
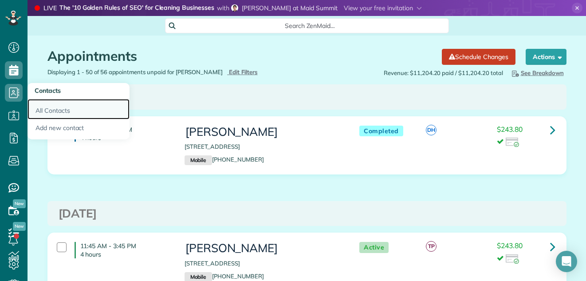
click at [46, 108] on link "All Contacts" at bounding box center [79, 109] width 102 height 20
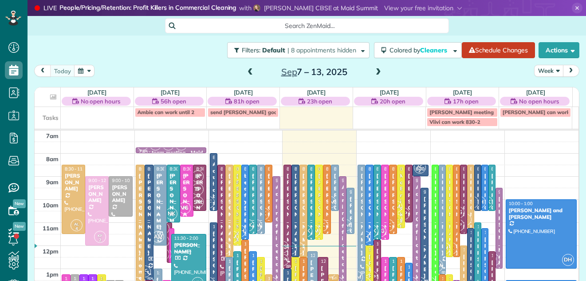
scroll to position [4, 4]
click at [542, 69] on button "Week" at bounding box center [548, 71] width 29 height 12
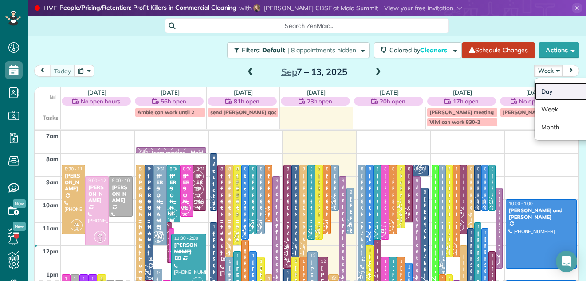
click at [538, 93] on link "Day" at bounding box center [570, 92] width 70 height 18
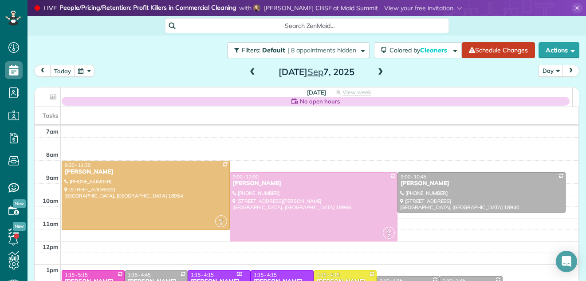
click at [376, 74] on span at bounding box center [381, 72] width 10 height 8
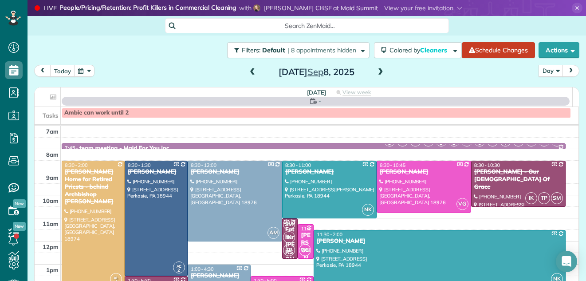
click at [376, 74] on span at bounding box center [381, 72] width 10 height 8
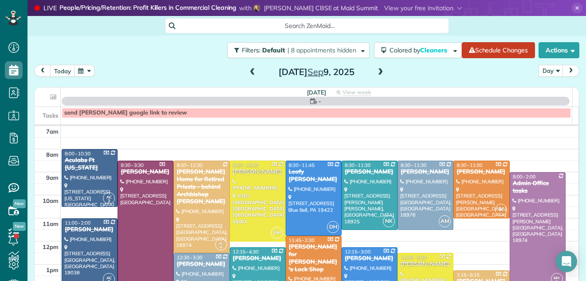
click at [376, 74] on span at bounding box center [381, 72] width 10 height 8
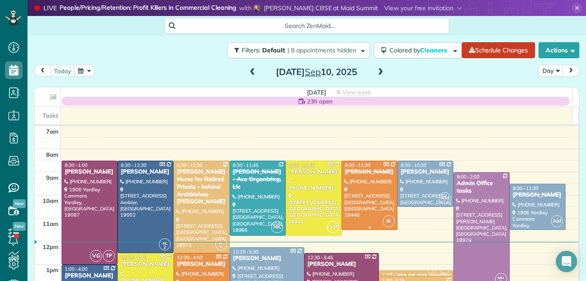
click at [361, 206] on div at bounding box center [369, 195] width 55 height 68
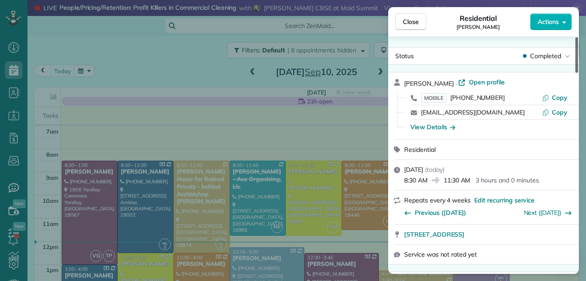
drag, startPoint x: 576, startPoint y: 66, endPoint x: 590, endPoint y: 45, distance: 24.6
click at [578, 45] on div at bounding box center [576, 54] width 3 height 35
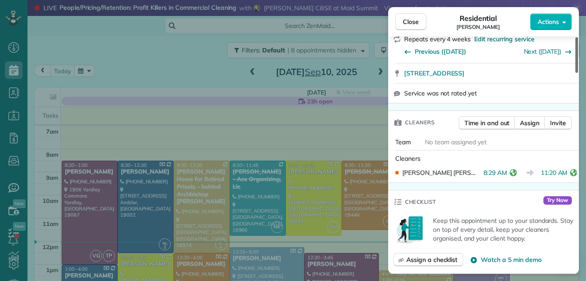
scroll to position [173, 0]
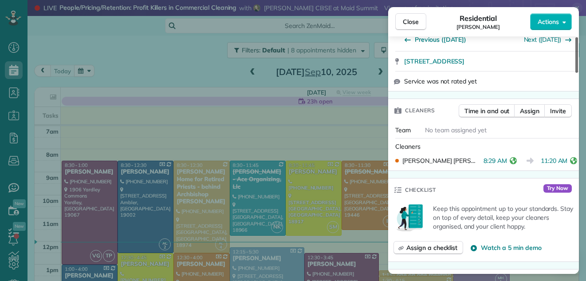
drag, startPoint x: 577, startPoint y: 45, endPoint x: 574, endPoint y: 71, distance: 25.9
click at [575, 71] on div at bounding box center [576, 54] width 3 height 35
click at [409, 20] on span "Close" at bounding box center [411, 21] width 16 height 9
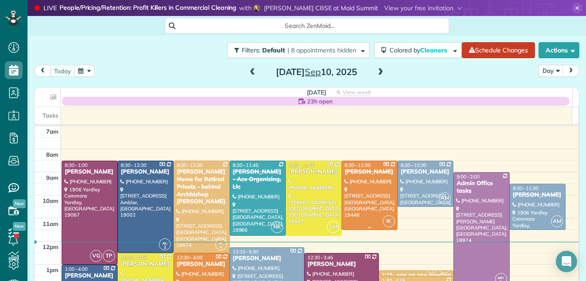
click at [361, 176] on div "Rebecca Thompson" at bounding box center [369, 172] width 51 height 8
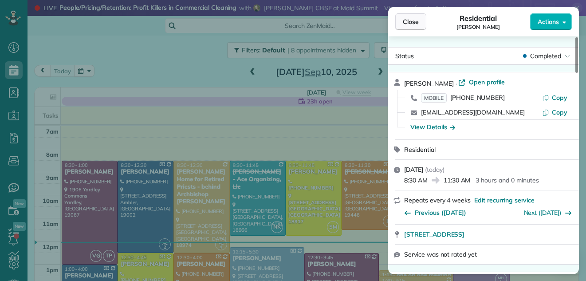
click at [404, 25] on span "Close" at bounding box center [411, 21] width 16 height 9
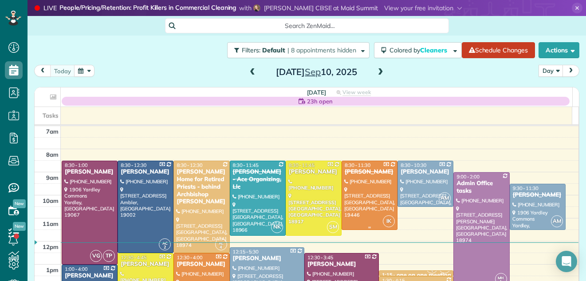
click at [362, 202] on div at bounding box center [369, 195] width 55 height 68
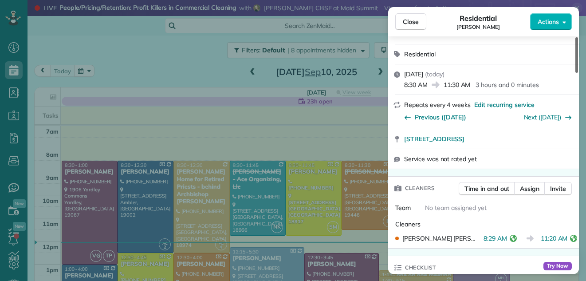
scroll to position [116, 0]
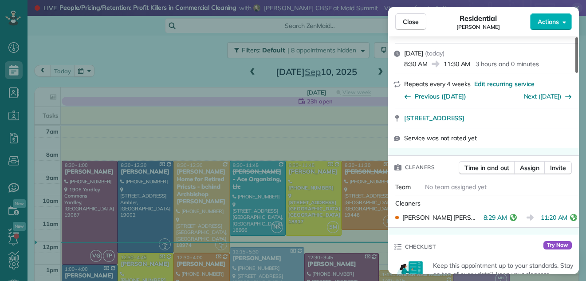
drag, startPoint x: 577, startPoint y: 62, endPoint x: 574, endPoint y: 79, distance: 17.6
click at [575, 73] on div at bounding box center [576, 54] width 3 height 35
click at [416, 18] on span "Close" at bounding box center [411, 21] width 16 height 9
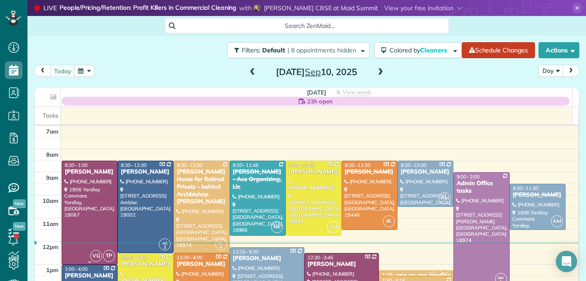
click at [79, 230] on div at bounding box center [89, 212] width 55 height 103
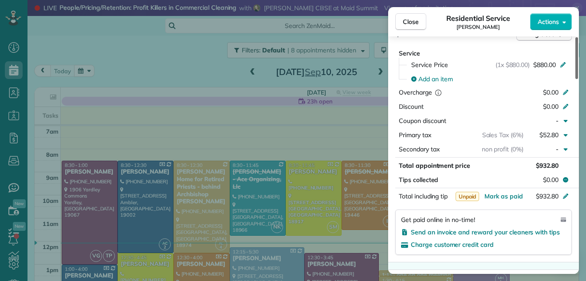
drag, startPoint x: 576, startPoint y: 67, endPoint x: 574, endPoint y: 141, distance: 73.6
click at [575, 79] on div at bounding box center [576, 58] width 3 height 42
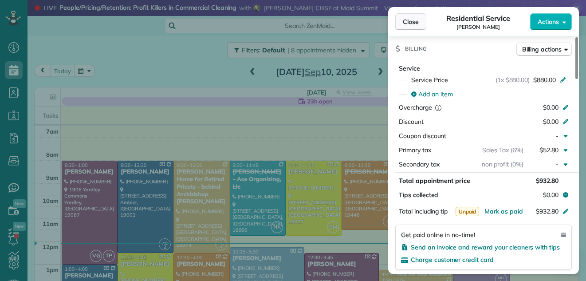
click at [417, 20] on span "Close" at bounding box center [411, 21] width 16 height 9
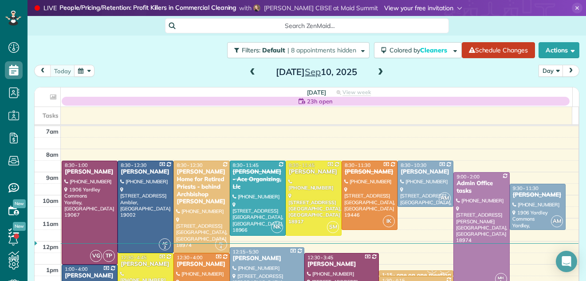
click at [407, 8] on span at bounding box center [423, 8] width 78 height 8
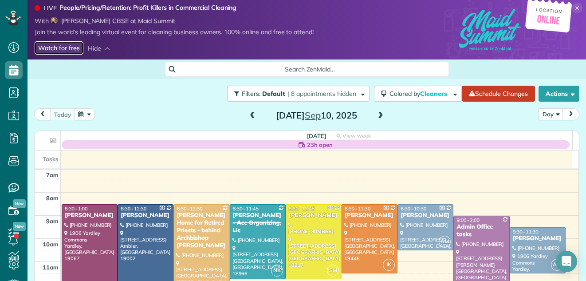
click at [63, 44] on link "Watch for free" at bounding box center [59, 48] width 49 height 14
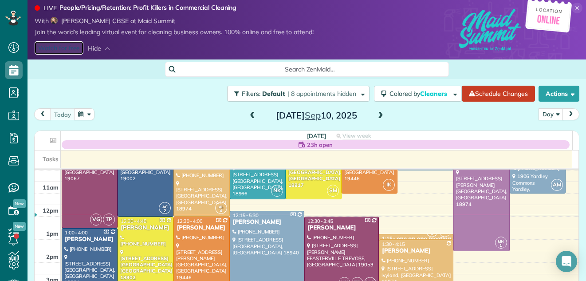
scroll to position [79, 0]
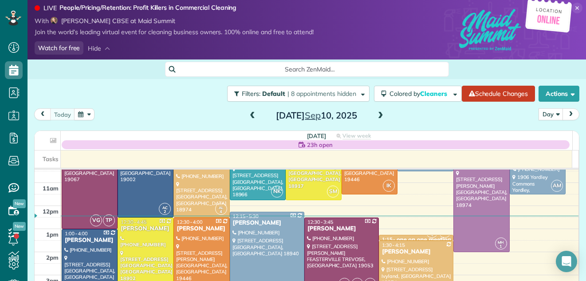
click at [376, 114] on span at bounding box center [381, 116] width 10 height 8
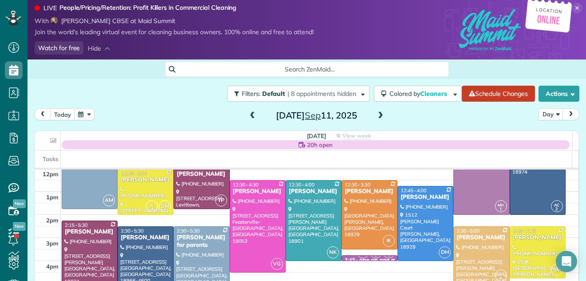
scroll to position [118, 0]
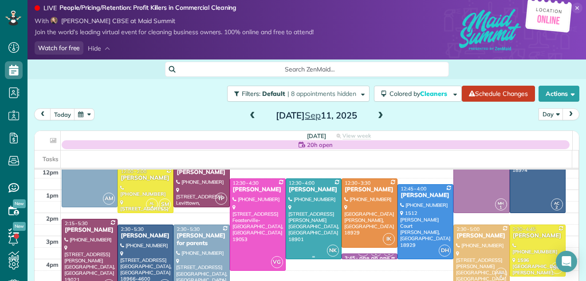
click at [303, 225] on div at bounding box center [313, 219] width 55 height 80
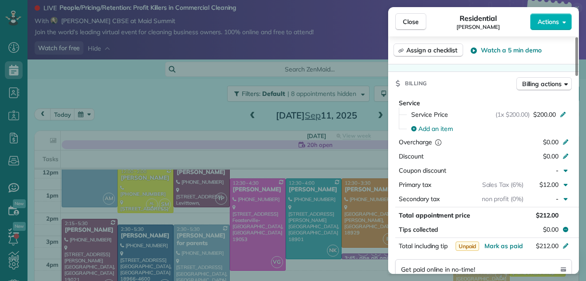
scroll to position [376, 0]
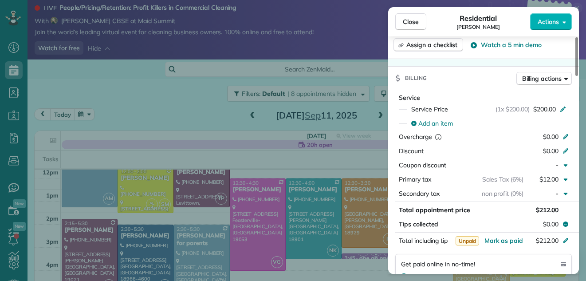
drag, startPoint x: 576, startPoint y: 63, endPoint x: 572, endPoint y: 124, distance: 60.9
click at [575, 76] on div at bounding box center [576, 56] width 3 height 39
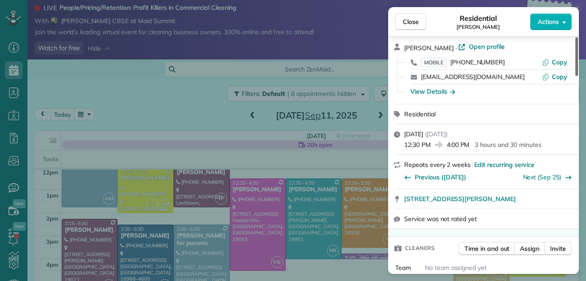
scroll to position [0, 0]
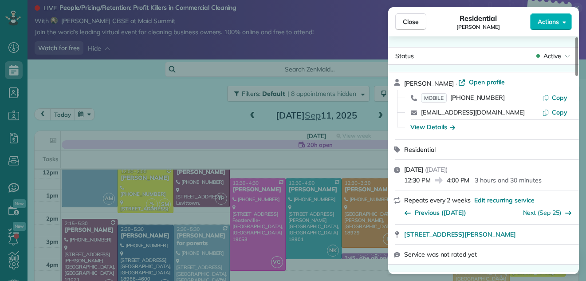
drag, startPoint x: 577, startPoint y: 102, endPoint x: 583, endPoint y: 22, distance: 80.5
click at [578, 37] on div at bounding box center [576, 56] width 3 height 39
click at [476, 79] on span "Open profile" at bounding box center [487, 82] width 36 height 9
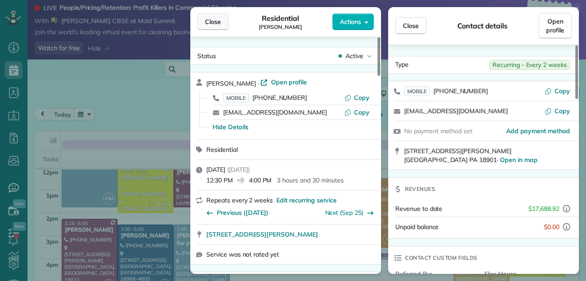
click at [212, 19] on span "Close" at bounding box center [213, 21] width 16 height 9
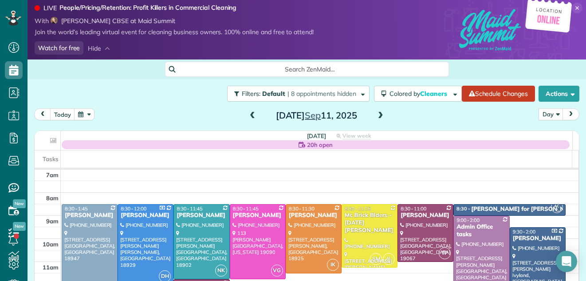
click at [379, 114] on span at bounding box center [381, 116] width 10 height 8
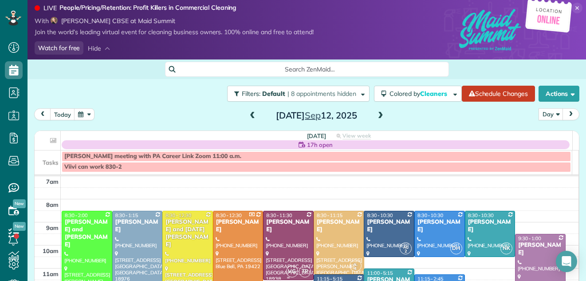
click at [274, 231] on div "Samantha Shiell" at bounding box center [288, 225] width 45 height 15
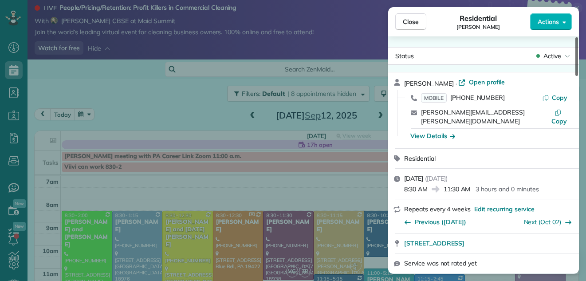
drag, startPoint x: 576, startPoint y: 64, endPoint x: 574, endPoint y: 86, distance: 21.8
click at [575, 76] on div at bounding box center [576, 56] width 3 height 39
drag, startPoint x: 577, startPoint y: 77, endPoint x: 586, endPoint y: 55, distance: 24.3
click at [578, 55] on div at bounding box center [576, 56] width 3 height 39
click at [479, 81] on span "Open profile" at bounding box center [487, 82] width 36 height 9
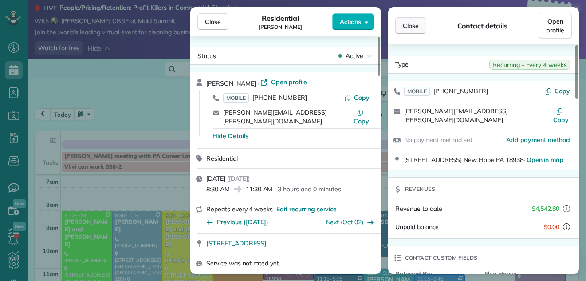
click at [415, 23] on span "Close" at bounding box center [411, 25] width 16 height 9
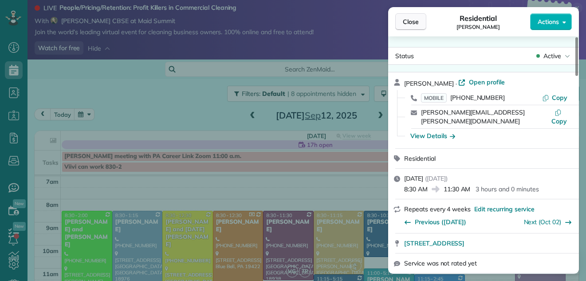
click at [419, 20] on button "Close" at bounding box center [410, 21] width 31 height 17
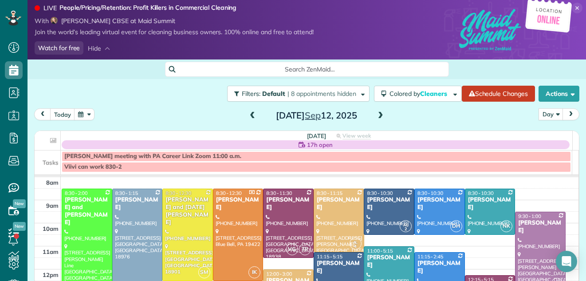
scroll to position [36, 0]
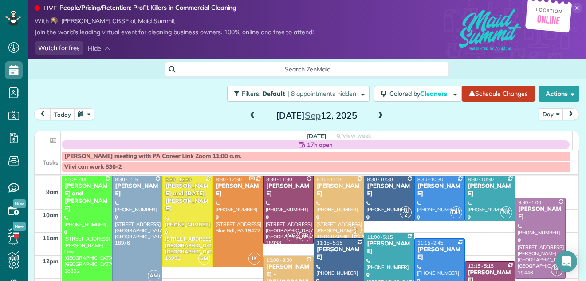
click at [515, 229] on div at bounding box center [540, 238] width 50 height 80
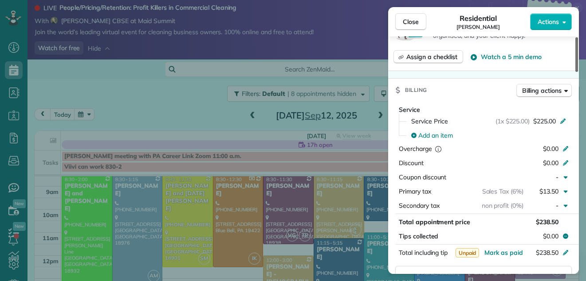
scroll to position [375, 0]
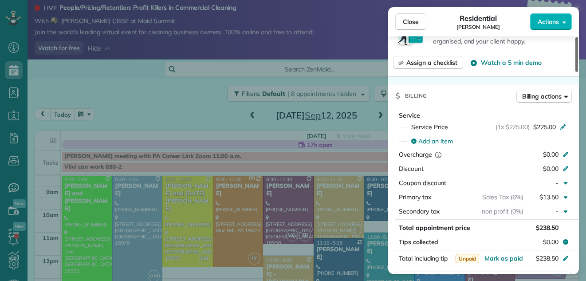
drag, startPoint x: 575, startPoint y: 59, endPoint x: 578, endPoint y: 114, distance: 55.0
click at [578, 72] on div at bounding box center [576, 54] width 3 height 35
click at [413, 20] on span "Close" at bounding box center [411, 21] width 16 height 9
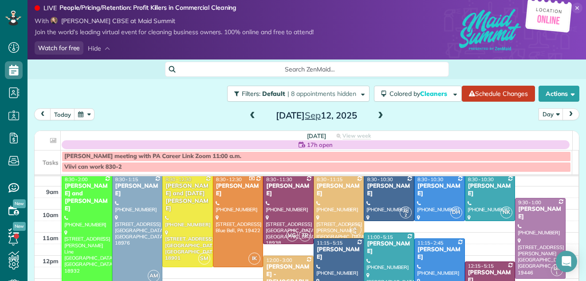
click at [376, 114] on span at bounding box center [381, 116] width 10 height 8
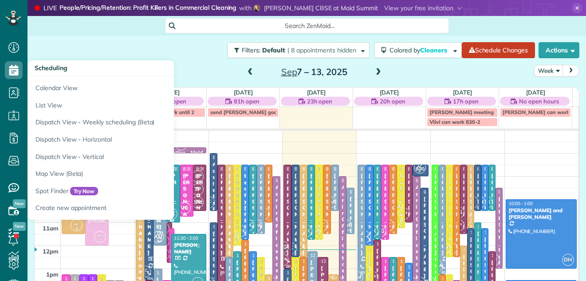
scroll to position [4, 4]
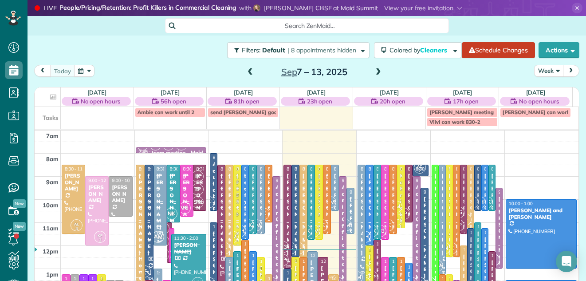
click at [539, 67] on button "Week" at bounding box center [548, 71] width 29 height 12
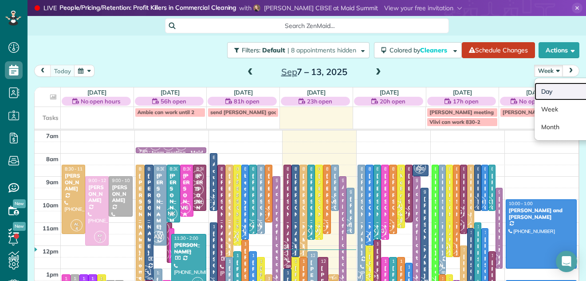
click at [536, 88] on link "Day" at bounding box center [570, 92] width 70 height 18
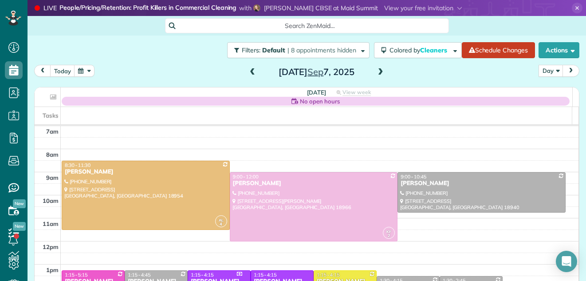
click at [377, 72] on span at bounding box center [381, 72] width 10 height 8
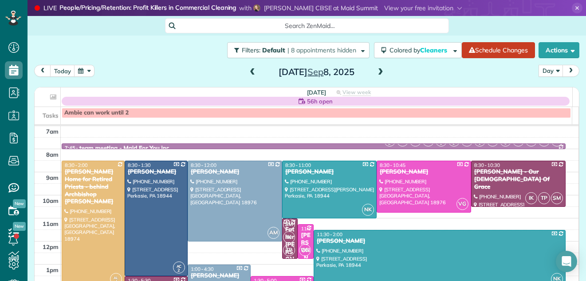
click at [377, 72] on span at bounding box center [381, 72] width 10 height 8
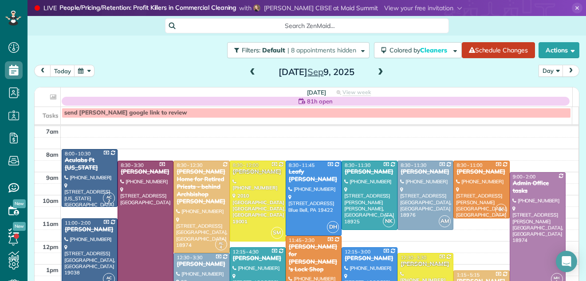
click at [377, 72] on span at bounding box center [381, 72] width 10 height 8
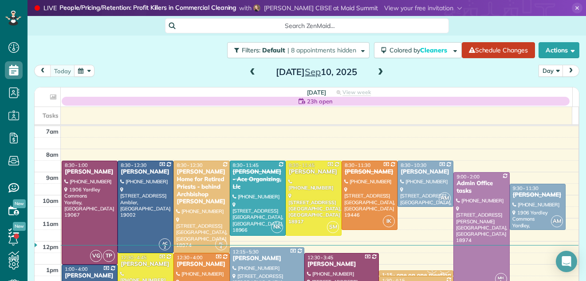
click at [253, 72] on span at bounding box center [253, 72] width 10 height 8
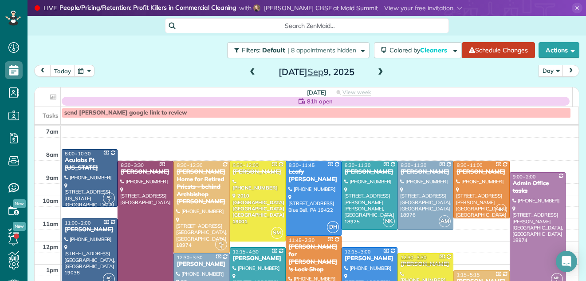
click at [248, 71] on span at bounding box center [253, 72] width 10 height 8
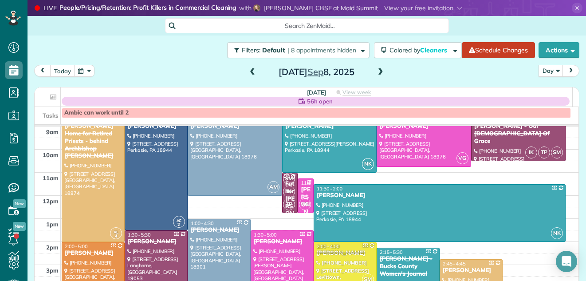
scroll to position [78, 0]
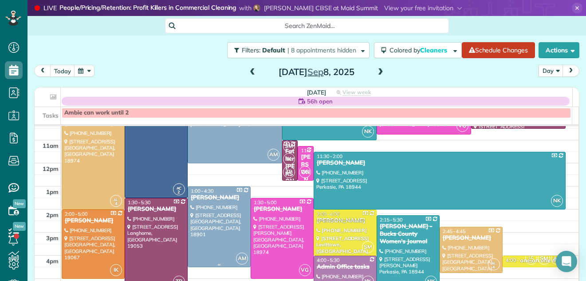
click at [224, 232] on div at bounding box center [219, 227] width 62 height 80
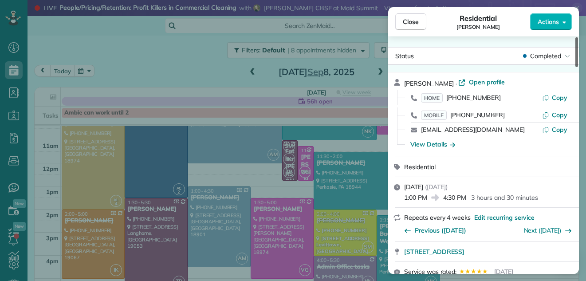
click at [578, 50] on div at bounding box center [576, 52] width 3 height 30
click at [407, 20] on span "Close" at bounding box center [411, 21] width 16 height 9
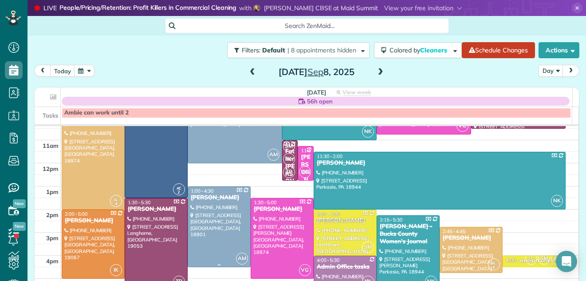
click at [208, 200] on div "Debbie Forman" at bounding box center [219, 198] width 58 height 8
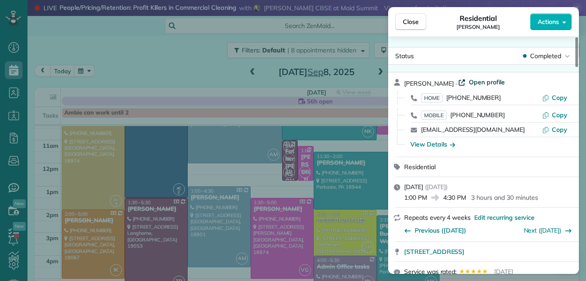
click at [472, 81] on span "Open profile" at bounding box center [487, 82] width 36 height 9
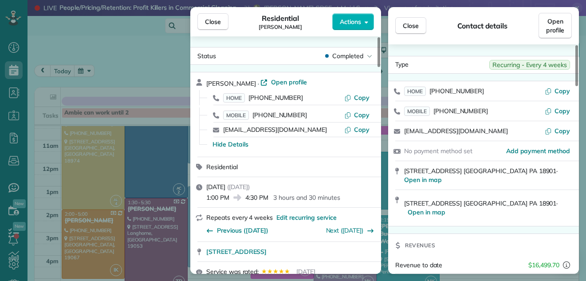
click at [209, 20] on span "Close" at bounding box center [213, 21] width 16 height 9
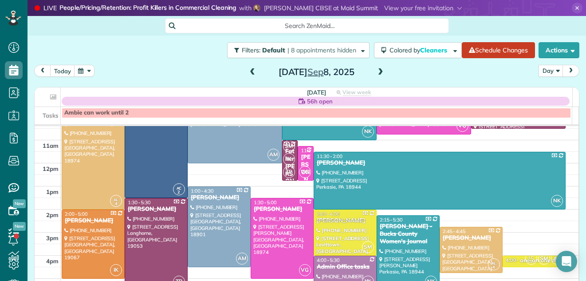
click at [377, 69] on span at bounding box center [381, 72] width 10 height 8
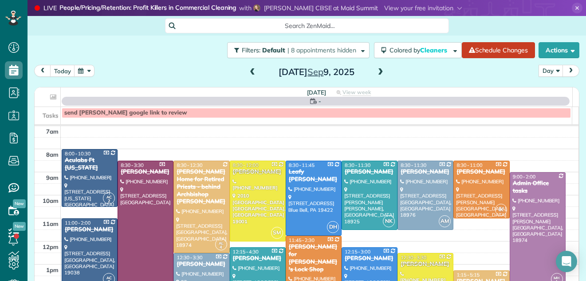
click at [377, 69] on span at bounding box center [381, 72] width 10 height 8
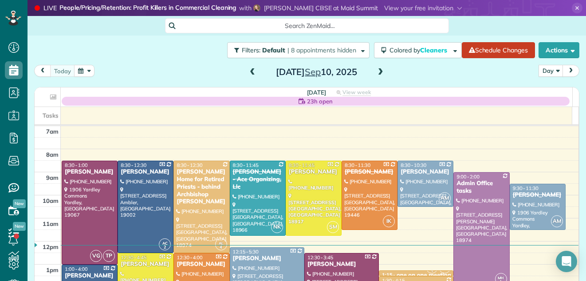
click at [377, 69] on span at bounding box center [381, 72] width 10 height 8
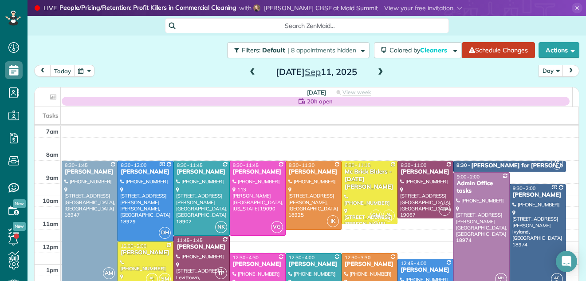
click at [377, 69] on span at bounding box center [381, 72] width 10 height 8
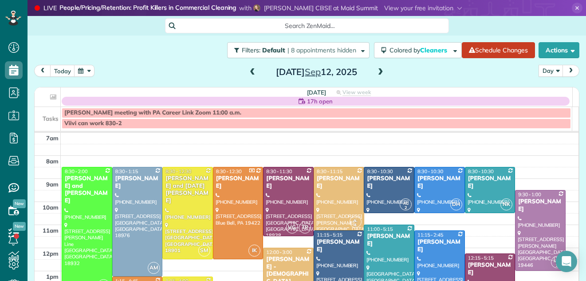
click at [377, 69] on span at bounding box center [381, 72] width 10 height 8
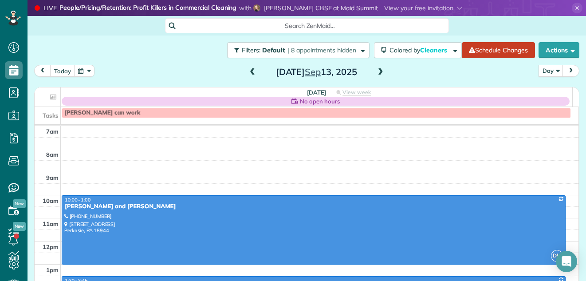
click at [250, 68] on span at bounding box center [253, 72] width 10 height 8
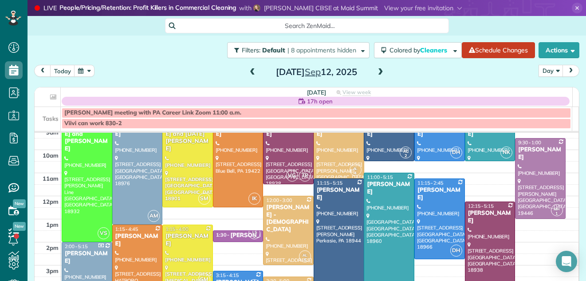
scroll to position [62, 0]
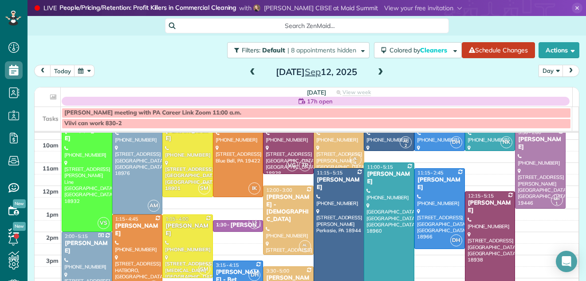
click at [483, 253] on div at bounding box center [490, 249] width 50 height 114
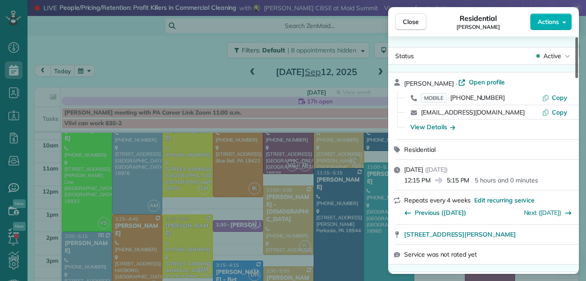
drag, startPoint x: 576, startPoint y: 70, endPoint x: 589, endPoint y: 46, distance: 27.0
click at [578, 46] on div at bounding box center [576, 57] width 3 height 41
click at [503, 81] on span "Open profile" at bounding box center [487, 82] width 36 height 9
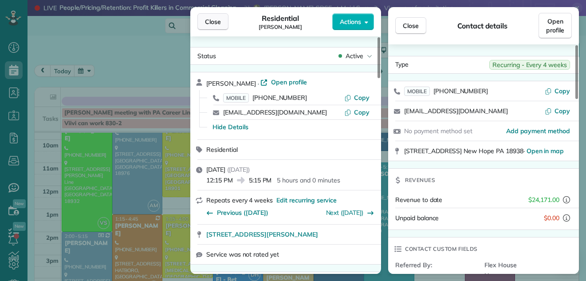
click at [207, 22] on span "Close" at bounding box center [213, 21] width 16 height 9
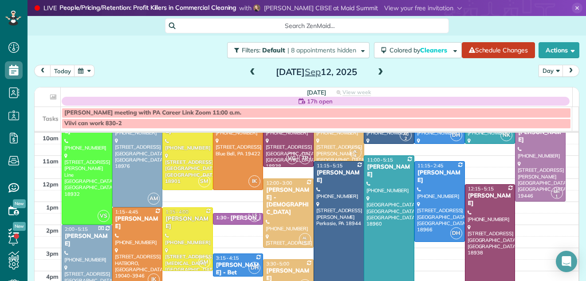
scroll to position [70, 0]
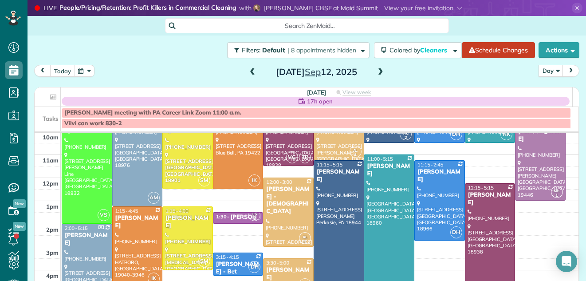
click at [58, 71] on button "today" at bounding box center [62, 71] width 25 height 12
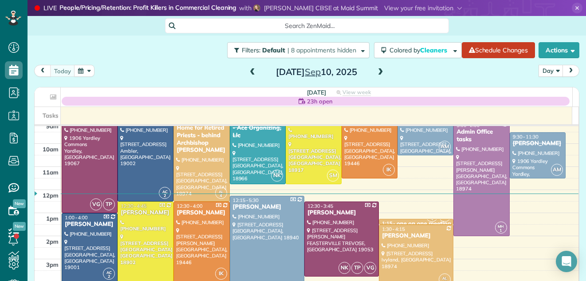
scroll to position [64, 0]
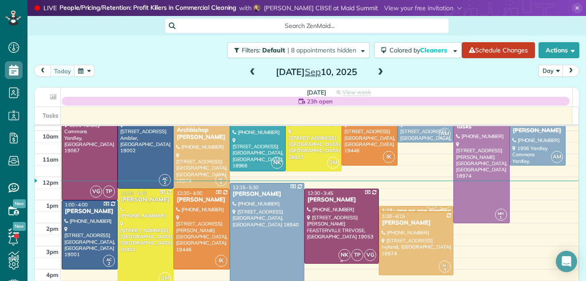
click at [323, 232] on div at bounding box center [342, 226] width 74 height 74
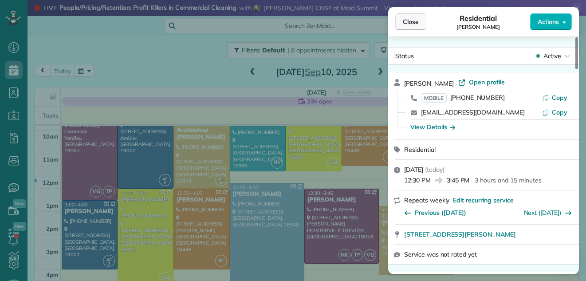
click at [411, 19] on span "Close" at bounding box center [411, 21] width 16 height 9
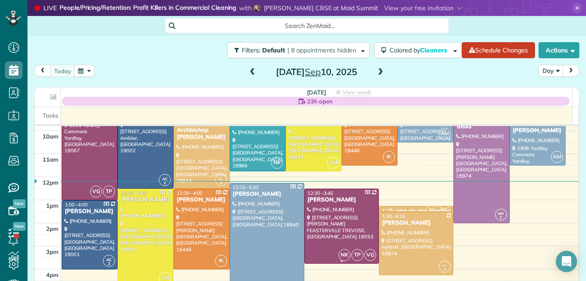
click at [313, 203] on div "Tina E Frascella" at bounding box center [341, 200] width 69 height 8
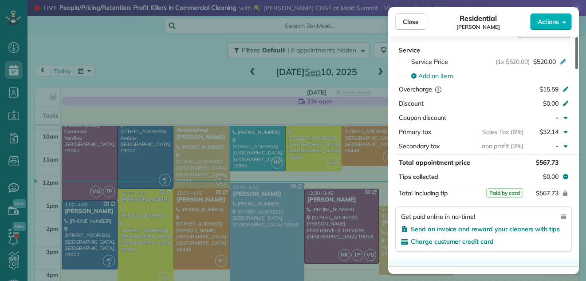
scroll to position [458, 0]
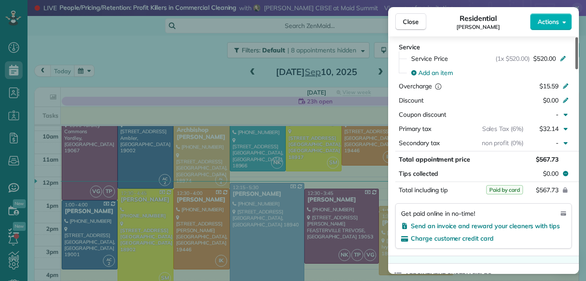
drag, startPoint x: 577, startPoint y: 59, endPoint x: 570, endPoint y: 121, distance: 62.5
click at [575, 69] on div at bounding box center [576, 53] width 3 height 32
click at [414, 20] on span "Close" at bounding box center [411, 21] width 16 height 9
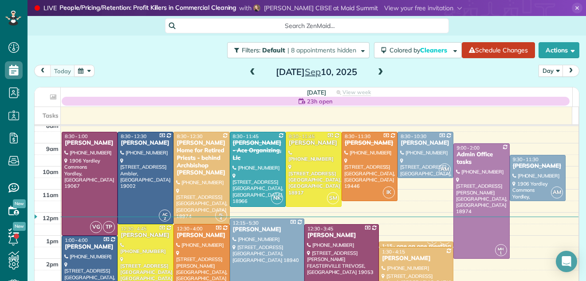
scroll to position [11, 0]
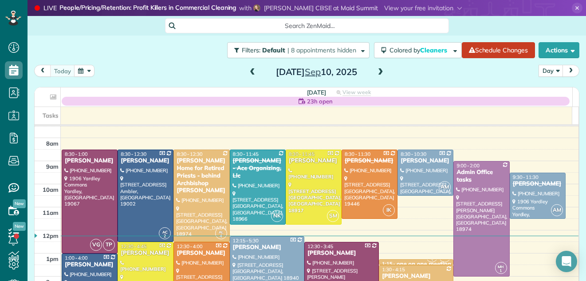
click at [336, 259] on div at bounding box center [342, 279] width 74 height 74
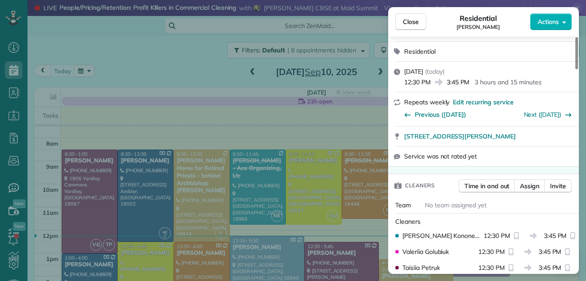
scroll to position [144, 0]
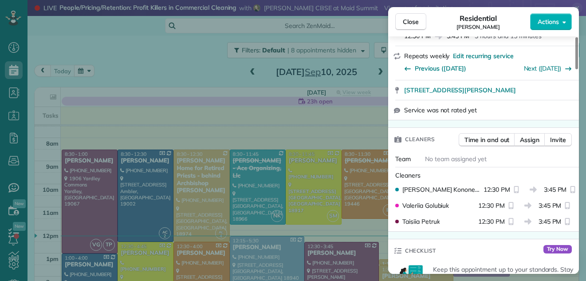
drag, startPoint x: 576, startPoint y: 51, endPoint x: 572, endPoint y: 71, distance: 19.9
click at [575, 69] on div at bounding box center [576, 53] width 3 height 32
click at [414, 20] on span "Close" at bounding box center [411, 21] width 16 height 9
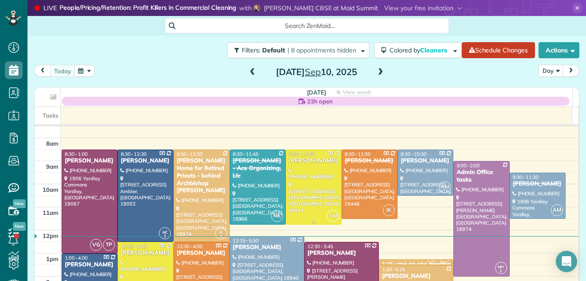
click at [314, 169] on div at bounding box center [313, 187] width 55 height 74
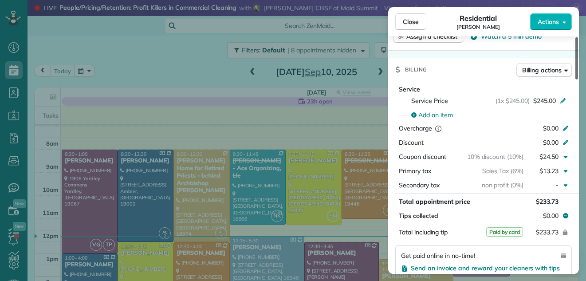
scroll to position [423, 0]
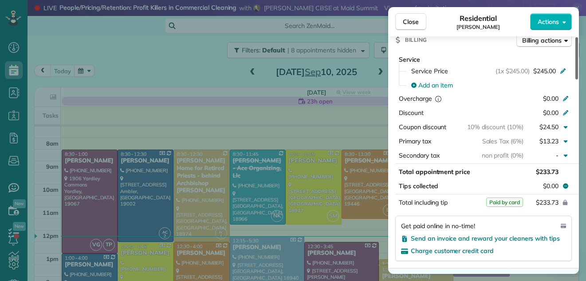
drag, startPoint x: 576, startPoint y: 62, endPoint x: 572, endPoint y: 138, distance: 75.5
click at [575, 79] on div at bounding box center [576, 58] width 3 height 42
click at [409, 15] on button "Close" at bounding box center [410, 21] width 31 height 17
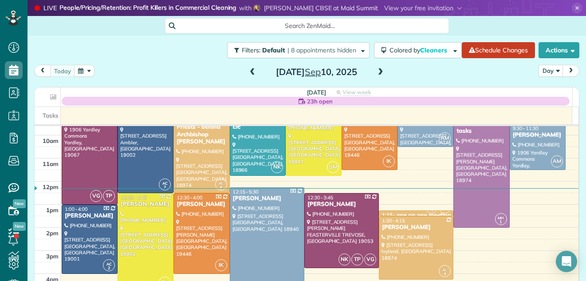
scroll to position [57, 0]
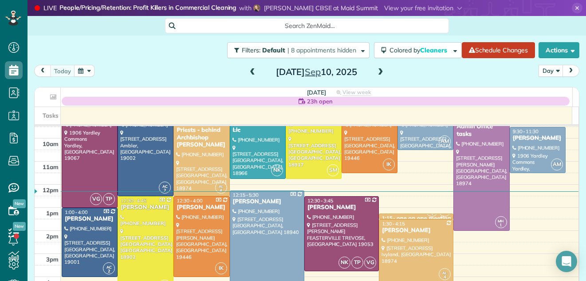
click at [378, 70] on span at bounding box center [381, 72] width 10 height 8
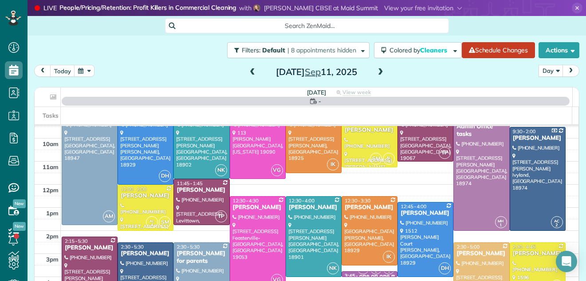
scroll to position [0, 0]
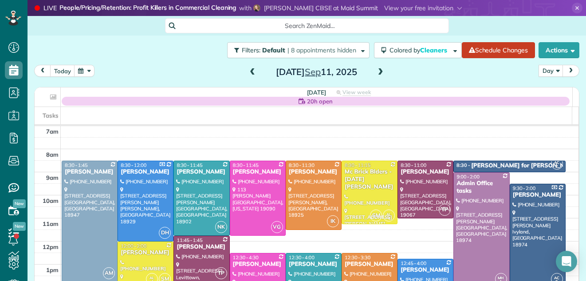
click at [376, 72] on span at bounding box center [381, 72] width 10 height 8
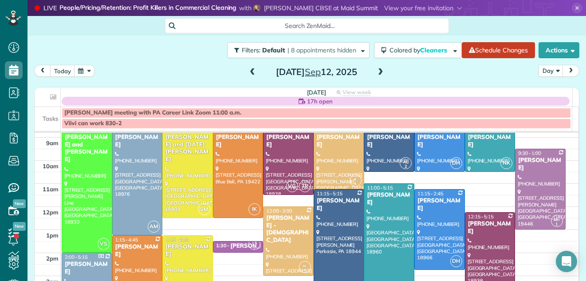
scroll to position [32, 0]
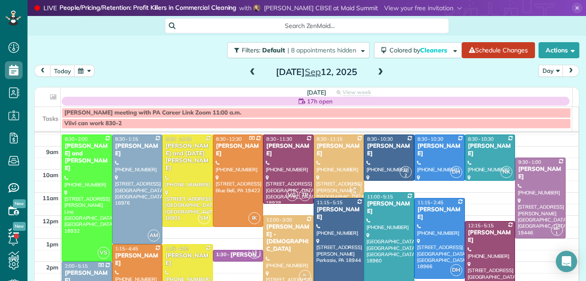
click at [249, 72] on span at bounding box center [253, 72] width 10 height 8
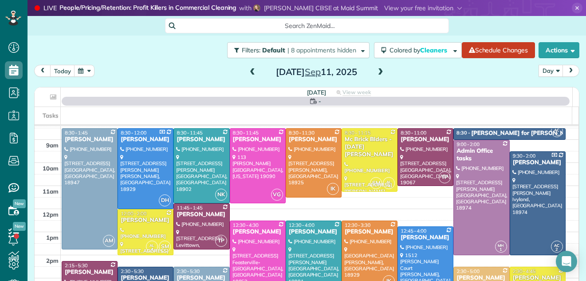
scroll to position [0, 0]
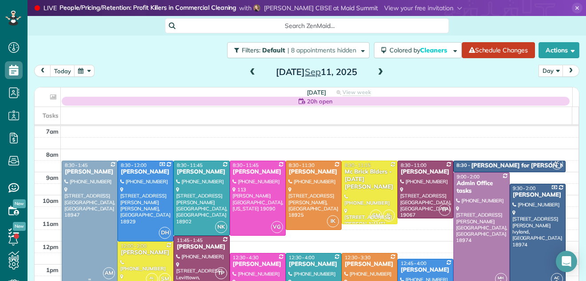
click at [93, 219] on div at bounding box center [89, 221] width 55 height 120
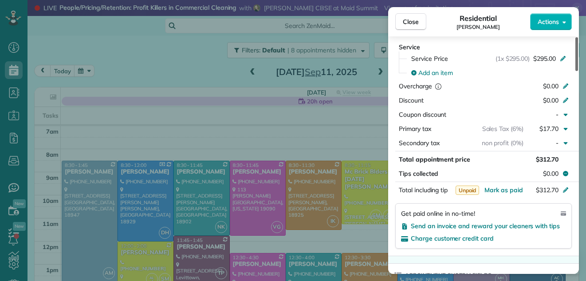
scroll to position [438, 0]
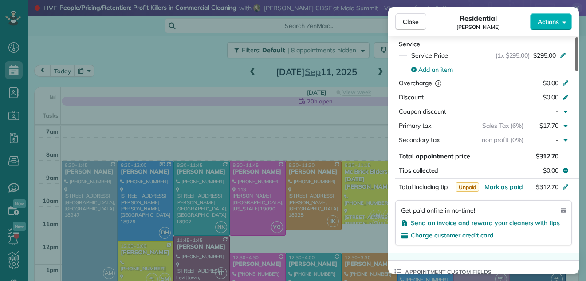
drag, startPoint x: 576, startPoint y: 64, endPoint x: 573, endPoint y: 126, distance: 62.6
click at [575, 71] on div at bounding box center [576, 54] width 3 height 34
click at [497, 183] on span "Mark as paid" at bounding box center [503, 187] width 39 height 8
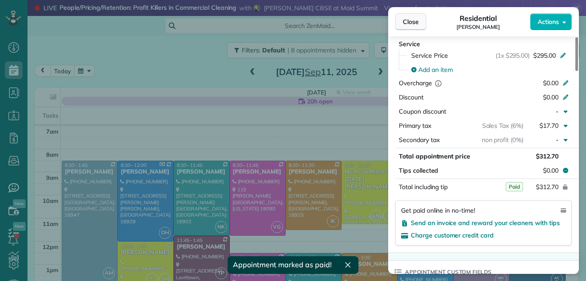
click at [407, 18] on span "Close" at bounding box center [411, 21] width 16 height 9
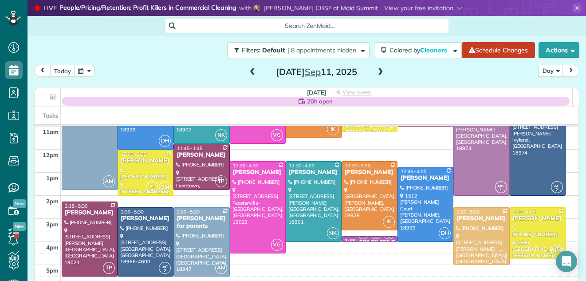
scroll to position [93, 0]
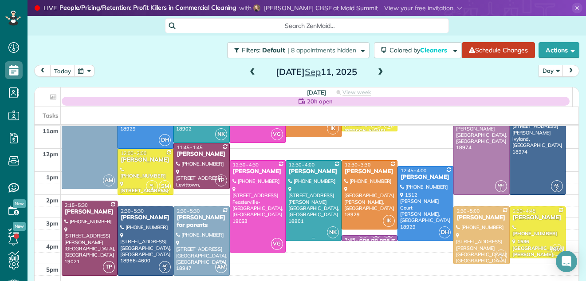
click at [296, 195] on div at bounding box center [313, 201] width 55 height 80
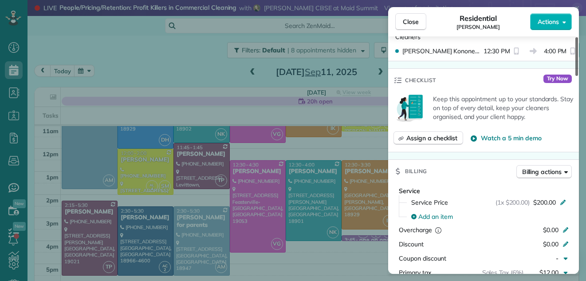
scroll to position [288, 0]
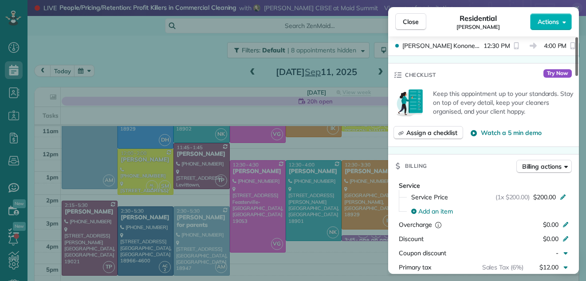
drag, startPoint x: 577, startPoint y: 44, endPoint x: 574, endPoint y: 90, distance: 46.7
click at [575, 76] on div at bounding box center [576, 56] width 3 height 39
click at [414, 21] on span "Close" at bounding box center [411, 21] width 16 height 9
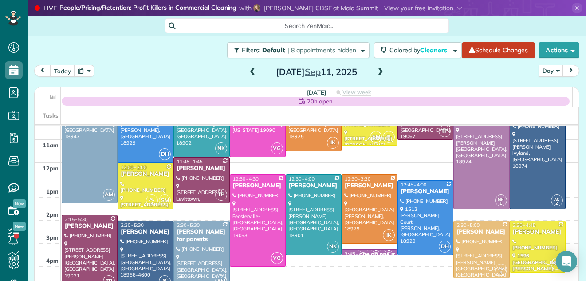
scroll to position [81, 0]
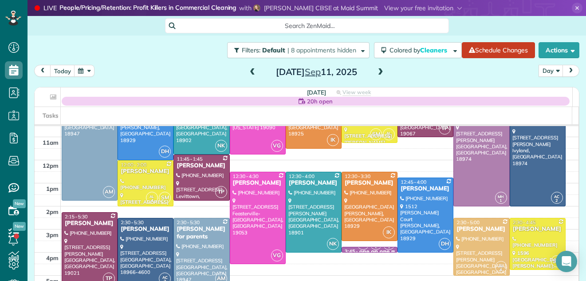
click at [377, 69] on span at bounding box center [381, 72] width 10 height 8
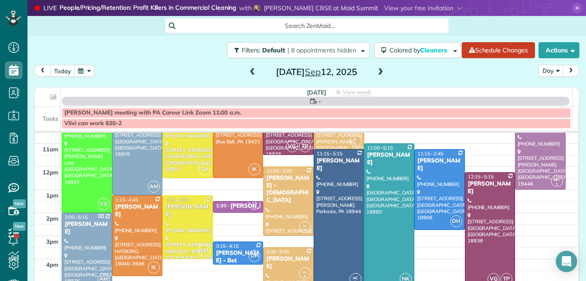
scroll to position [0, 0]
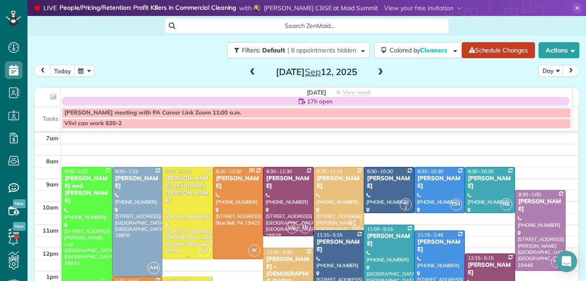
click at [176, 188] on div "Christine and Noel Weiss" at bounding box center [187, 190] width 45 height 30
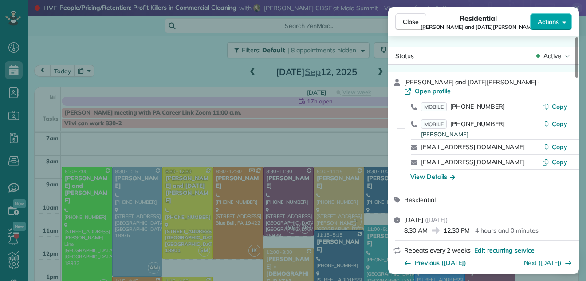
click at [545, 22] on span "Actions" at bounding box center [548, 21] width 21 height 9
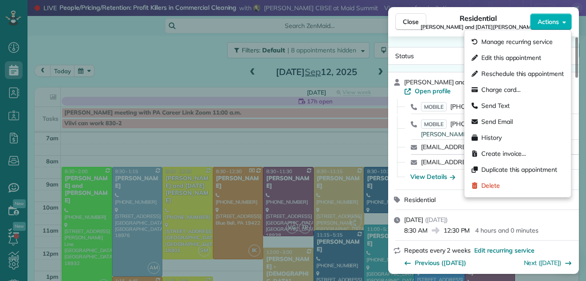
click at [446, 21] on div "Residential Christine and Noel Weiss" at bounding box center [478, 22] width 104 height 18
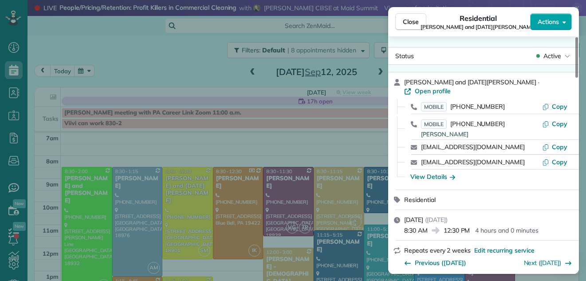
click at [547, 19] on span "Actions" at bounding box center [548, 21] width 21 height 9
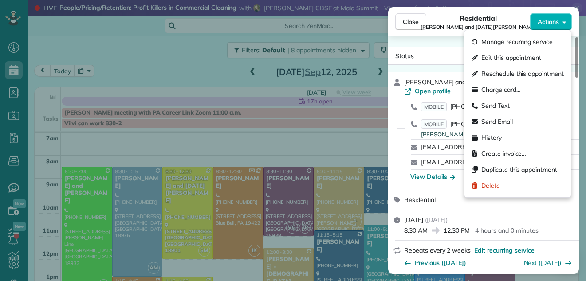
click at [436, 12] on div "Close Residential Christine and Noel Weiss Actions" at bounding box center [483, 21] width 191 height 29
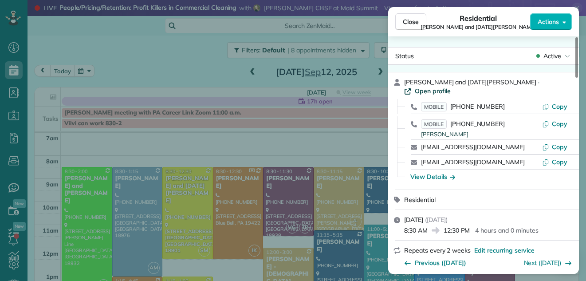
click at [451, 86] on span "Open profile" at bounding box center [433, 90] width 36 height 9
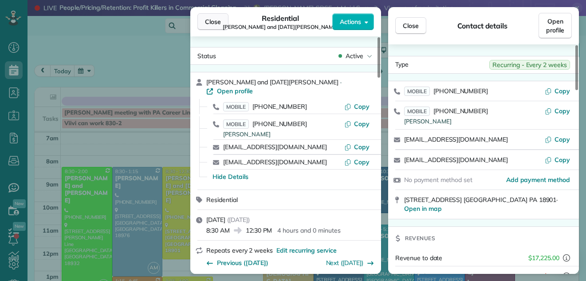
click at [210, 23] on span "Close" at bounding box center [213, 21] width 16 height 9
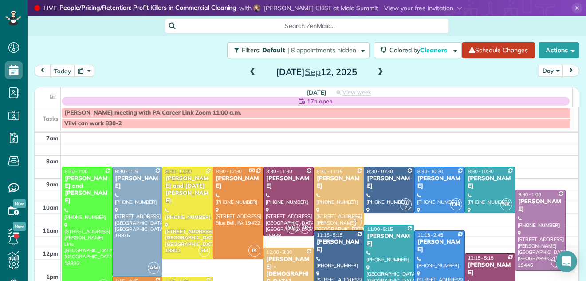
click at [377, 71] on span at bounding box center [381, 72] width 10 height 8
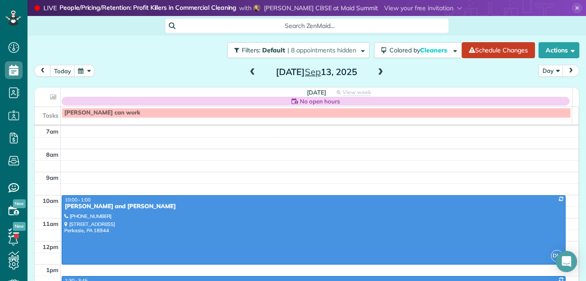
click at [376, 72] on span at bounding box center [381, 72] width 10 height 8
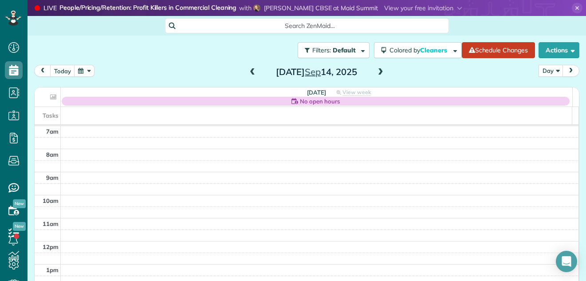
click at [376, 72] on span at bounding box center [381, 72] width 10 height 8
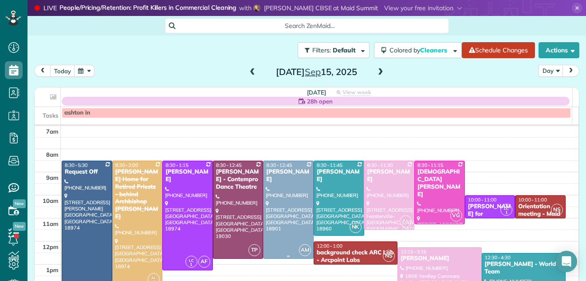
click at [289, 234] on div at bounding box center [288, 209] width 50 height 97
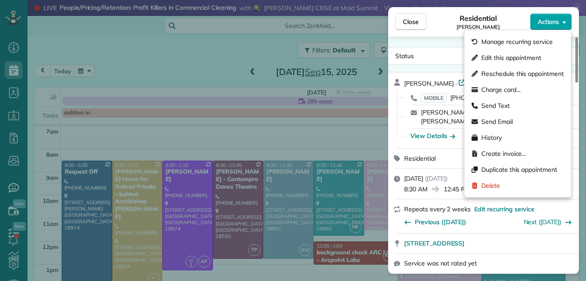
click at [545, 19] on span "Actions" at bounding box center [548, 21] width 21 height 9
click at [432, 4] on div "Close Residential Michael Jarossy Actions Status Active Michael Jarossy · Open …" at bounding box center [293, 140] width 586 height 281
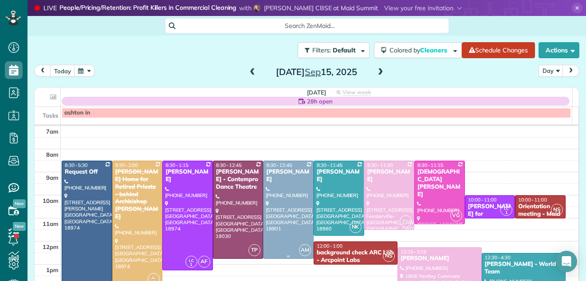
click at [278, 200] on div at bounding box center [288, 209] width 50 height 97
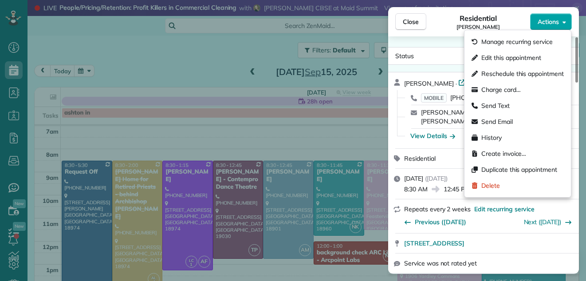
click at [541, 23] on span "Actions" at bounding box center [548, 21] width 21 height 9
click at [439, 28] on div "Residential Michael Jarossy" at bounding box center [478, 22] width 104 height 18
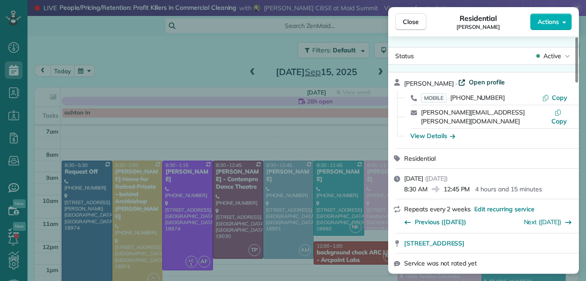
click at [482, 83] on span "Open profile" at bounding box center [487, 82] width 36 height 9
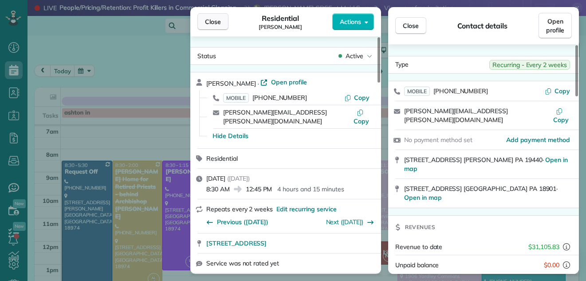
click at [212, 20] on span "Close" at bounding box center [213, 21] width 16 height 9
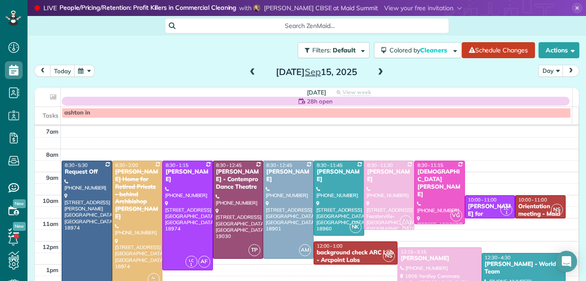
click at [248, 73] on span at bounding box center [253, 72] width 10 height 8
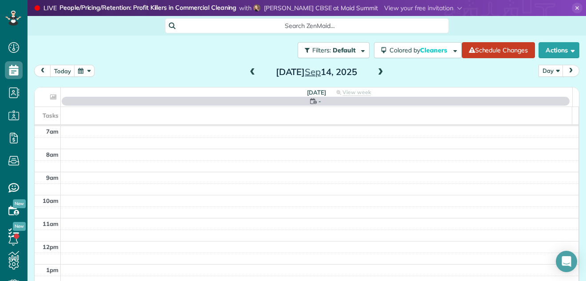
click at [248, 73] on span at bounding box center [253, 72] width 10 height 8
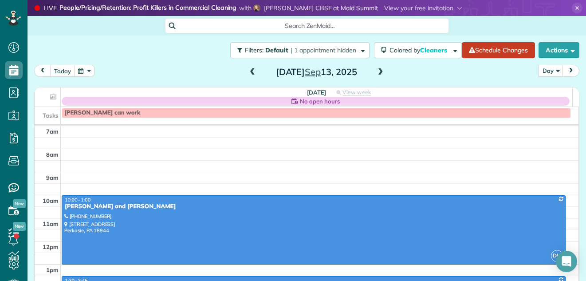
click at [248, 71] on span at bounding box center [253, 72] width 10 height 8
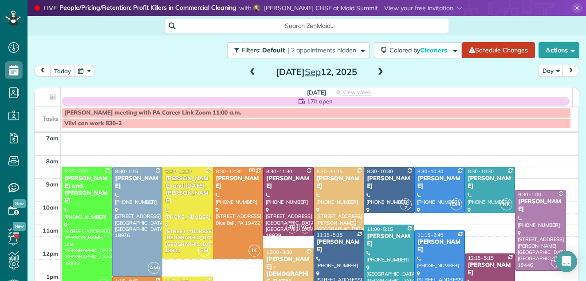
click at [248, 71] on span at bounding box center [253, 72] width 10 height 8
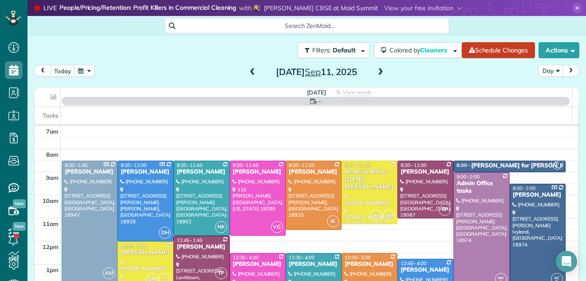
click at [248, 71] on span at bounding box center [253, 72] width 10 height 8
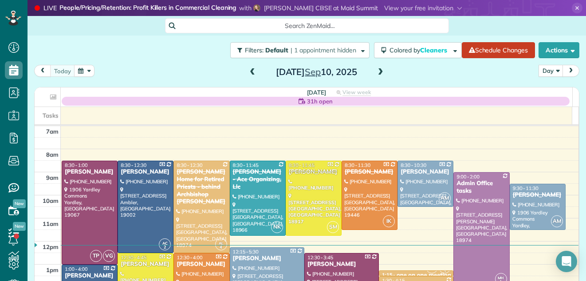
click at [248, 70] on span at bounding box center [253, 72] width 10 height 8
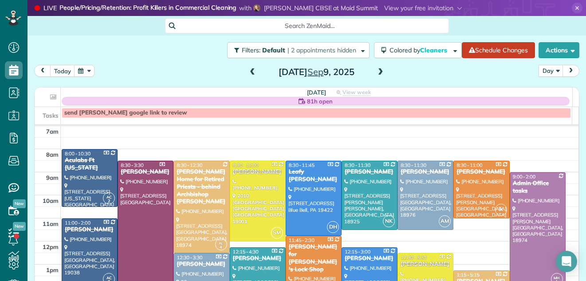
click at [248, 70] on span at bounding box center [253, 72] width 10 height 8
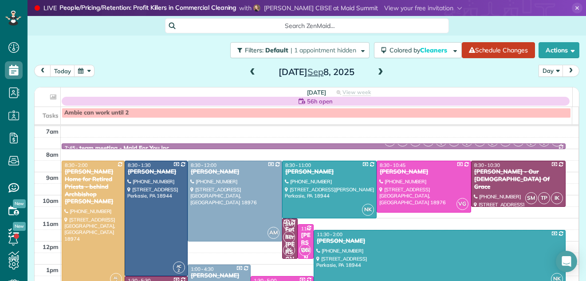
click at [377, 69] on span at bounding box center [381, 72] width 10 height 8
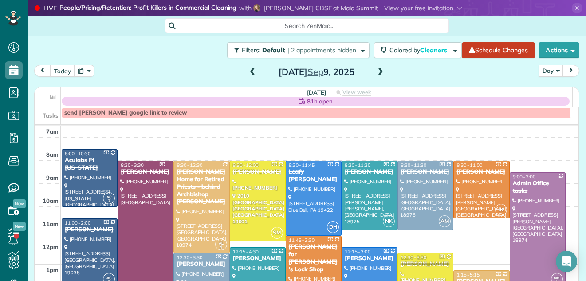
click at [377, 69] on span at bounding box center [381, 72] width 10 height 8
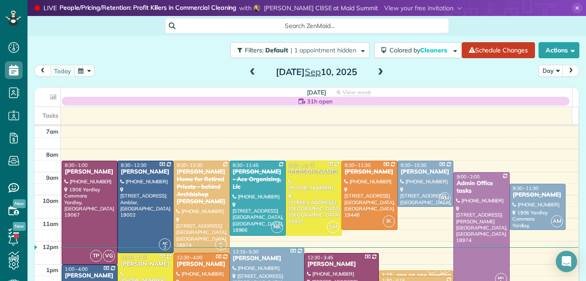
click at [376, 73] on span at bounding box center [381, 72] width 10 height 8
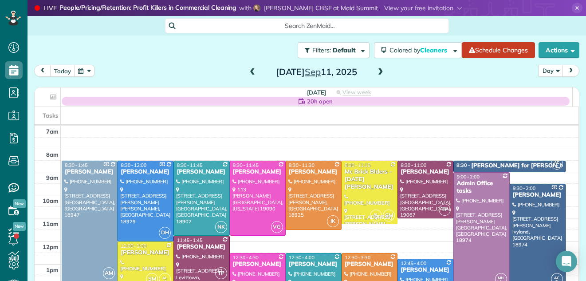
click at [251, 70] on span at bounding box center [253, 72] width 10 height 8
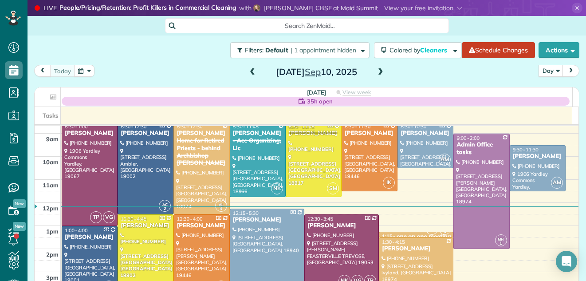
scroll to position [29, 0]
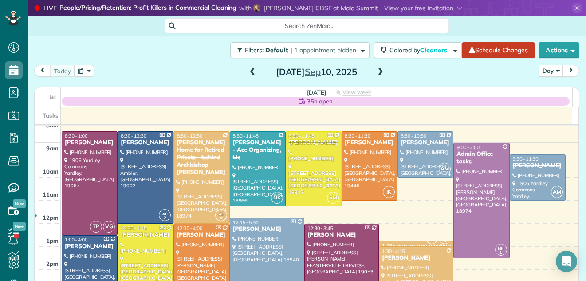
click at [248, 71] on span at bounding box center [253, 72] width 10 height 8
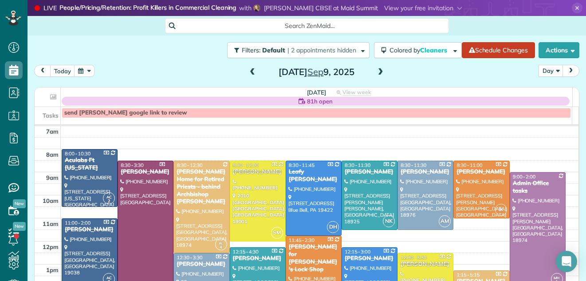
click at [378, 71] on span at bounding box center [381, 72] width 10 height 8
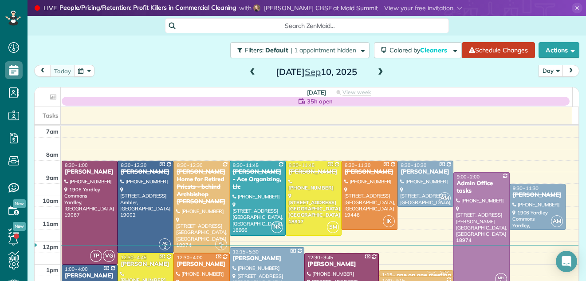
click at [378, 71] on span at bounding box center [381, 72] width 10 height 8
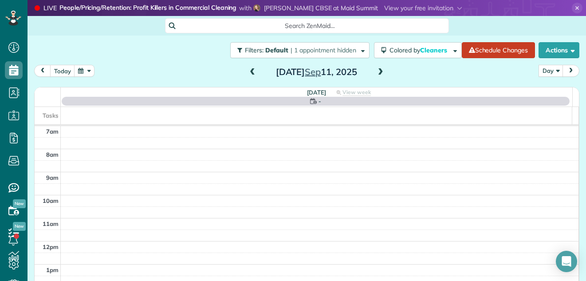
click at [378, 71] on span at bounding box center [381, 72] width 10 height 8
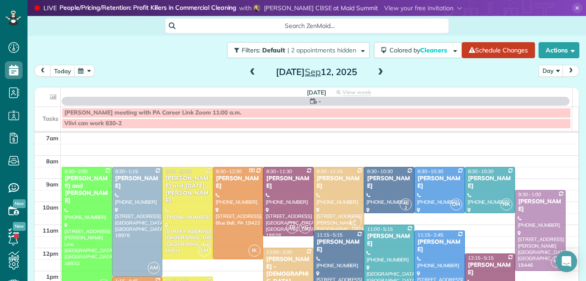
click at [378, 71] on span at bounding box center [381, 72] width 10 height 8
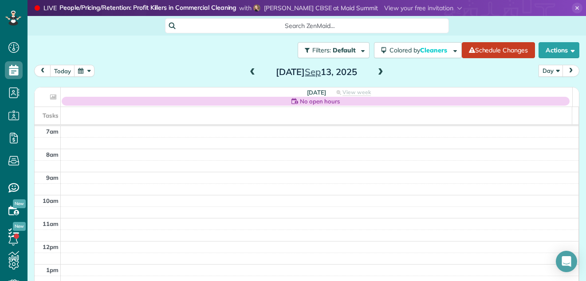
click at [377, 74] on span at bounding box center [381, 72] width 10 height 8
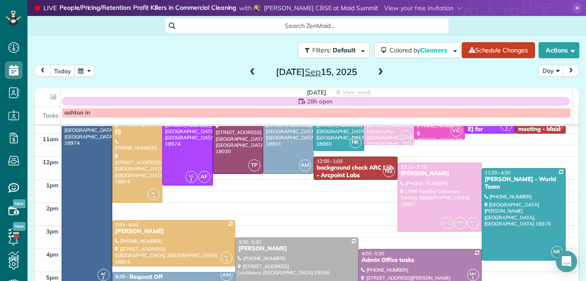
scroll to position [91, 0]
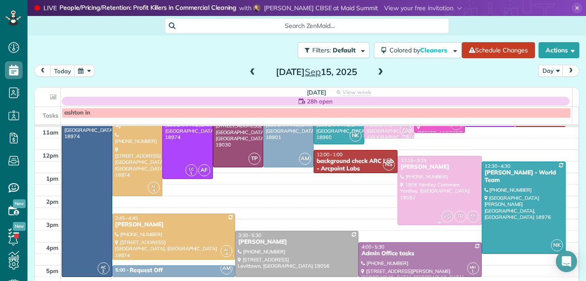
click at [442, 201] on div at bounding box center [439, 190] width 83 height 68
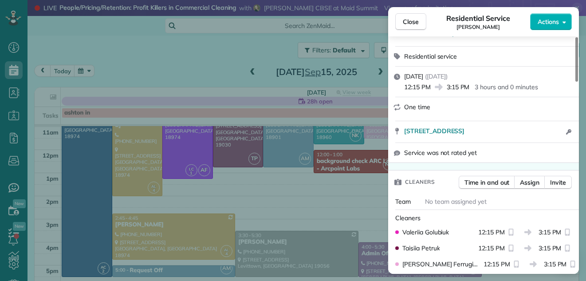
drag, startPoint x: 577, startPoint y: 65, endPoint x: 563, endPoint y: 83, distance: 22.4
click at [575, 82] on div at bounding box center [576, 59] width 3 height 44
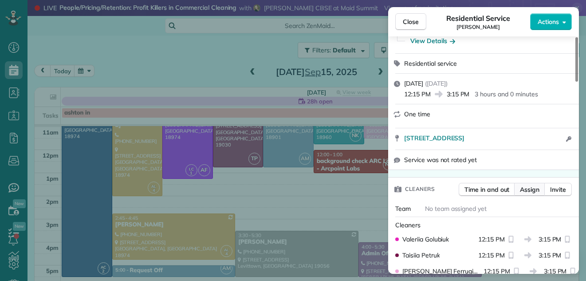
click at [531, 185] on span "Assign" at bounding box center [530, 189] width 20 height 9
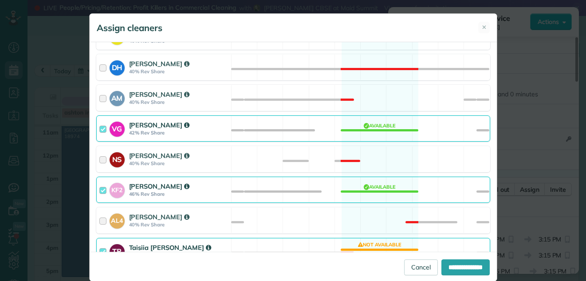
scroll to position [447, 0]
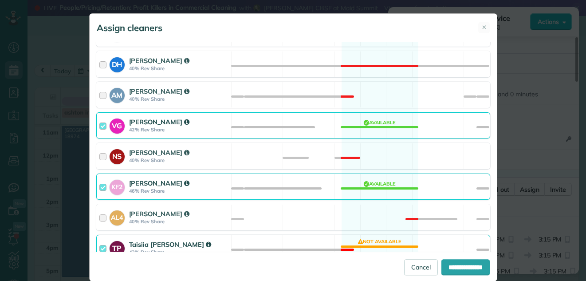
click at [97, 185] on div "KF2 Kathleen Ferrugiari 46% Rev Share" at bounding box center [164, 186] width 134 height 25
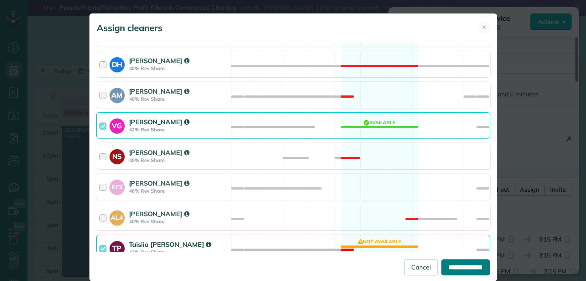
click at [442, 265] on input "**********" at bounding box center [465, 267] width 48 height 16
type input "**********"
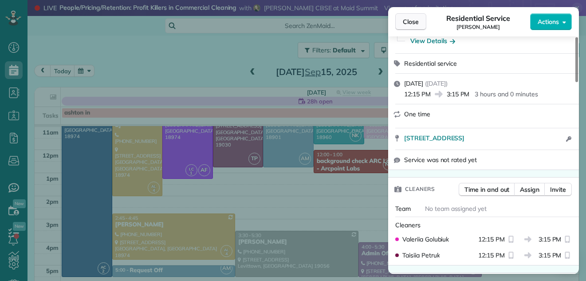
click at [411, 23] on span "Close" at bounding box center [411, 21] width 16 height 9
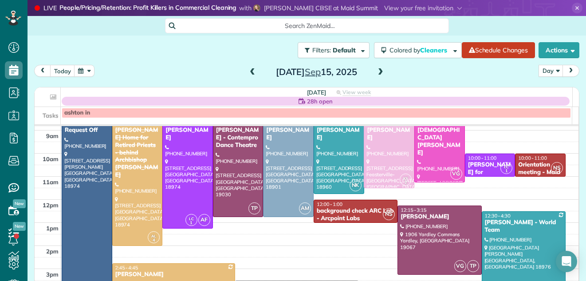
scroll to position [12, 0]
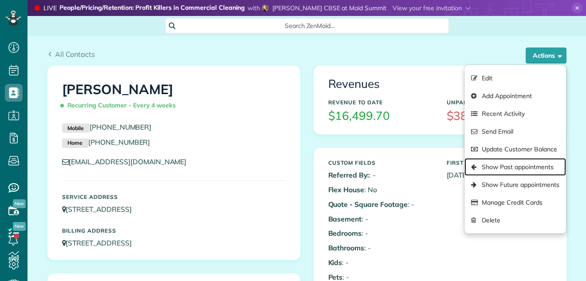
click at [507, 169] on link "Show Past appointments" at bounding box center [514, 167] width 101 height 18
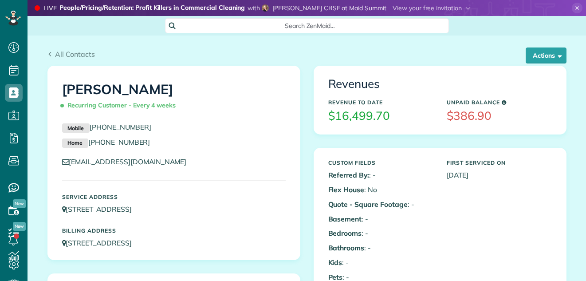
scroll to position [4, 4]
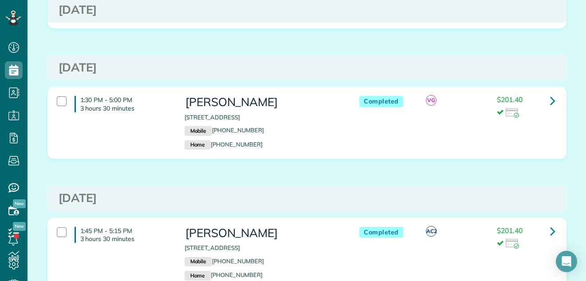
scroll to position [893, 0]
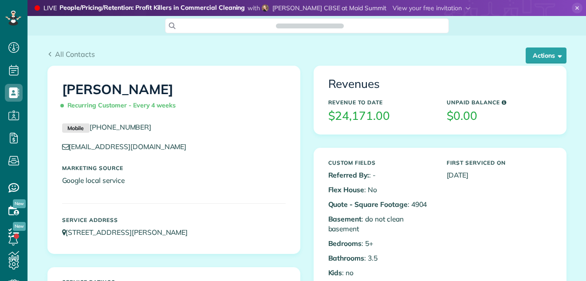
click at [535, 55] on button "Actions" at bounding box center [546, 55] width 41 height 16
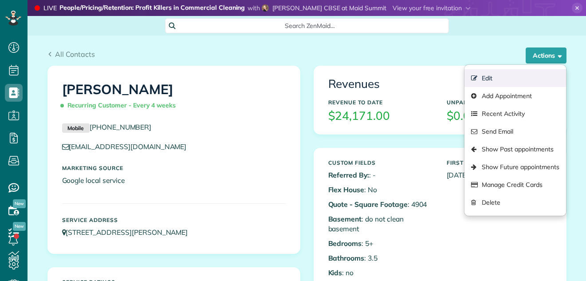
scroll to position [4, 4]
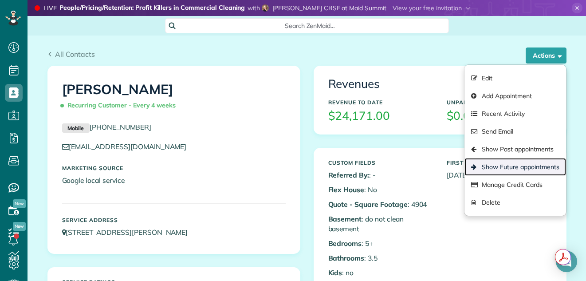
click at [505, 167] on link "Show Future appointments" at bounding box center [514, 167] width 101 height 18
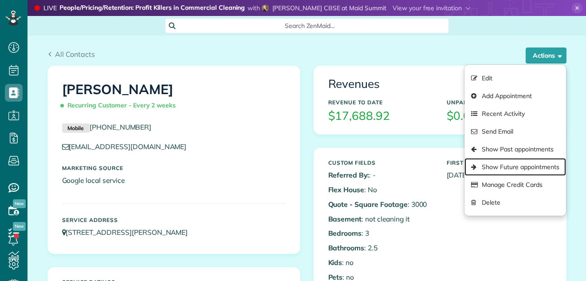
scroll to position [4, 4]
click at [504, 164] on link "Show Future appointments" at bounding box center [514, 167] width 101 height 18
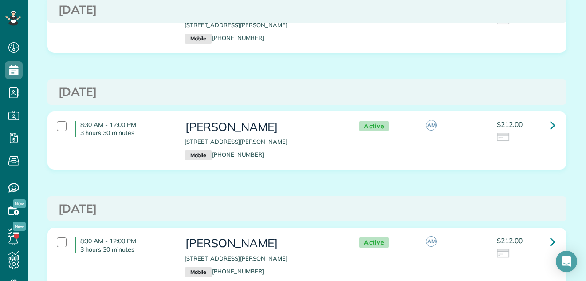
scroll to position [782, 0]
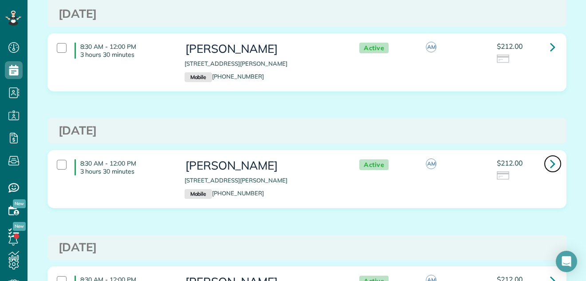
click at [550, 162] on icon at bounding box center [552, 164] width 5 height 16
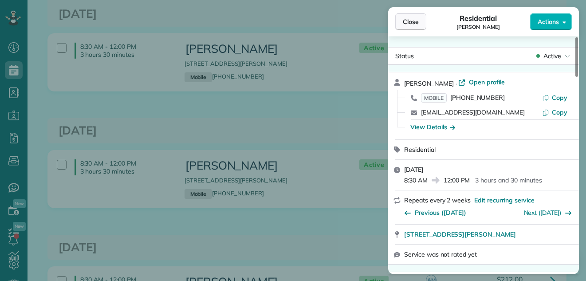
click at [411, 23] on span "Close" at bounding box center [411, 21] width 16 height 9
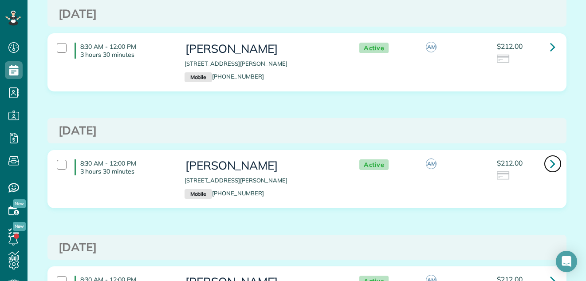
click at [550, 157] on icon at bounding box center [552, 164] width 5 height 16
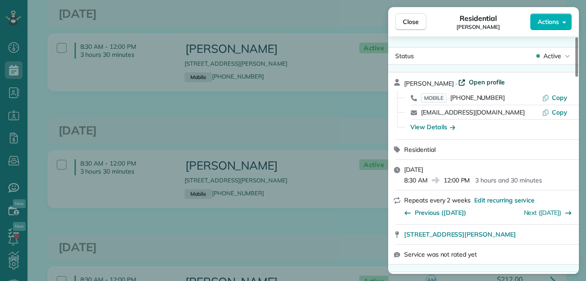
click at [489, 80] on span "Open profile" at bounding box center [487, 82] width 36 height 9
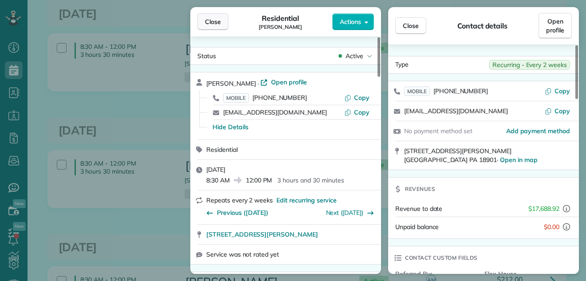
click at [211, 25] on span "Close" at bounding box center [213, 21] width 16 height 9
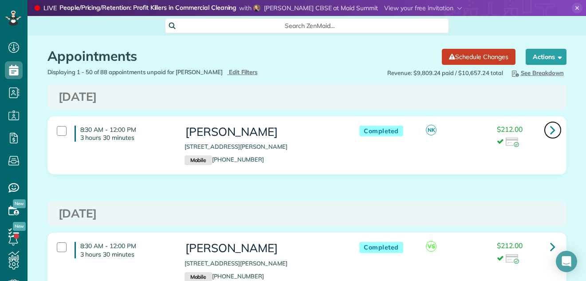
click at [550, 129] on icon at bounding box center [552, 130] width 5 height 16
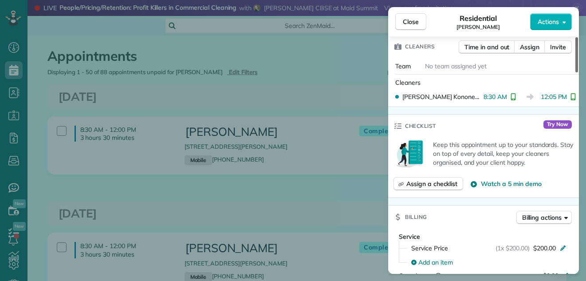
scroll to position [93, 0]
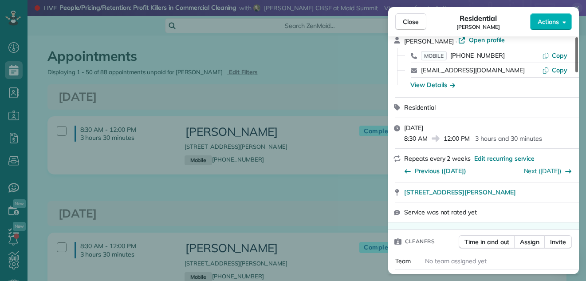
drag, startPoint x: 576, startPoint y: 59, endPoint x: 574, endPoint y: 53, distance: 6.2
click at [575, 53] on div at bounding box center [576, 54] width 3 height 35
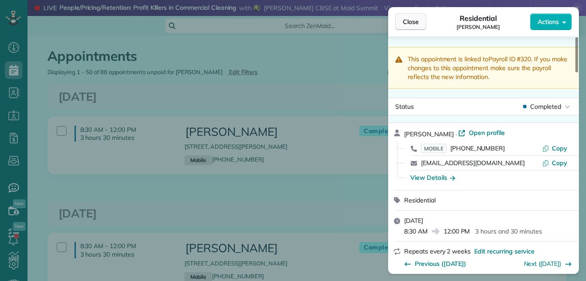
click at [407, 20] on span "Close" at bounding box center [411, 21] width 16 height 9
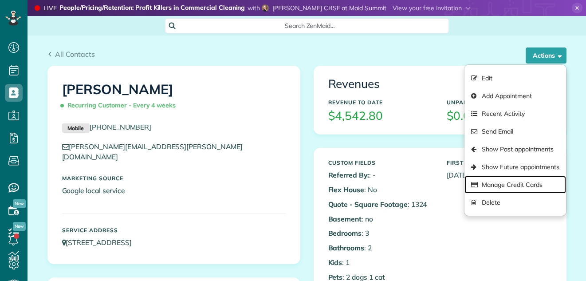
click at [523, 186] on link "Manage Credit Cards" at bounding box center [514, 185] width 101 height 18
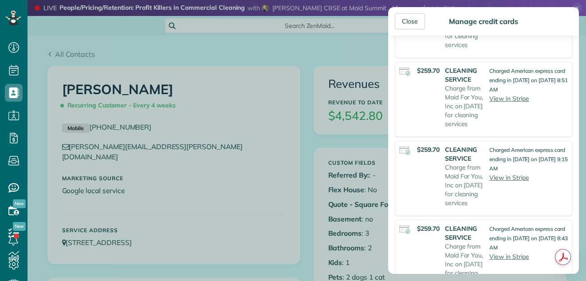
scroll to position [203, 0]
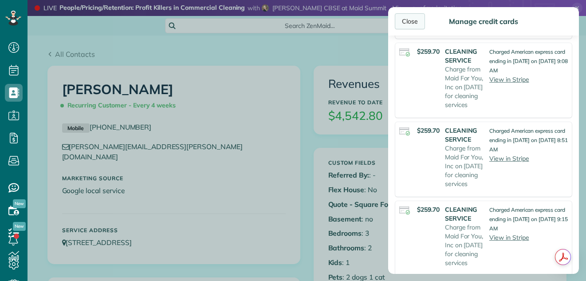
click at [409, 17] on div "Close" at bounding box center [410, 21] width 30 height 16
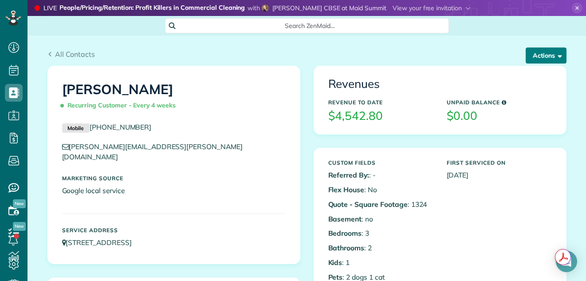
click at [546, 53] on button "Actions" at bounding box center [546, 55] width 41 height 16
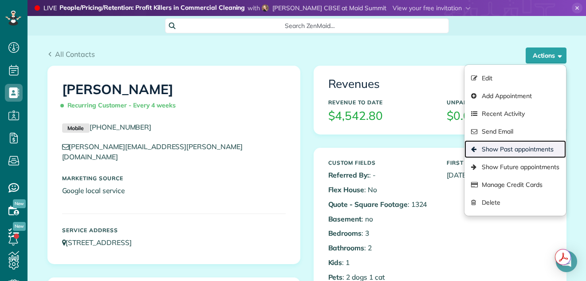
click at [499, 149] on link "Show Past appointments" at bounding box center [514, 149] width 101 height 18
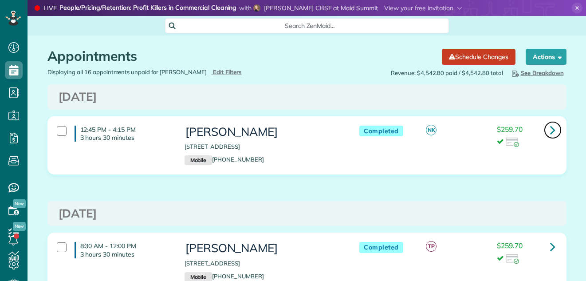
click at [550, 130] on icon at bounding box center [552, 130] width 5 height 16
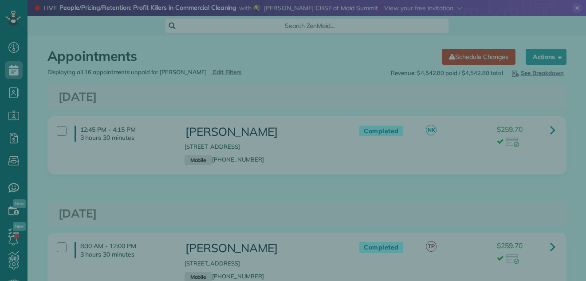
scroll to position [4, 4]
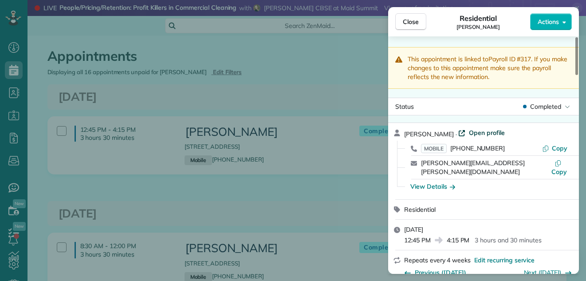
click at [495, 131] on span "Open profile" at bounding box center [487, 132] width 36 height 9
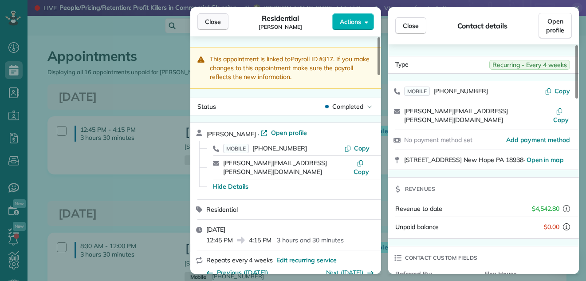
click at [212, 18] on span "Close" at bounding box center [213, 21] width 16 height 9
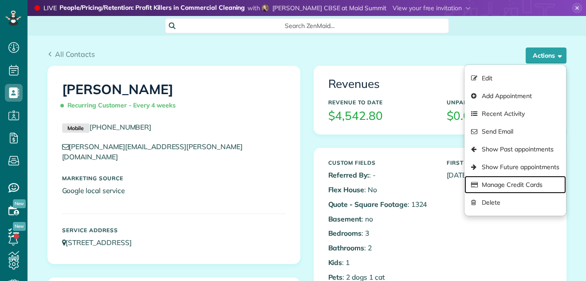
click at [499, 185] on link "Manage Credit Cards" at bounding box center [514, 185] width 101 height 18
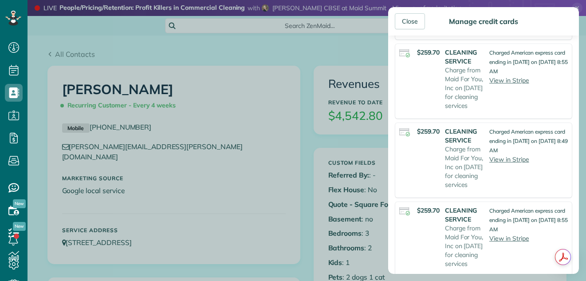
scroll to position [830, 0]
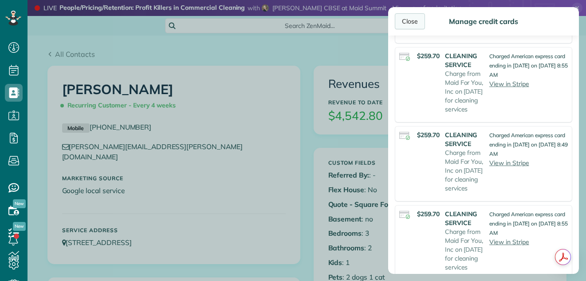
click at [411, 19] on div "Close" at bounding box center [410, 21] width 30 height 16
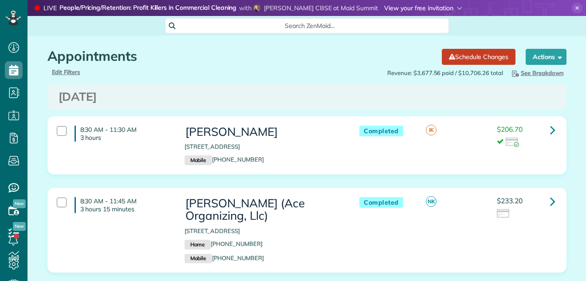
scroll to position [4, 4]
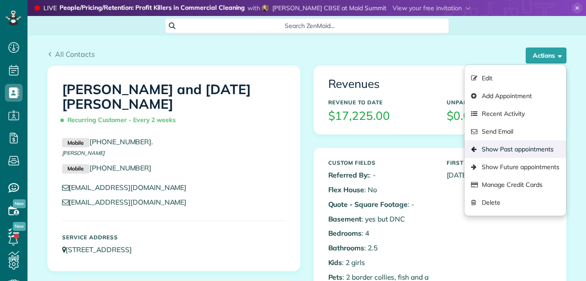
scroll to position [4, 4]
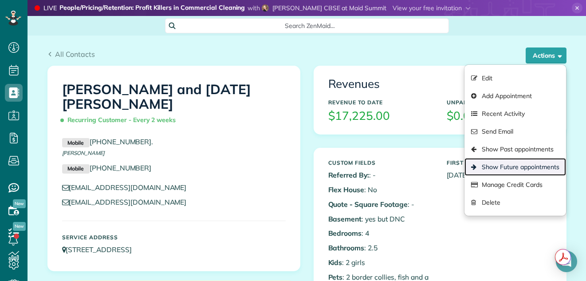
click at [506, 163] on link "Show Future appointments" at bounding box center [514, 167] width 101 height 18
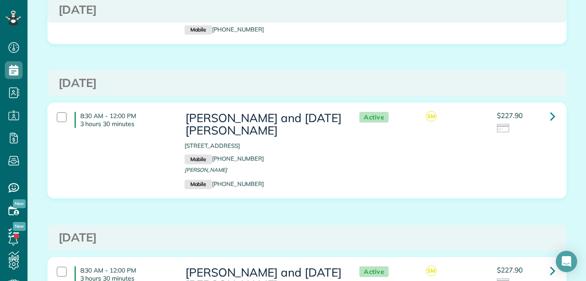
scroll to position [975, 0]
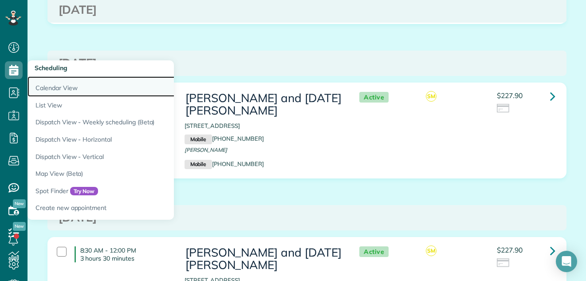
click at [45, 84] on link "Calendar View" at bounding box center [139, 86] width 222 height 20
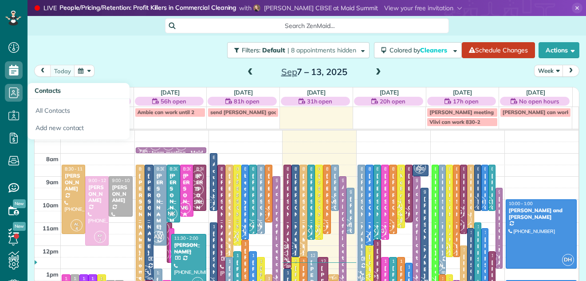
scroll to position [4, 4]
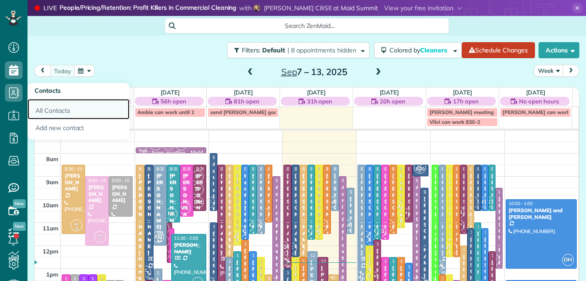
click at [50, 106] on link "All Contacts" at bounding box center [79, 109] width 102 height 20
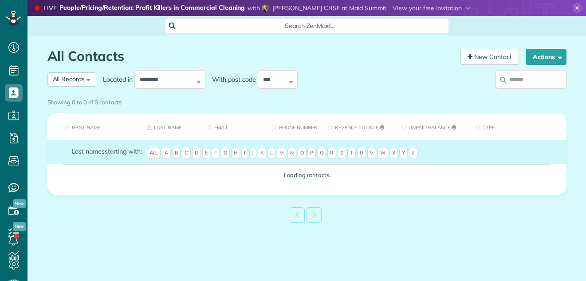
scroll to position [4, 4]
type input "**********"
click at [543, 94] on div "Showing 0 to 0 of 0 contacts" at bounding box center [306, 100] width 519 height 12
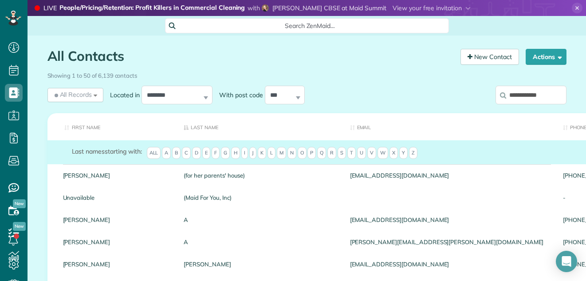
click at [538, 93] on input "**********" at bounding box center [530, 95] width 71 height 19
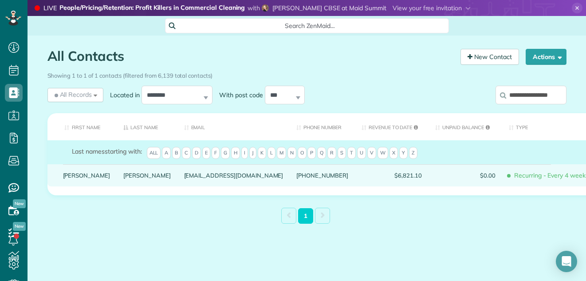
type input "**********"
click at [123, 178] on link "[PERSON_NAME]" at bounding box center [146, 175] width 47 height 6
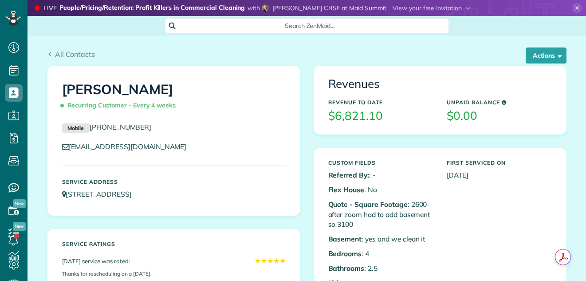
scroll to position [4, 4]
click at [533, 54] on button "Actions" at bounding box center [546, 55] width 41 height 16
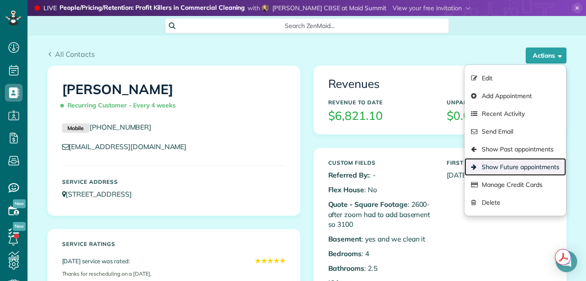
click at [499, 165] on link "Show Future appointments" at bounding box center [514, 167] width 101 height 18
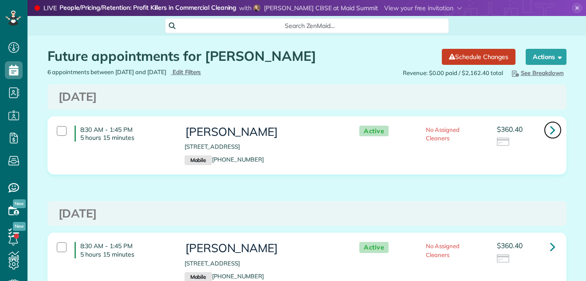
click at [550, 127] on icon at bounding box center [552, 130] width 5 height 16
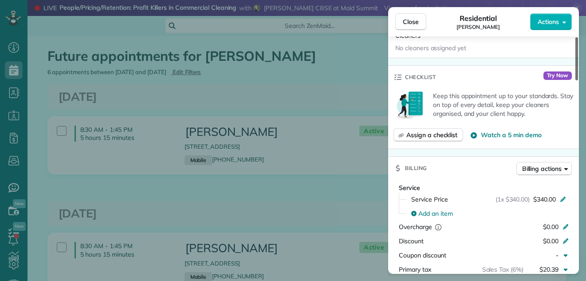
scroll to position [294, 0]
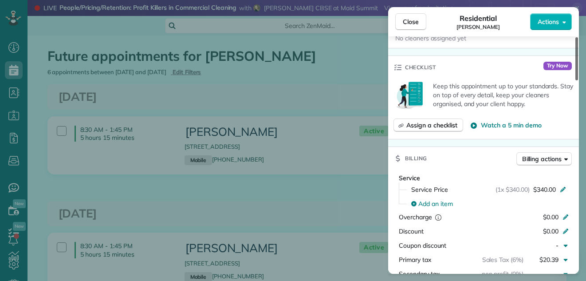
drag, startPoint x: 576, startPoint y: 59, endPoint x: 566, endPoint y: 113, distance: 54.0
click at [575, 80] on div at bounding box center [576, 58] width 3 height 43
click at [398, 16] on button "Close" at bounding box center [410, 21] width 31 height 17
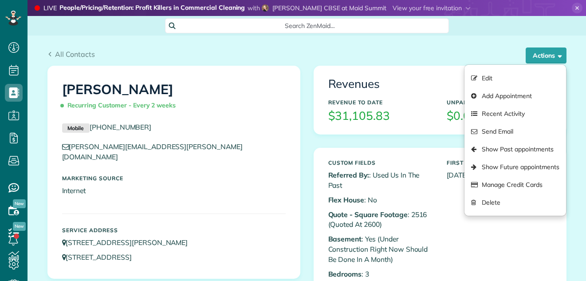
scroll to position [4, 4]
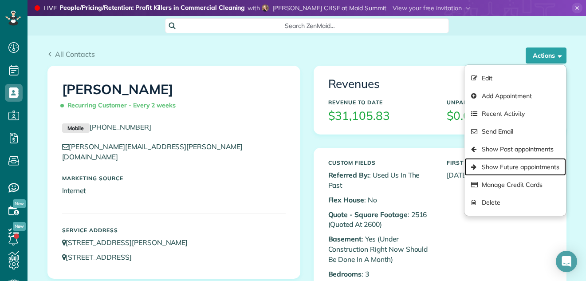
click at [527, 161] on link "Show Future appointments" at bounding box center [514, 167] width 101 height 18
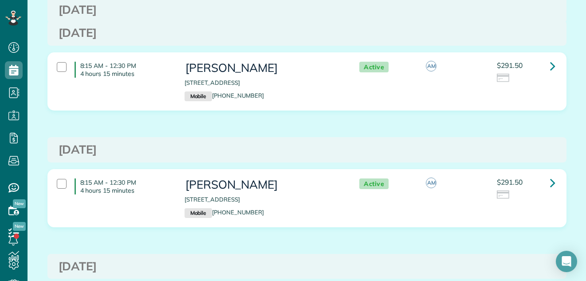
scroll to position [799, 0]
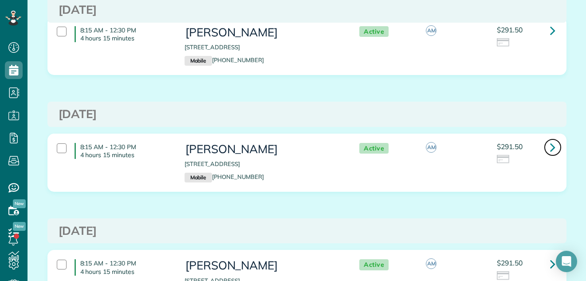
click at [550, 147] on icon at bounding box center [552, 147] width 5 height 16
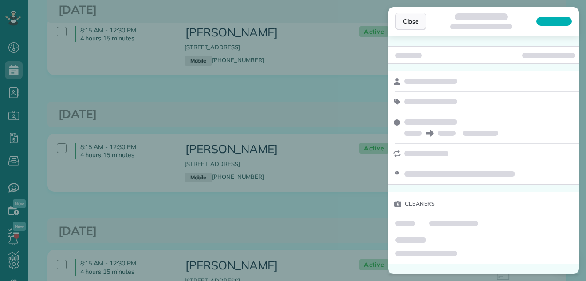
click at [406, 19] on span "Close" at bounding box center [411, 21] width 16 height 9
